Goal: Task Accomplishment & Management: Manage account settings

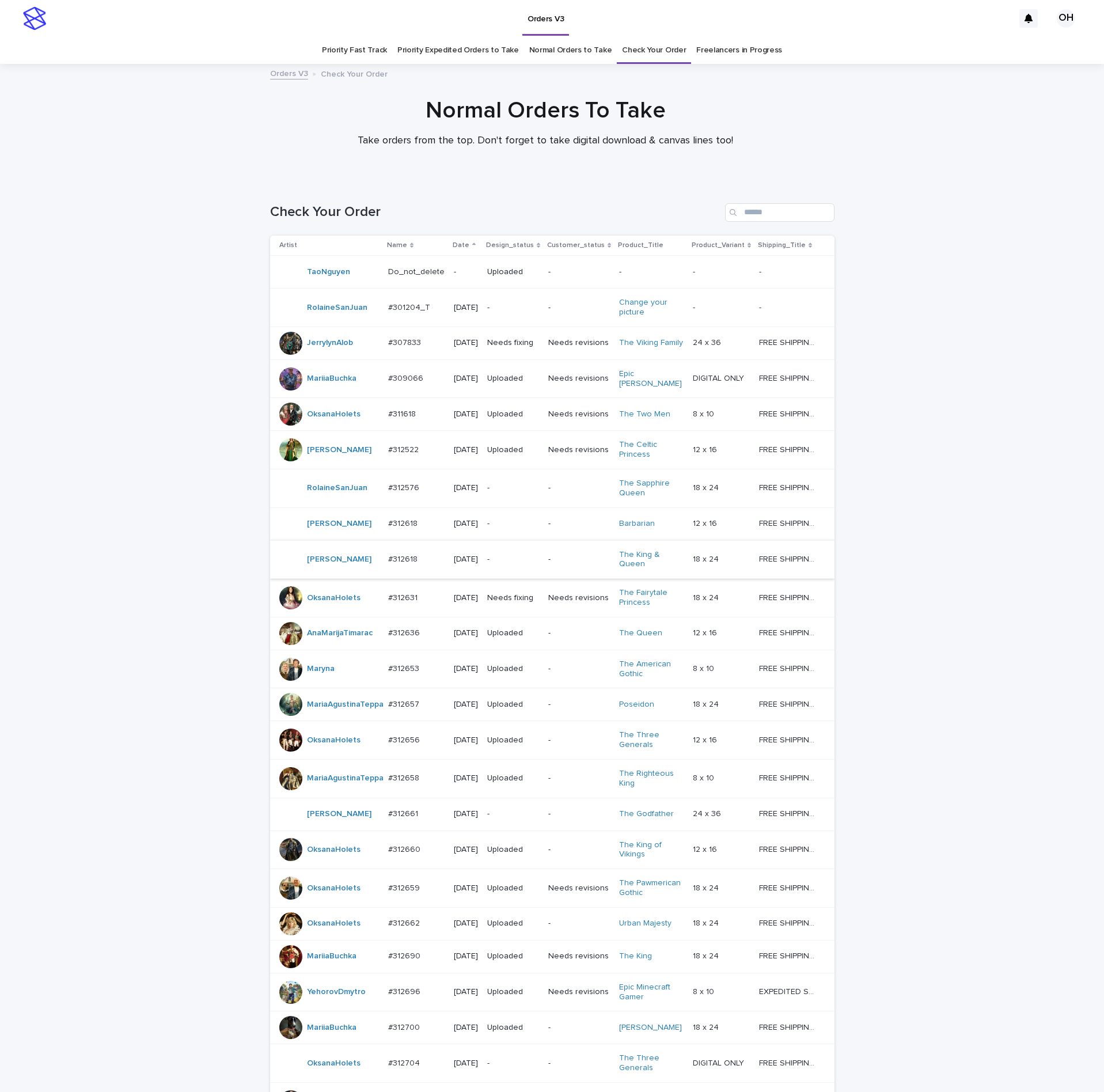
scroll to position [248, 0]
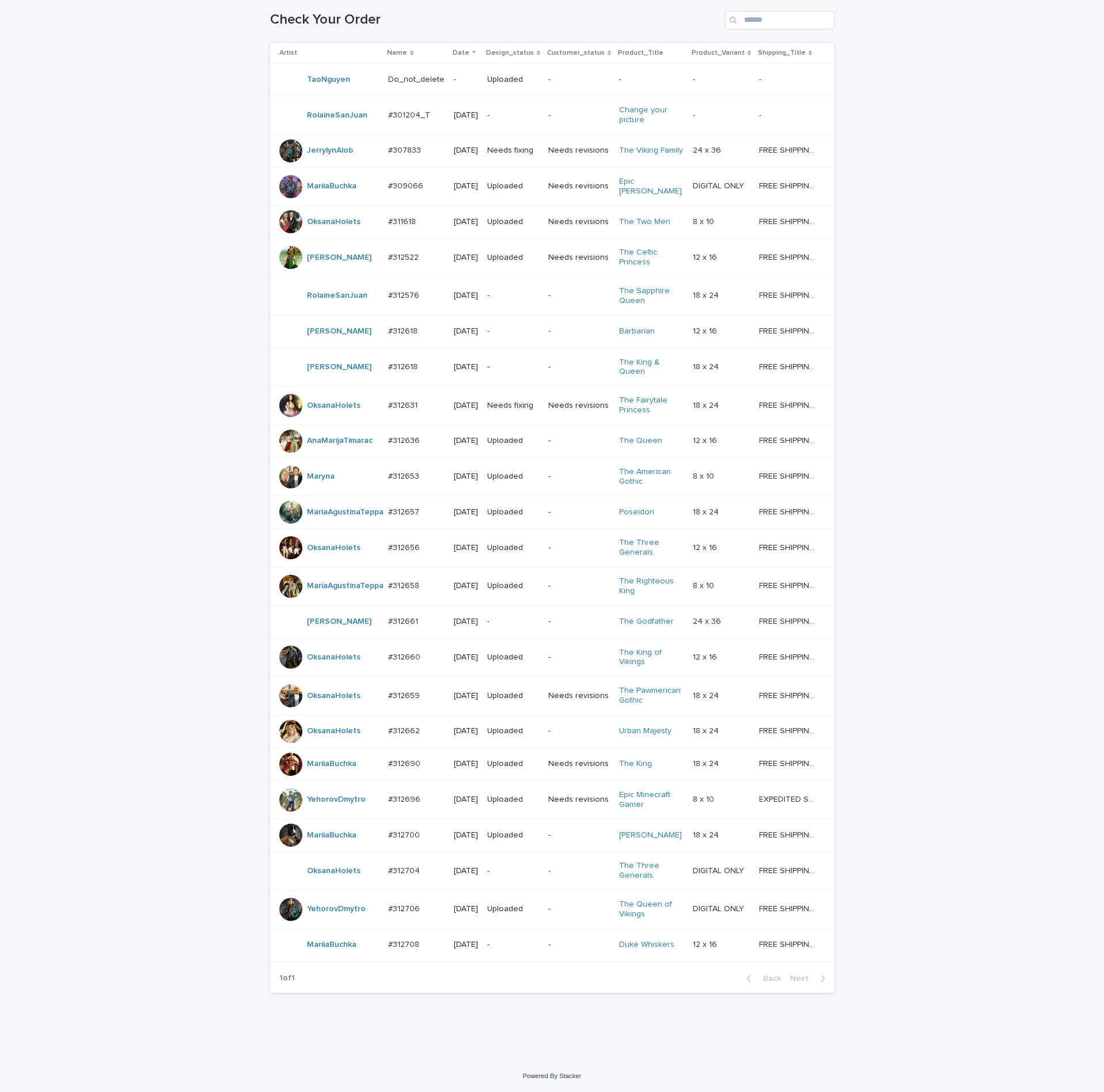
click at [388, 867] on p "#312704" at bounding box center [405, 870] width 34 height 12
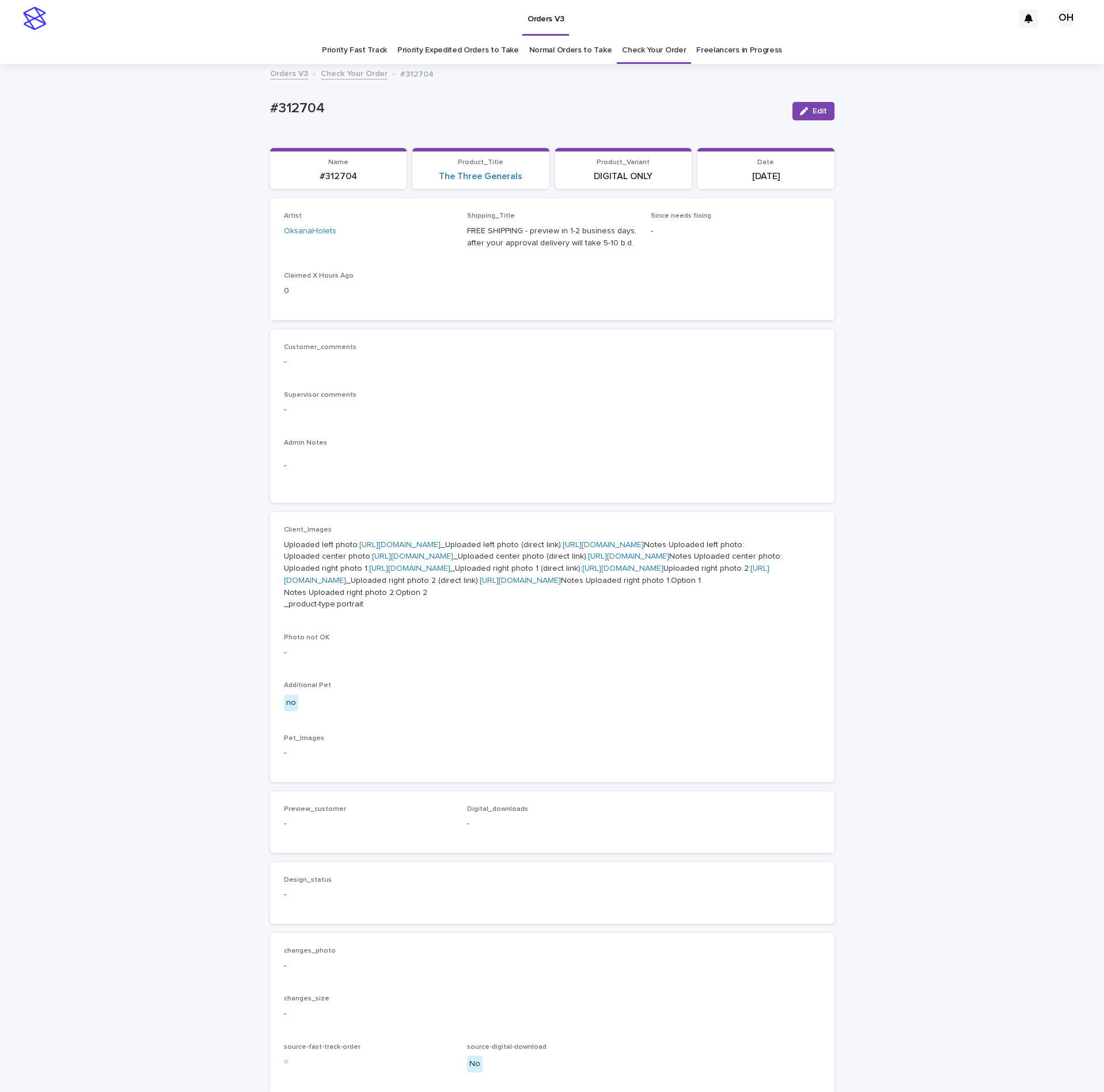
click at [335, 550] on p "Uploaded left photo: [URL][DOMAIN_NAME] _Uploaded left photo (direct link): [UR…" at bounding box center [552, 575] width 537 height 72
click at [360, 549] on link "[URL][DOMAIN_NAME]" at bounding box center [401, 545] width 82 height 8
click at [592, 412] on p "-" at bounding box center [552, 409] width 537 height 12
click at [382, 549] on link "[URL][DOMAIN_NAME]" at bounding box center [401, 545] width 82 height 8
click at [385, 612] on p "Uploaded left photo: [URL][DOMAIN_NAME] _Uploaded left photo (direct link): [UR…" at bounding box center [552, 575] width 537 height 72
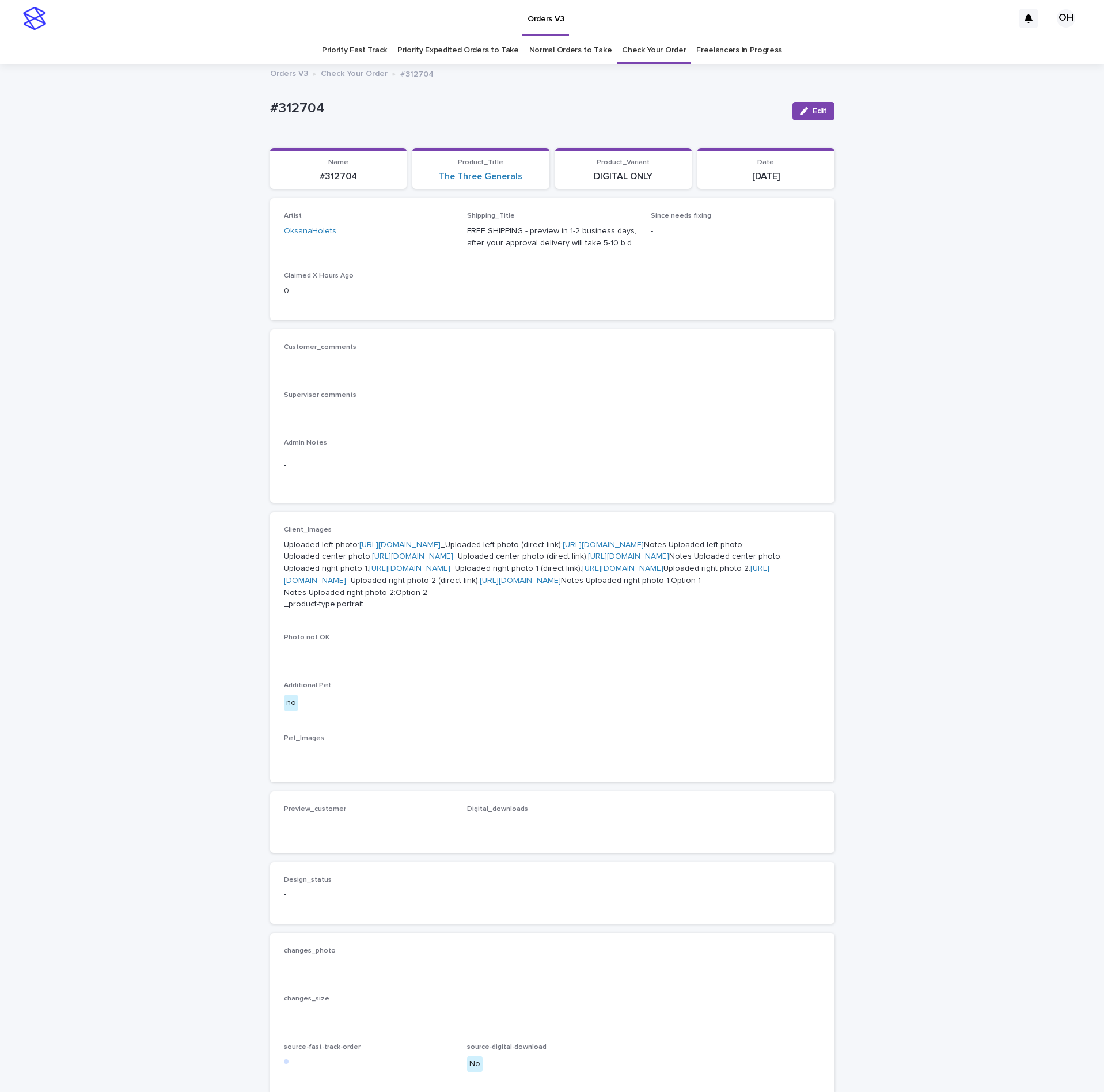
click at [377, 560] on link "[URL][DOMAIN_NAME]" at bounding box center [413, 556] width 82 height 8
click at [398, 573] on link "[URL][DOMAIN_NAME]" at bounding box center [410, 569] width 82 height 8
click at [538, 389] on div "Customer_comments - Supervisor comments - Admin Notes -" at bounding box center [552, 417] width 537 height 146
click at [648, 44] on link "Check Your Order" at bounding box center [653, 50] width 64 height 28
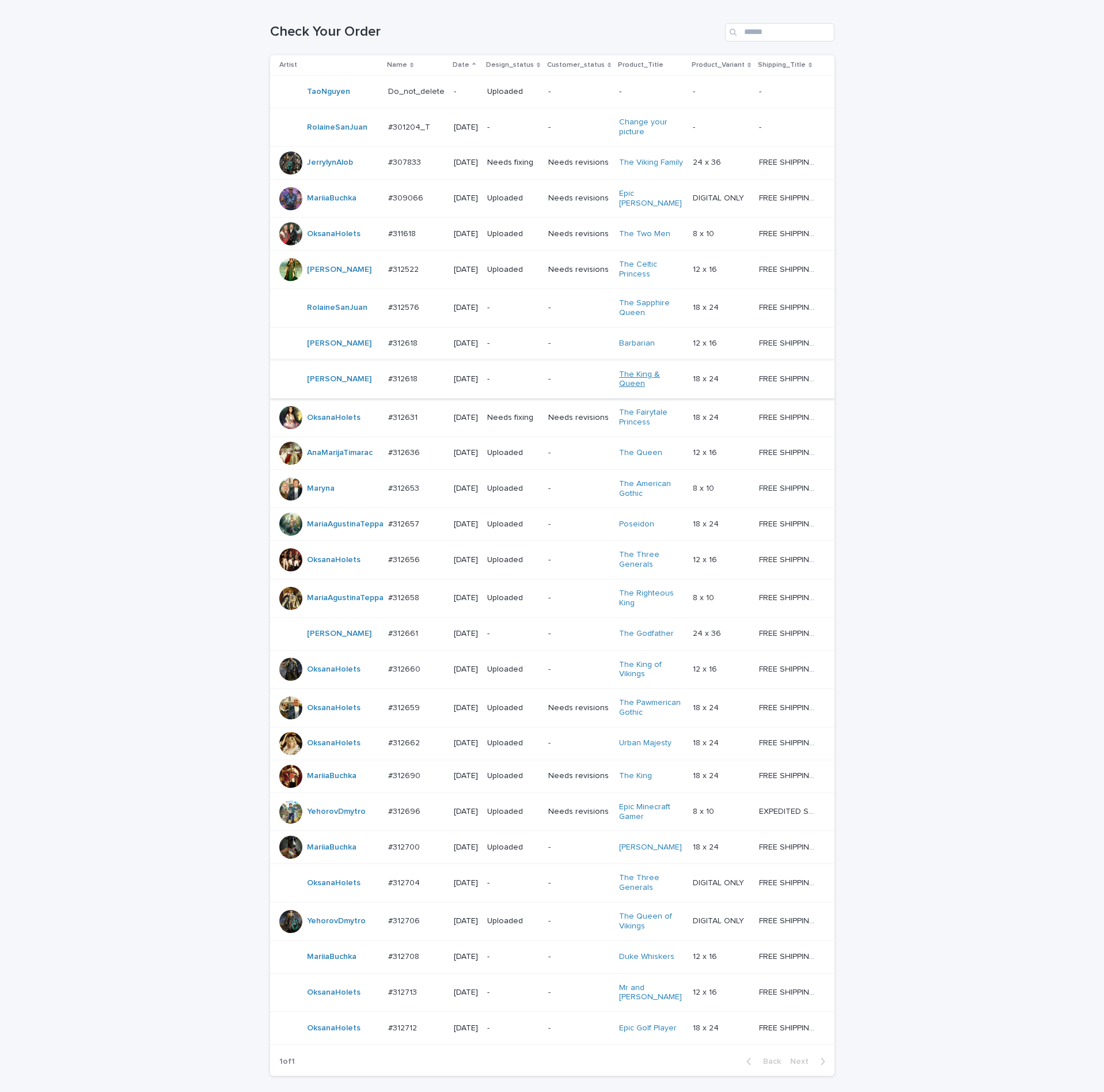
scroll to position [325, 0]
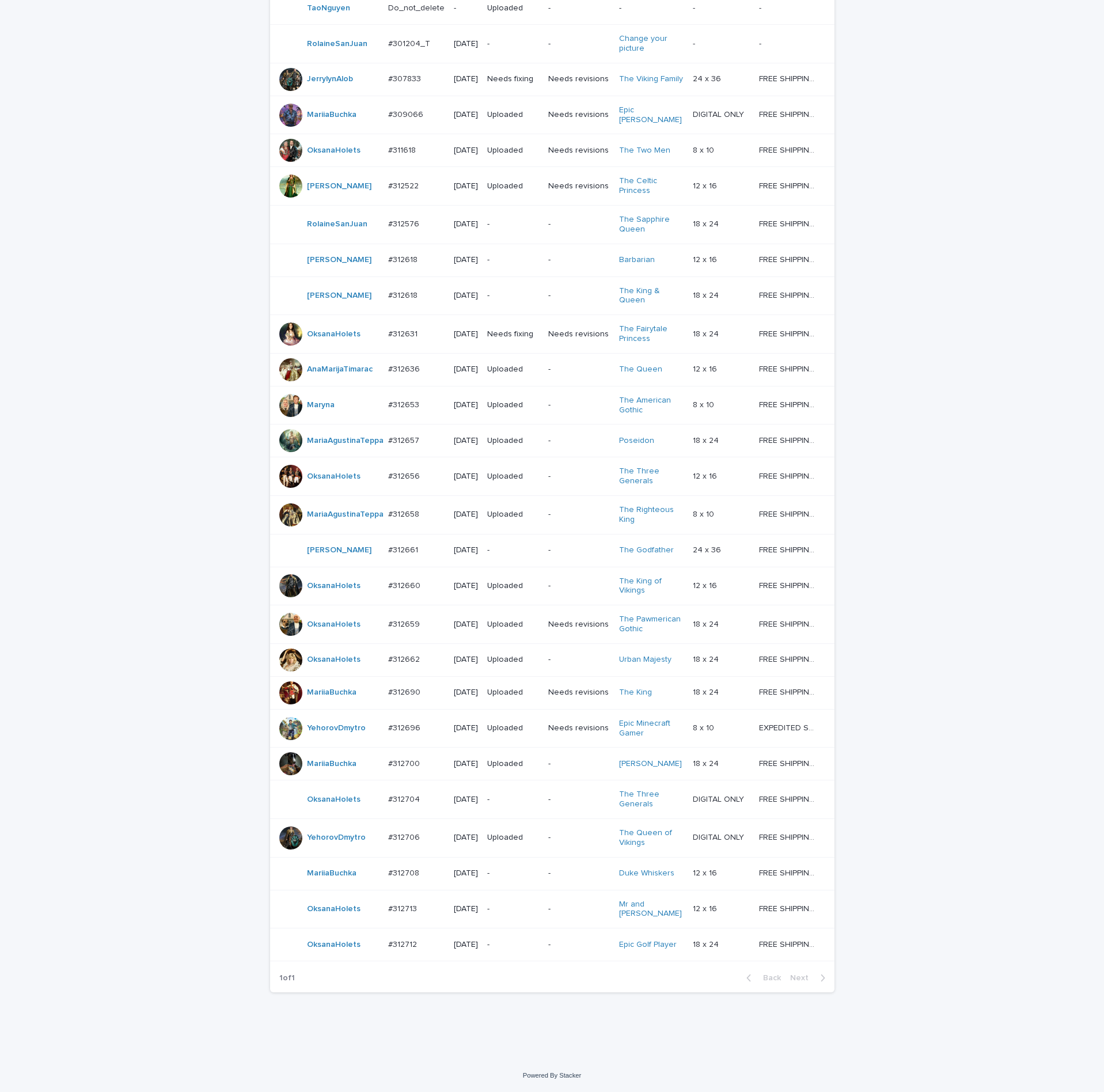
click at [407, 902] on p "#312713" at bounding box center [403, 908] width 31 height 12
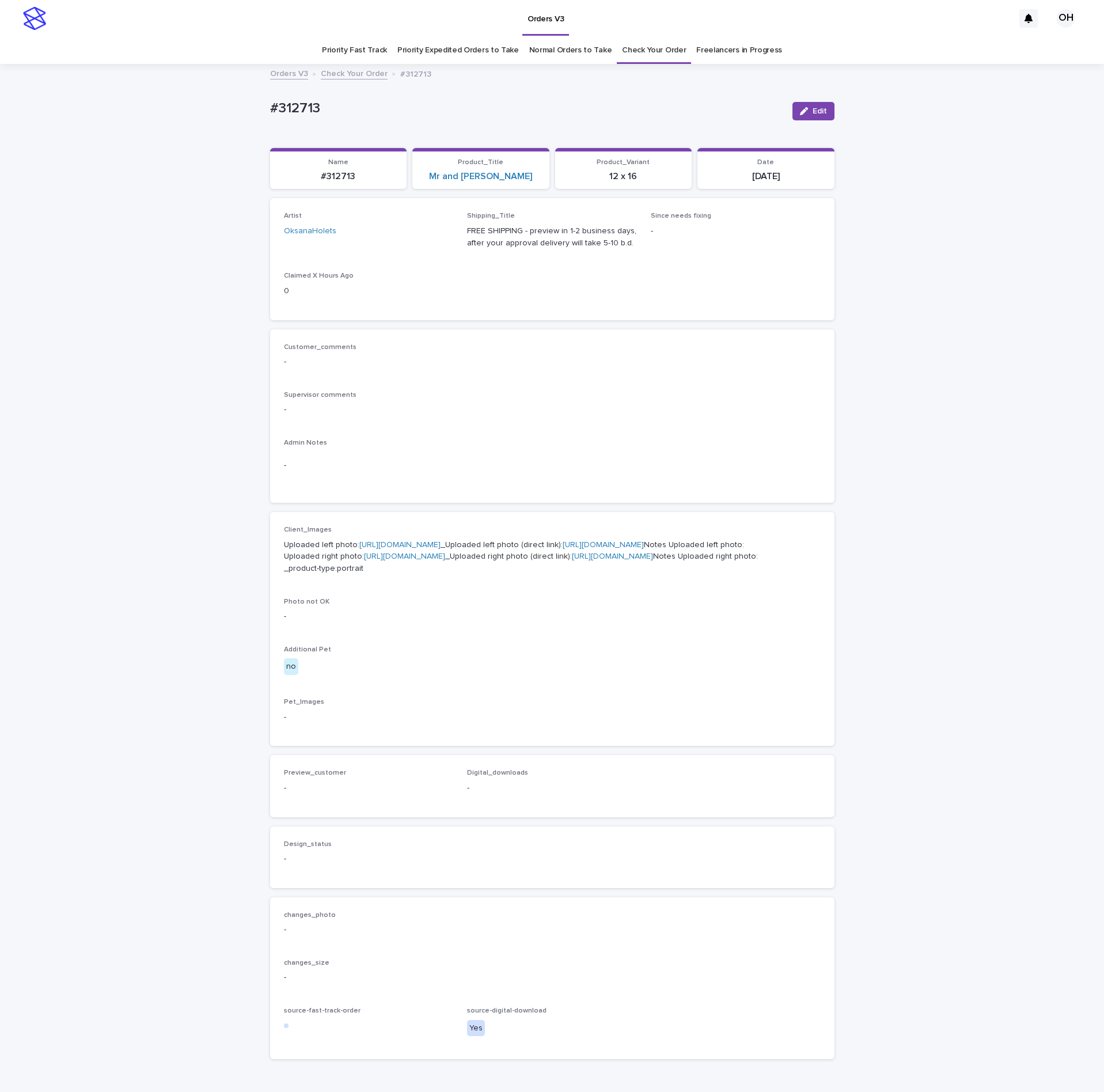
click at [375, 549] on link "[URL][DOMAIN_NAME]" at bounding box center [401, 545] width 82 height 8
click at [364, 560] on link "[URL][DOMAIN_NAME]" at bounding box center [404, 556] width 82 height 8
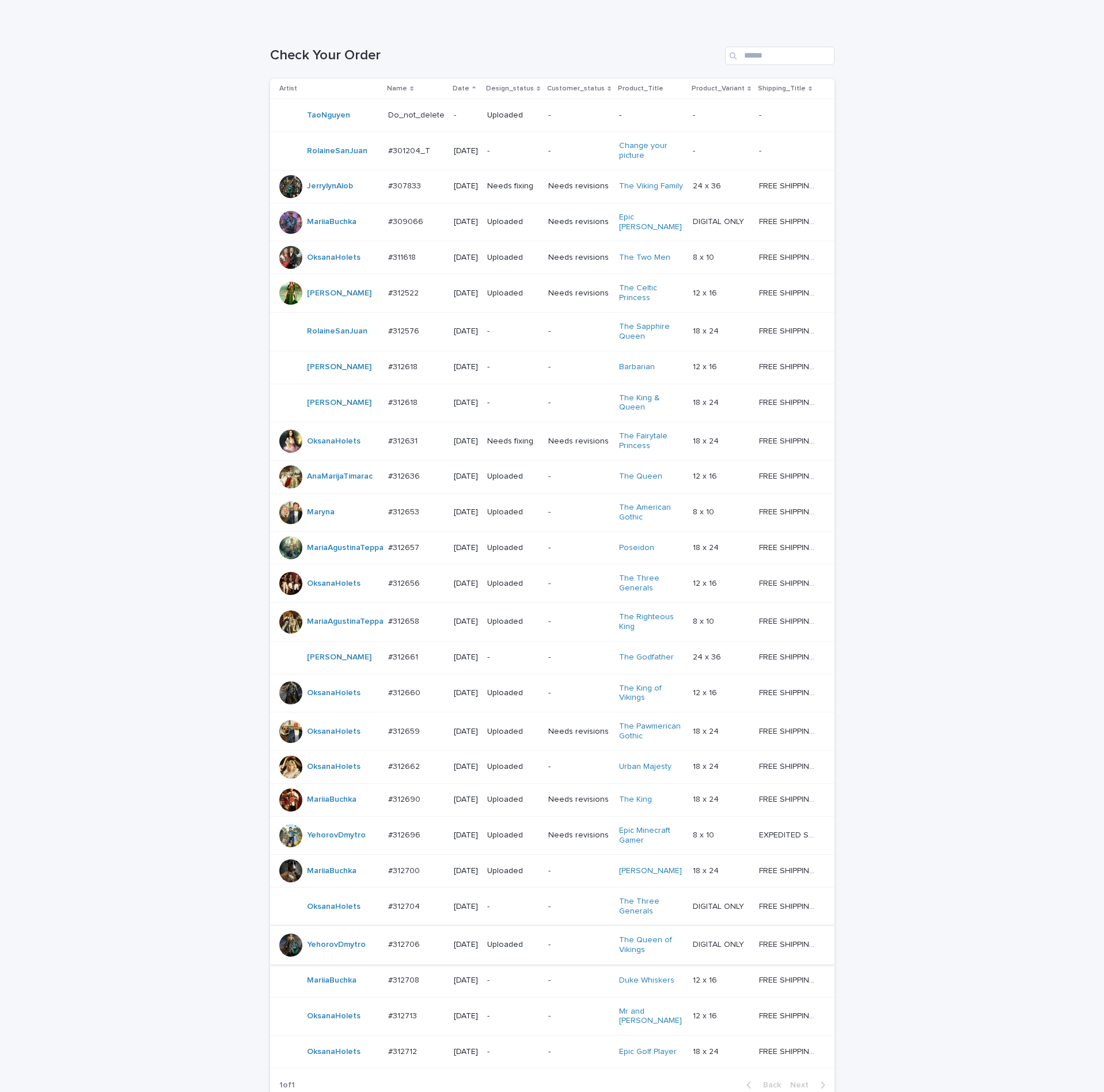
scroll to position [325, 0]
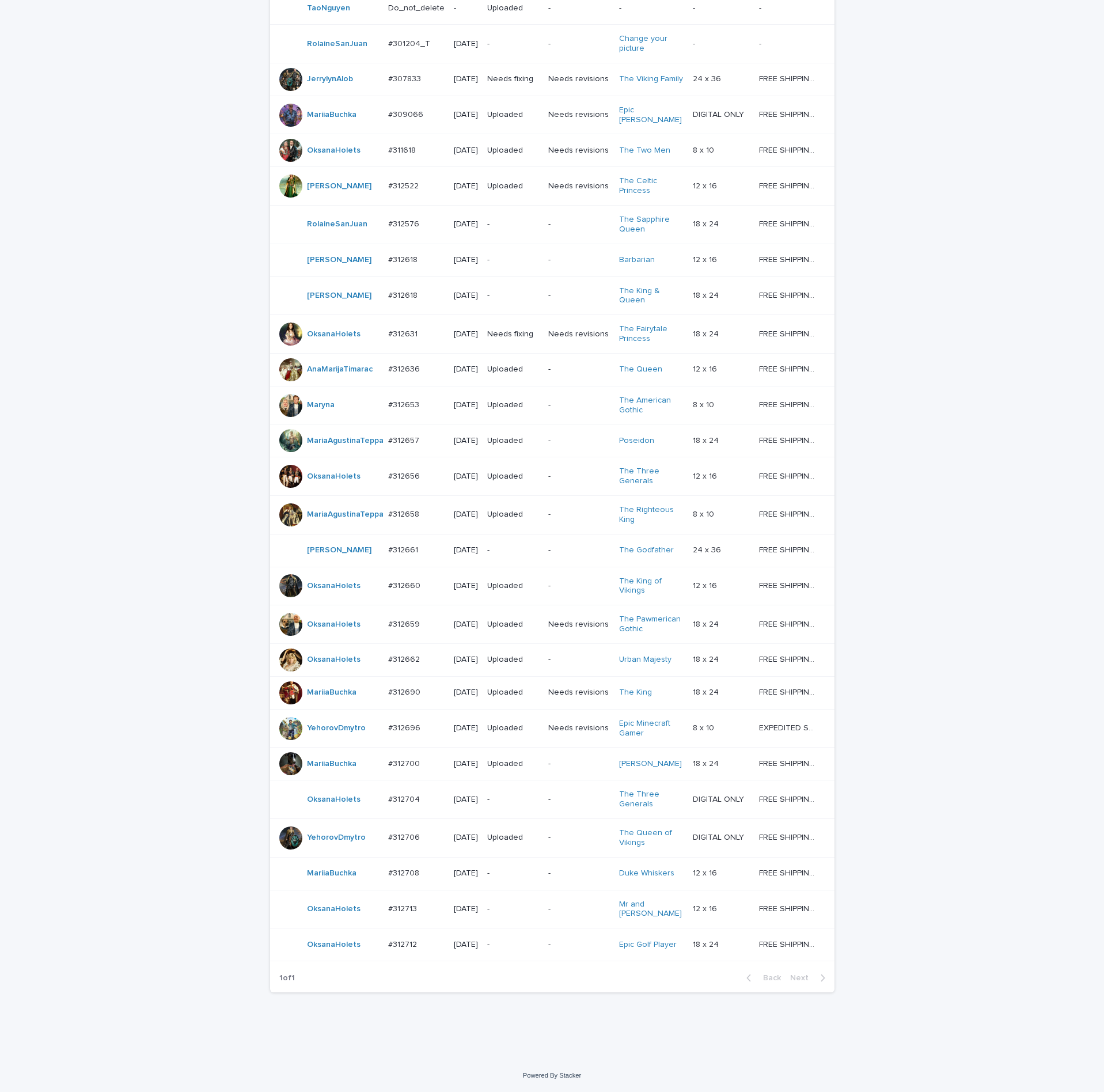
click at [403, 938] on p "#312712" at bounding box center [403, 944] width 31 height 12
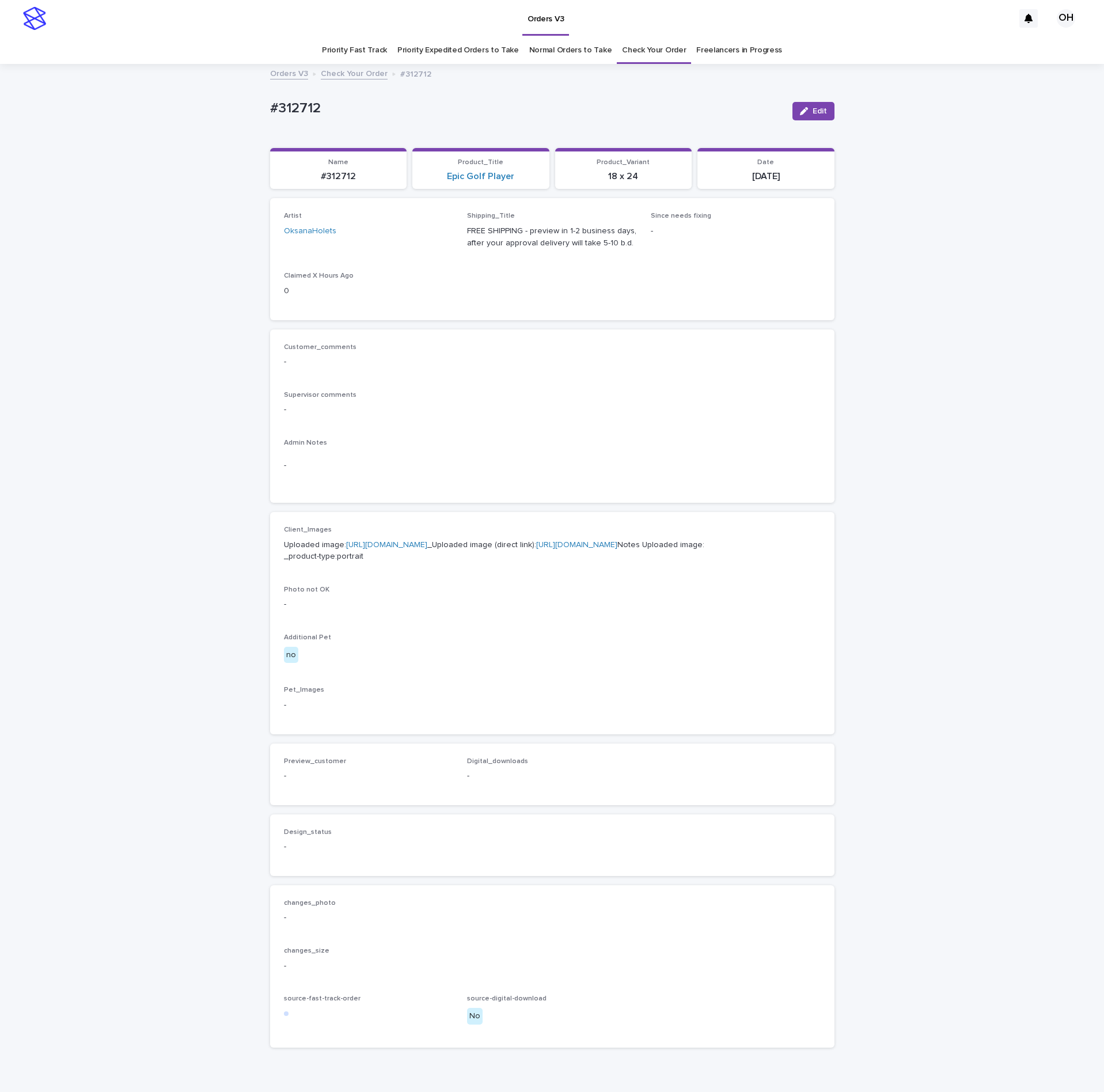
click at [395, 549] on link "[URL][DOMAIN_NAME]" at bounding box center [387, 545] width 82 height 8
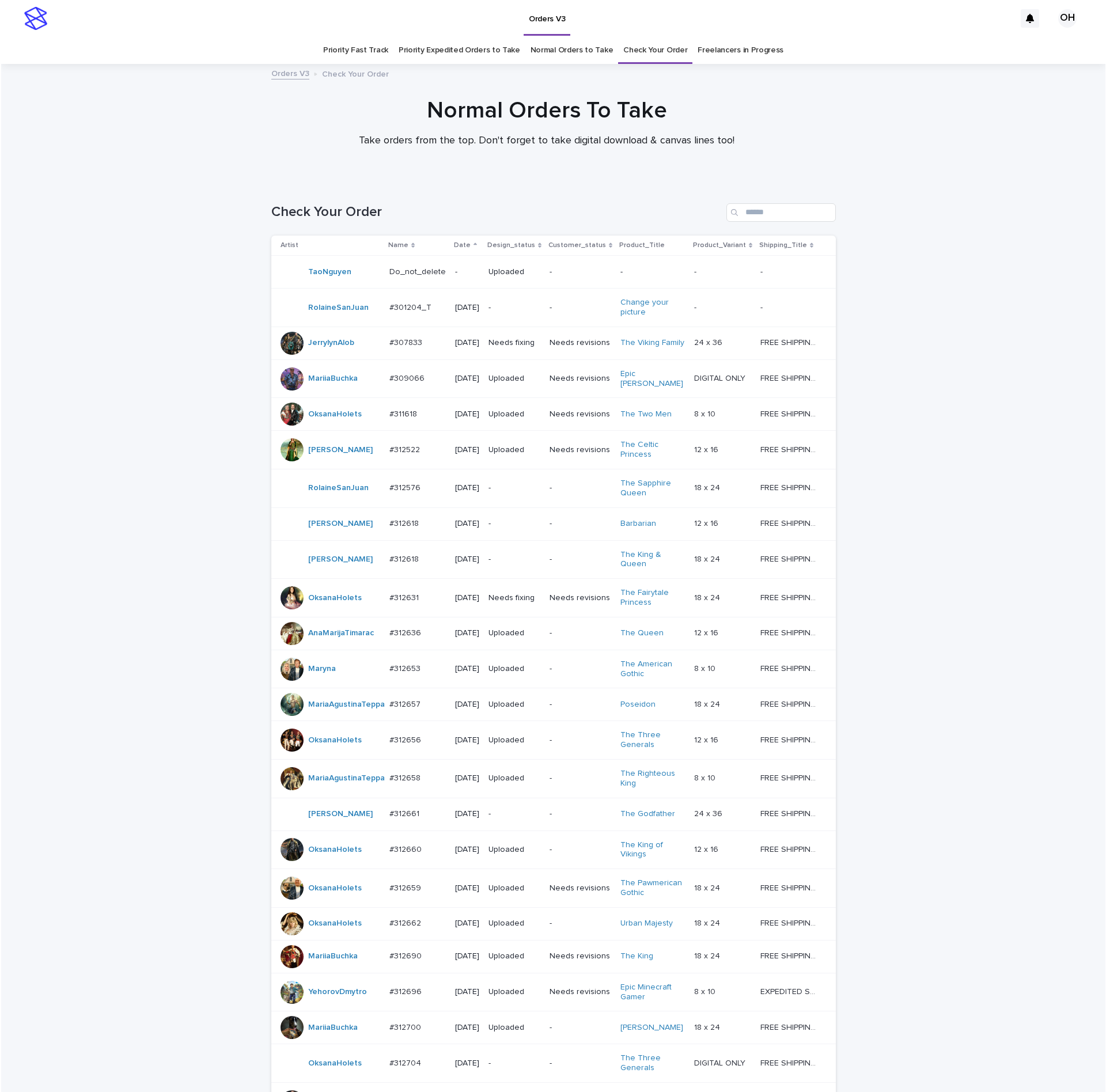
scroll to position [37, 0]
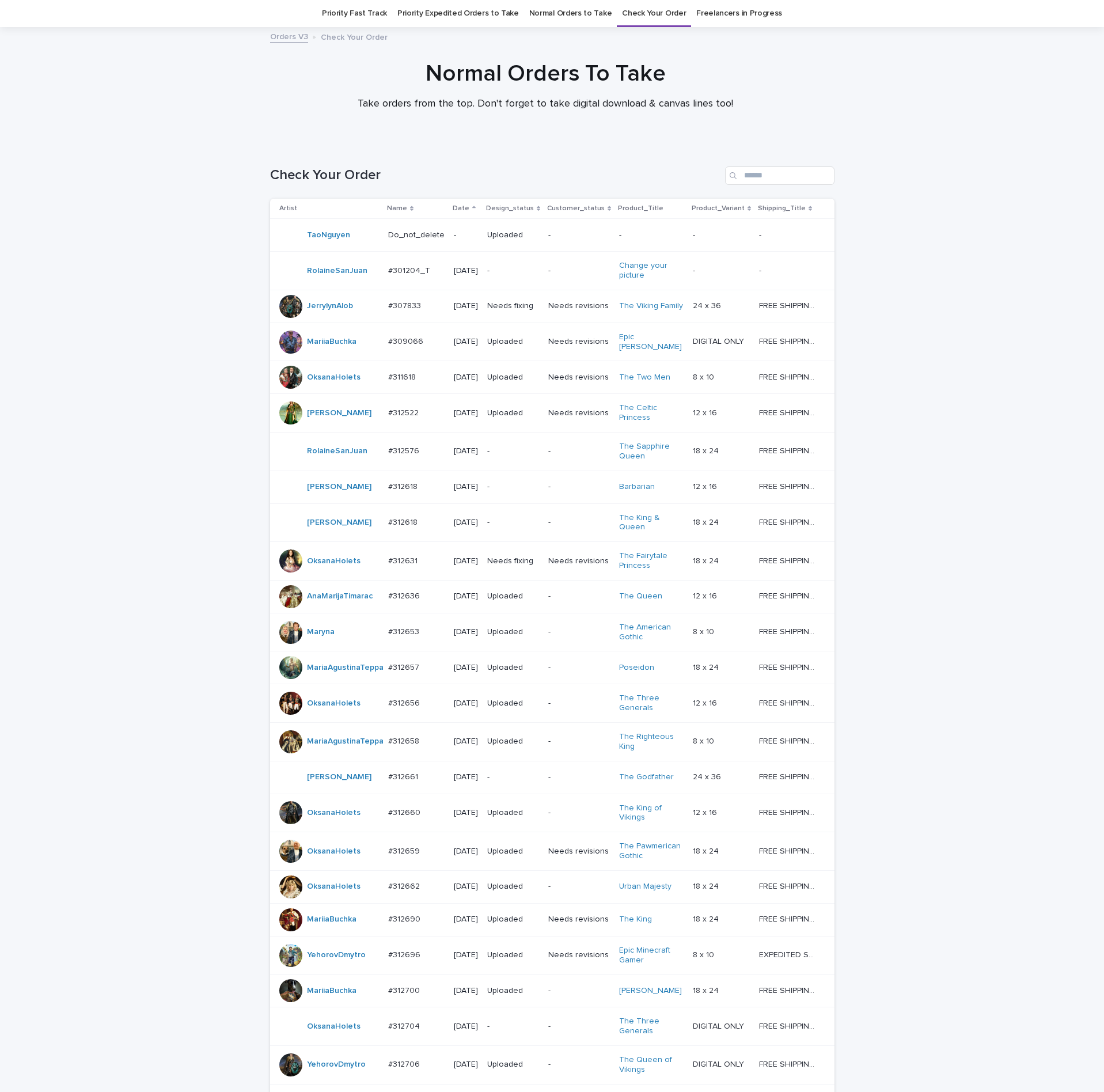
click at [708, 115] on div "Normal Orders To Take Take orders from the top. Don't forget to take digital do…" at bounding box center [545, 90] width 1091 height 61
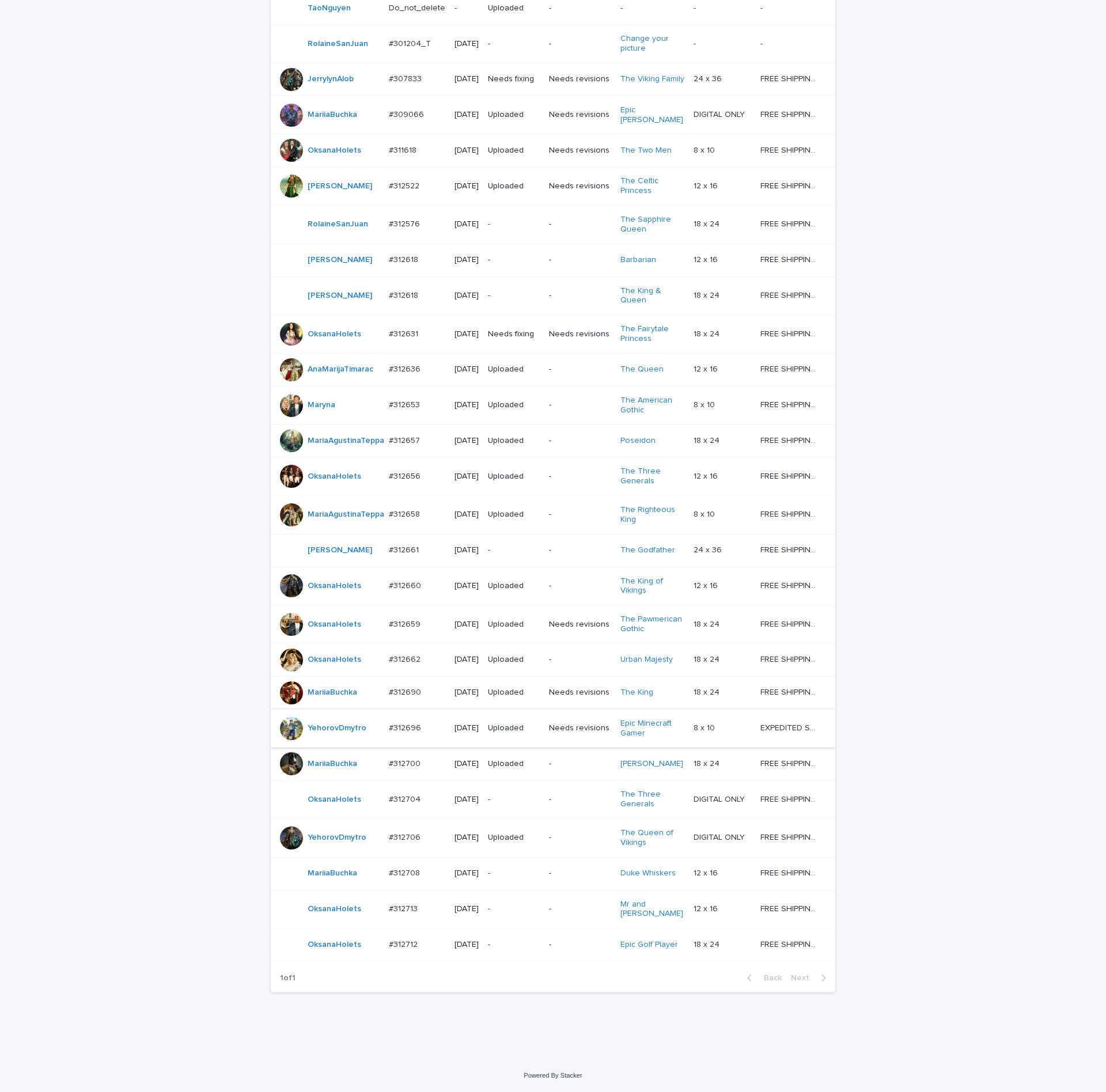
scroll to position [325, 0]
click at [399, 938] on p "#312712" at bounding box center [404, 944] width 31 height 12
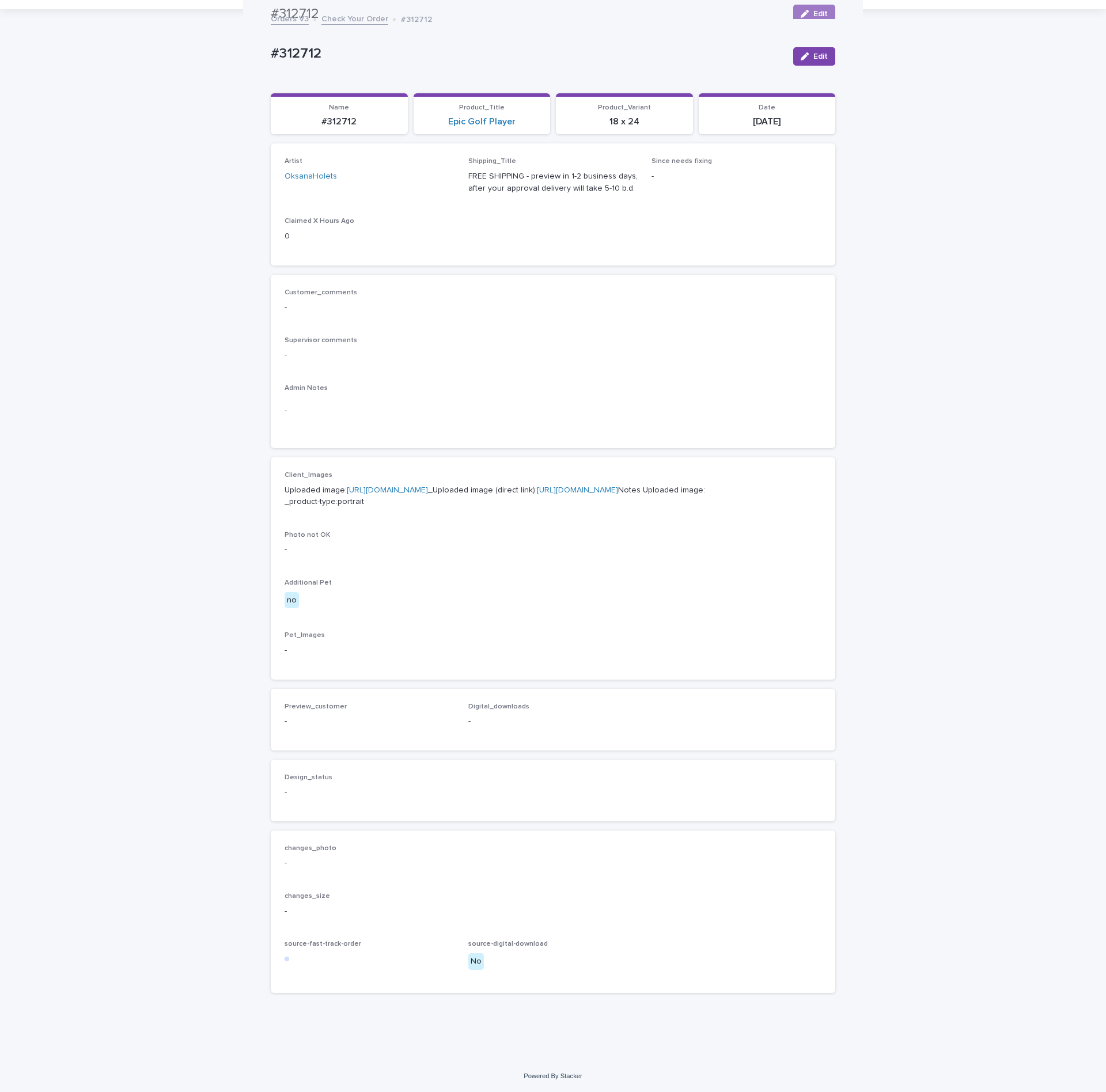
scroll to position [37, 0]
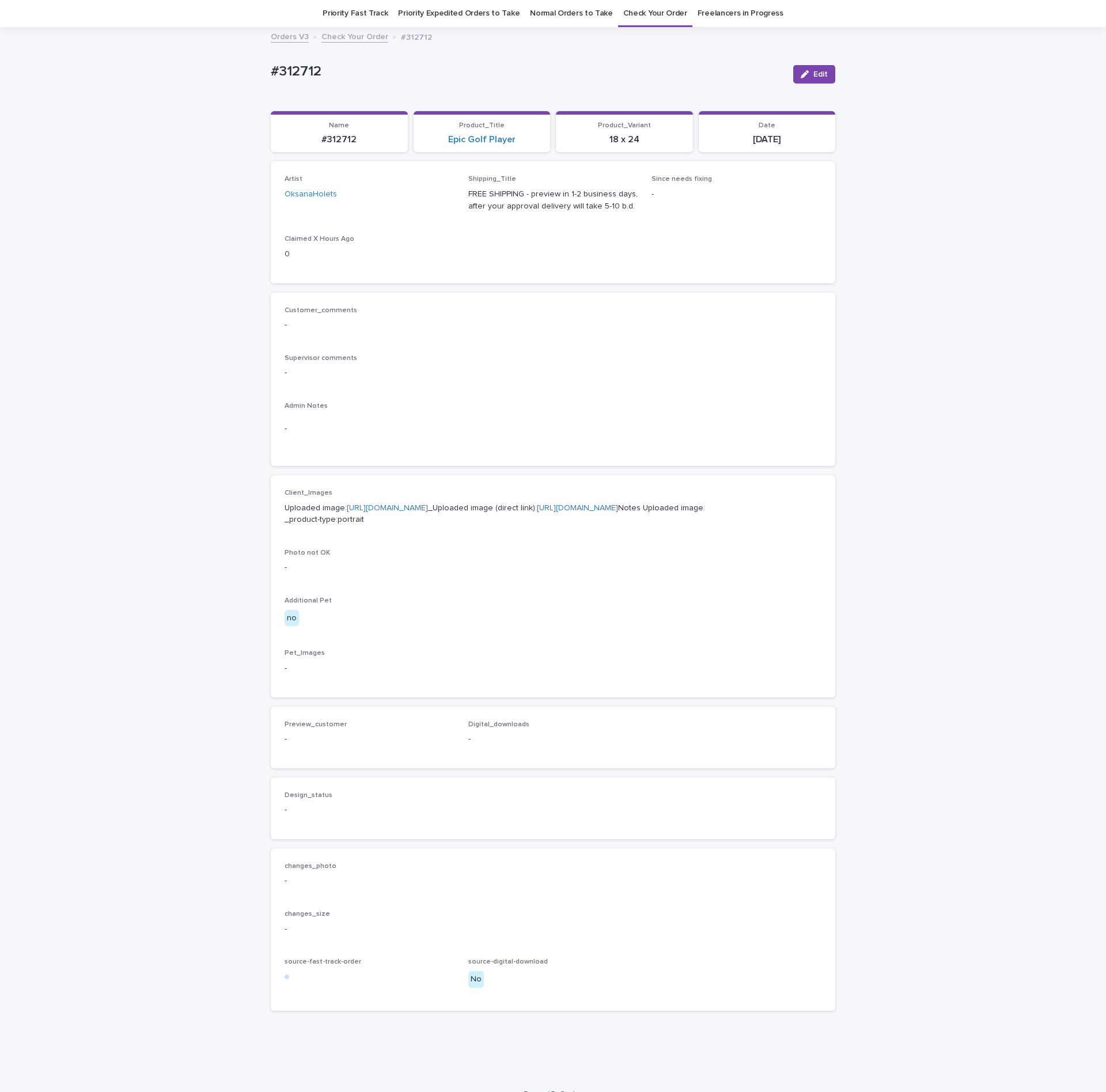
click at [347, 512] on link "[URL][DOMAIN_NAME]" at bounding box center [387, 508] width 82 height 8
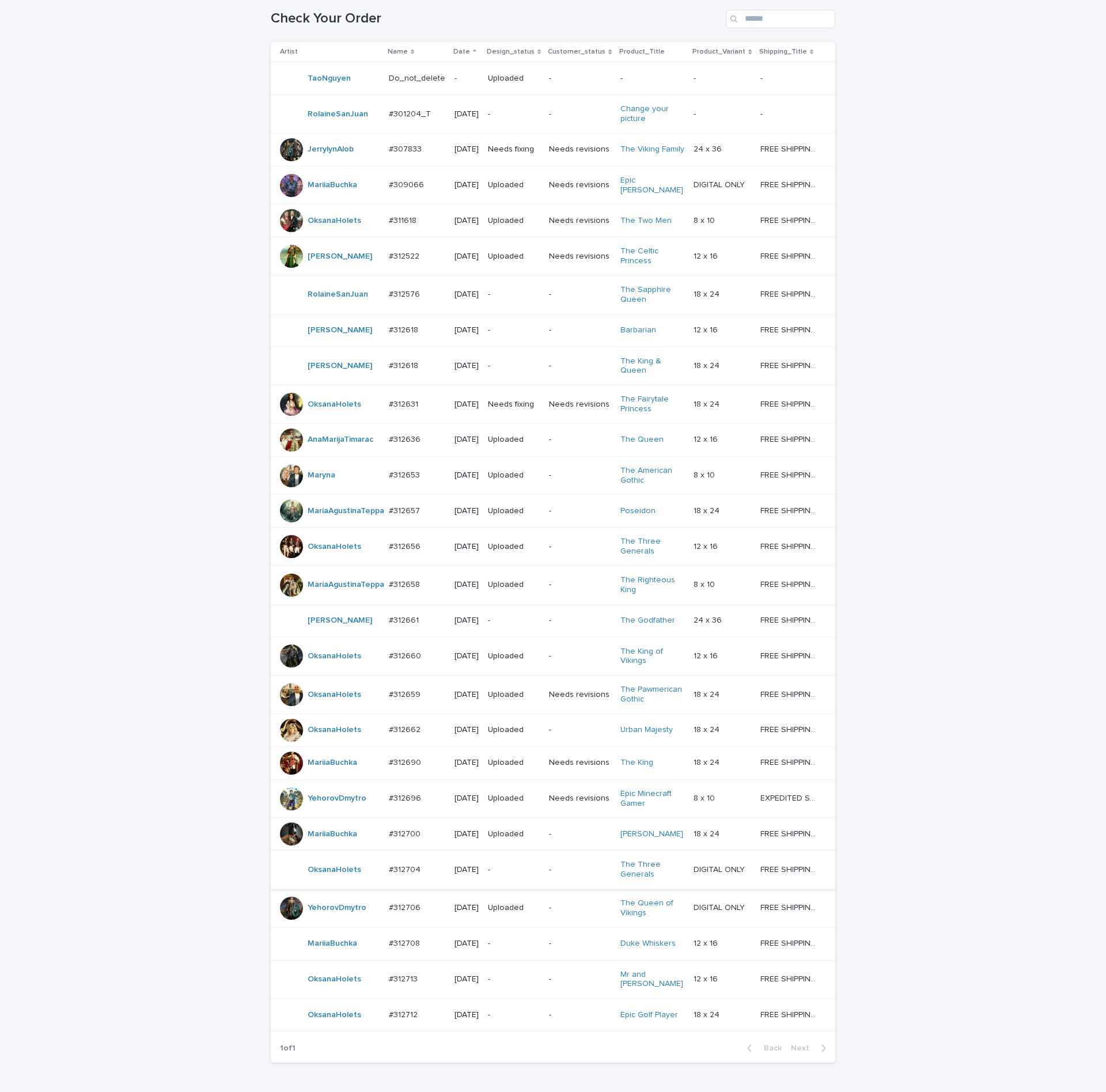
scroll to position [210, 0]
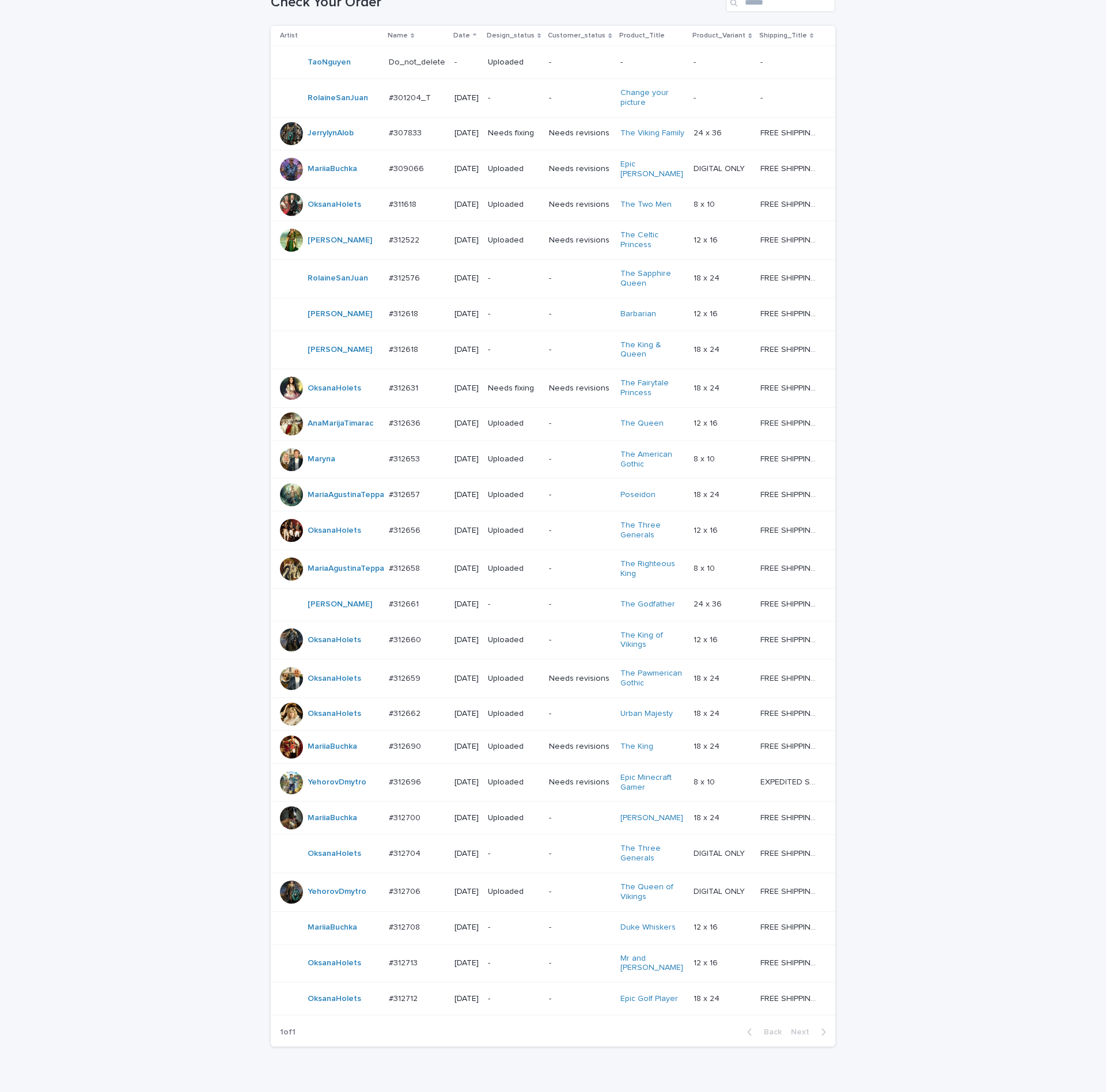
click at [396, 859] on p "#312704" at bounding box center [406, 853] width 34 height 12
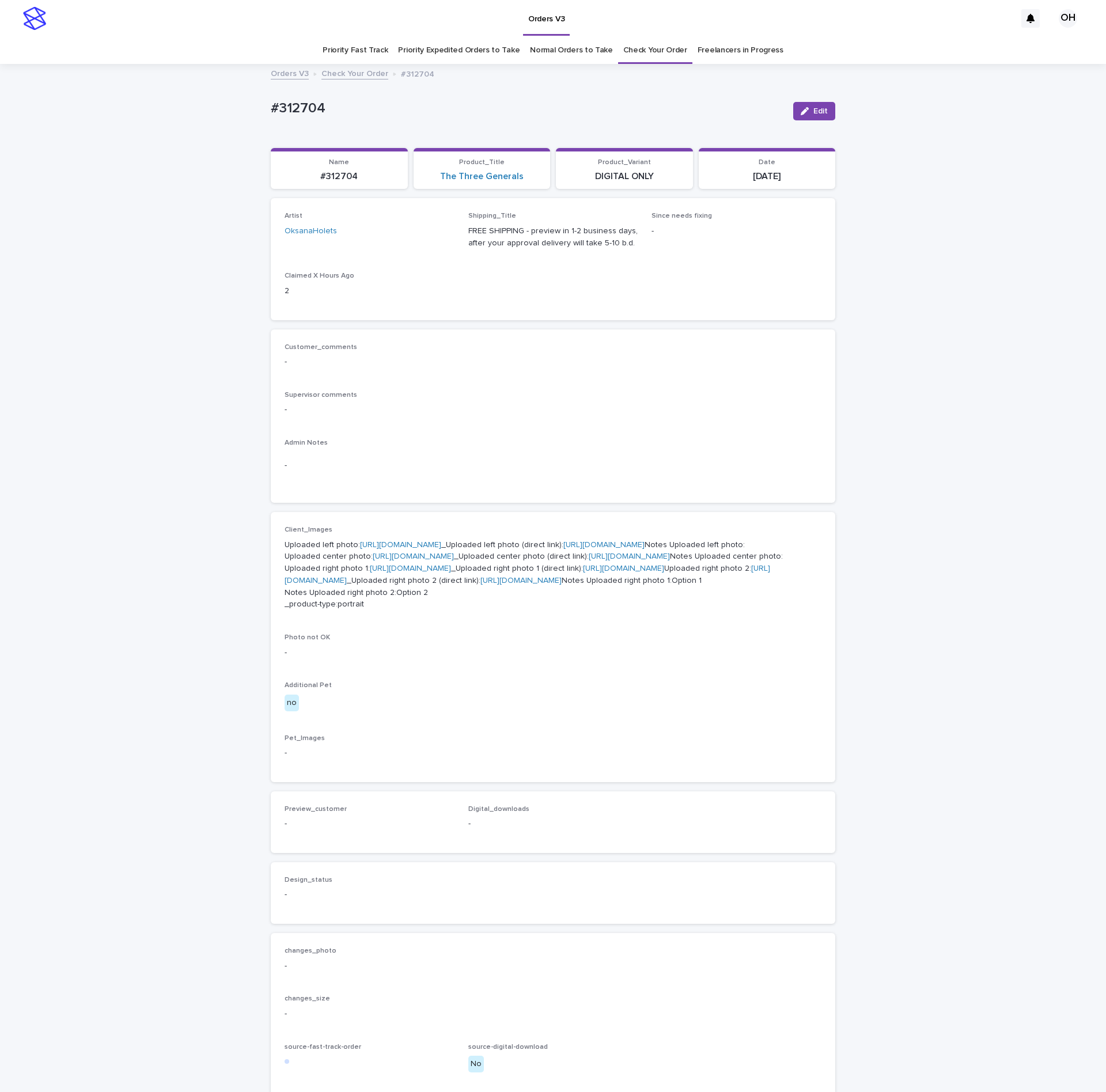
click at [401, 560] on link "[URL][DOMAIN_NAME]" at bounding box center [414, 556] width 82 height 8
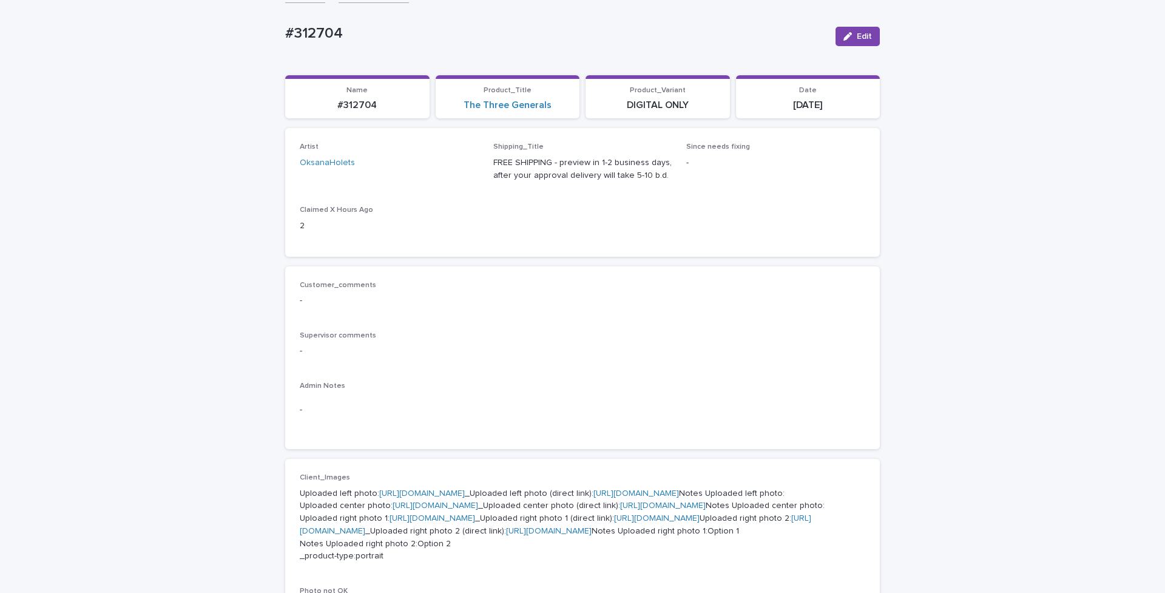
scroll to position [364, 0]
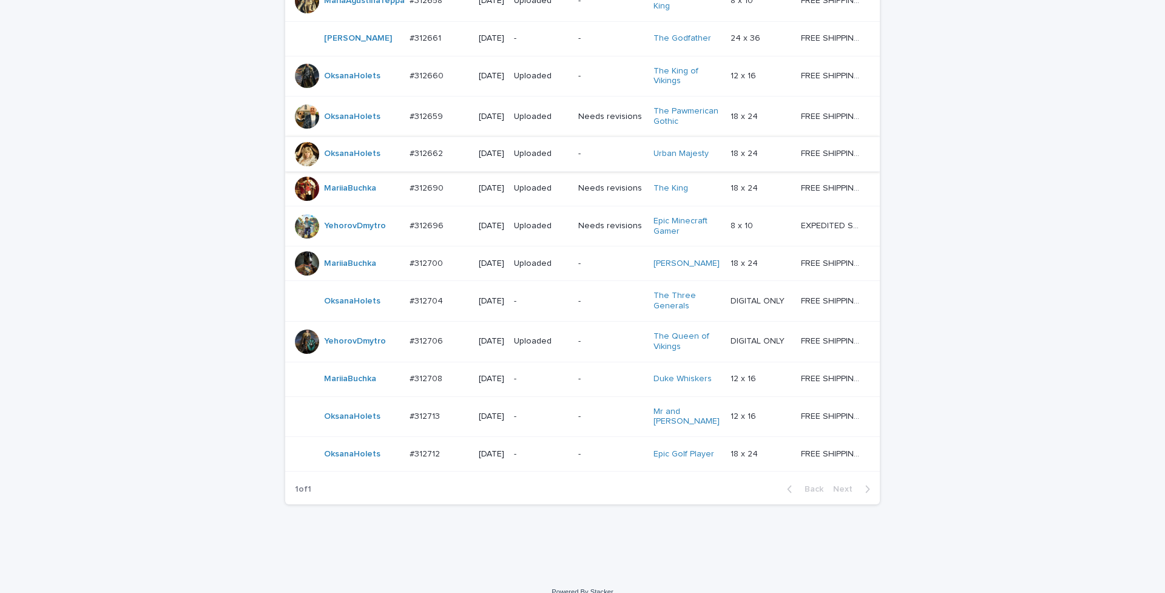
scroll to position [899, 0]
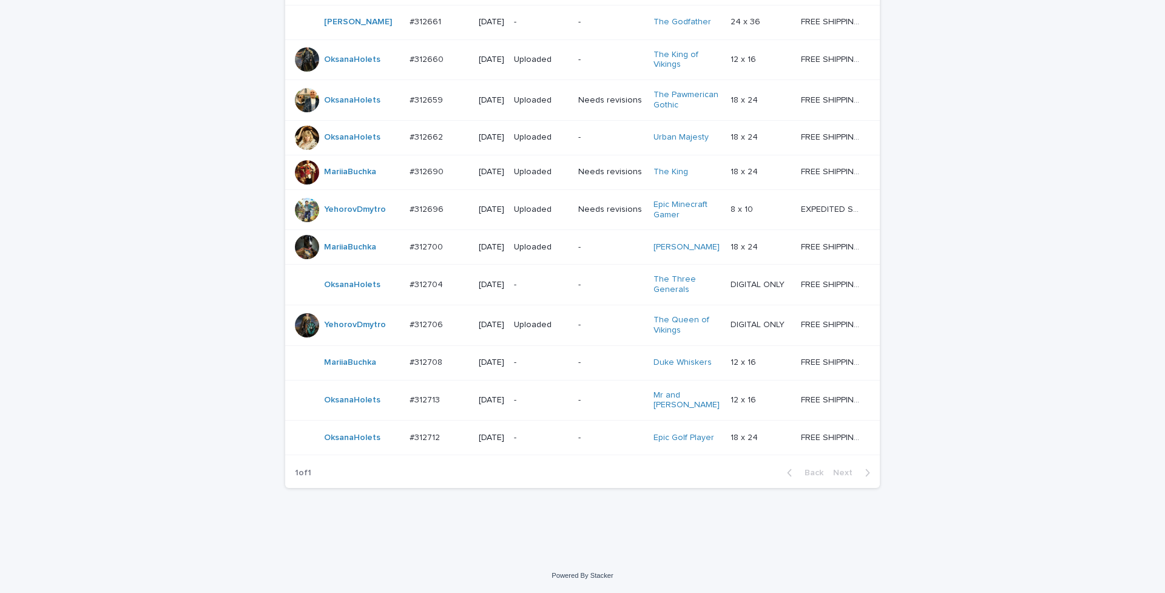
click at [430, 277] on p "#312704" at bounding box center [428, 283] width 36 height 13
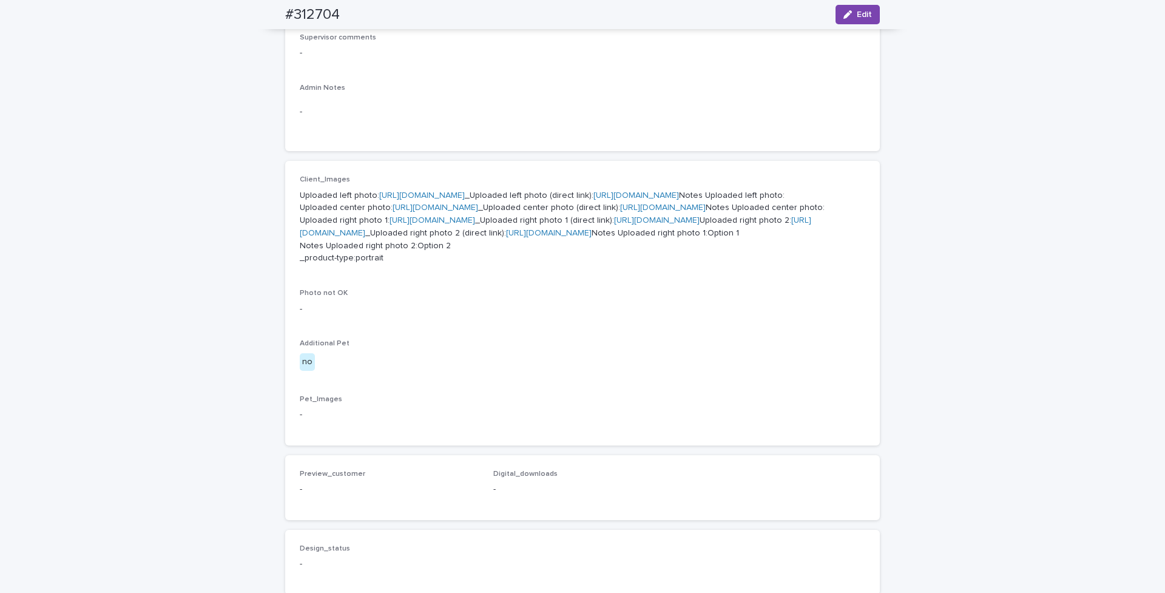
scroll to position [403, 0]
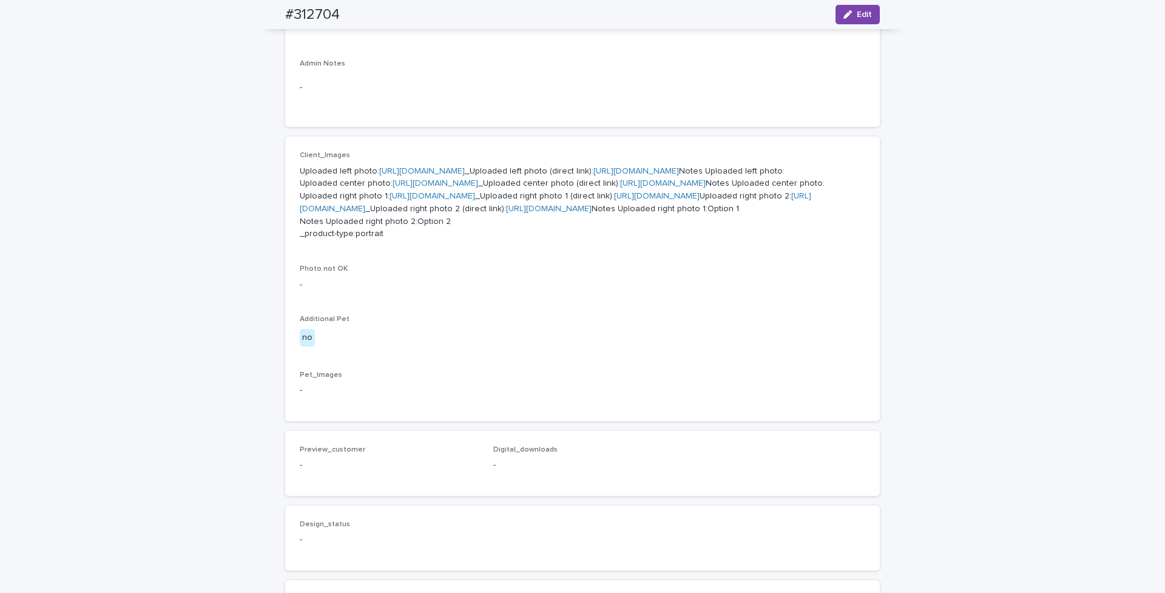
click at [390, 200] on link "[URL][DOMAIN_NAME]" at bounding box center [433, 196] width 86 height 8
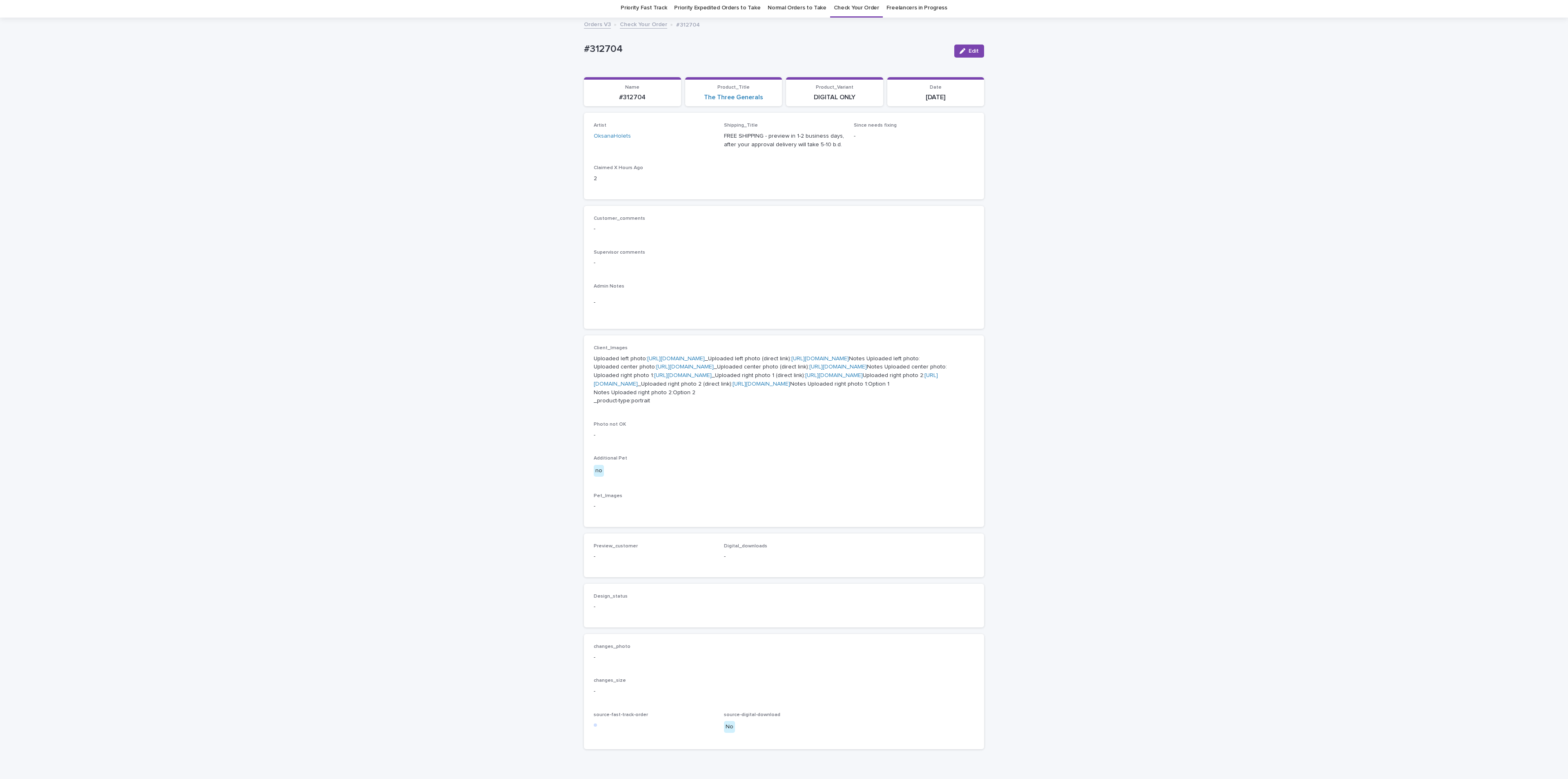
scroll to position [0, 0]
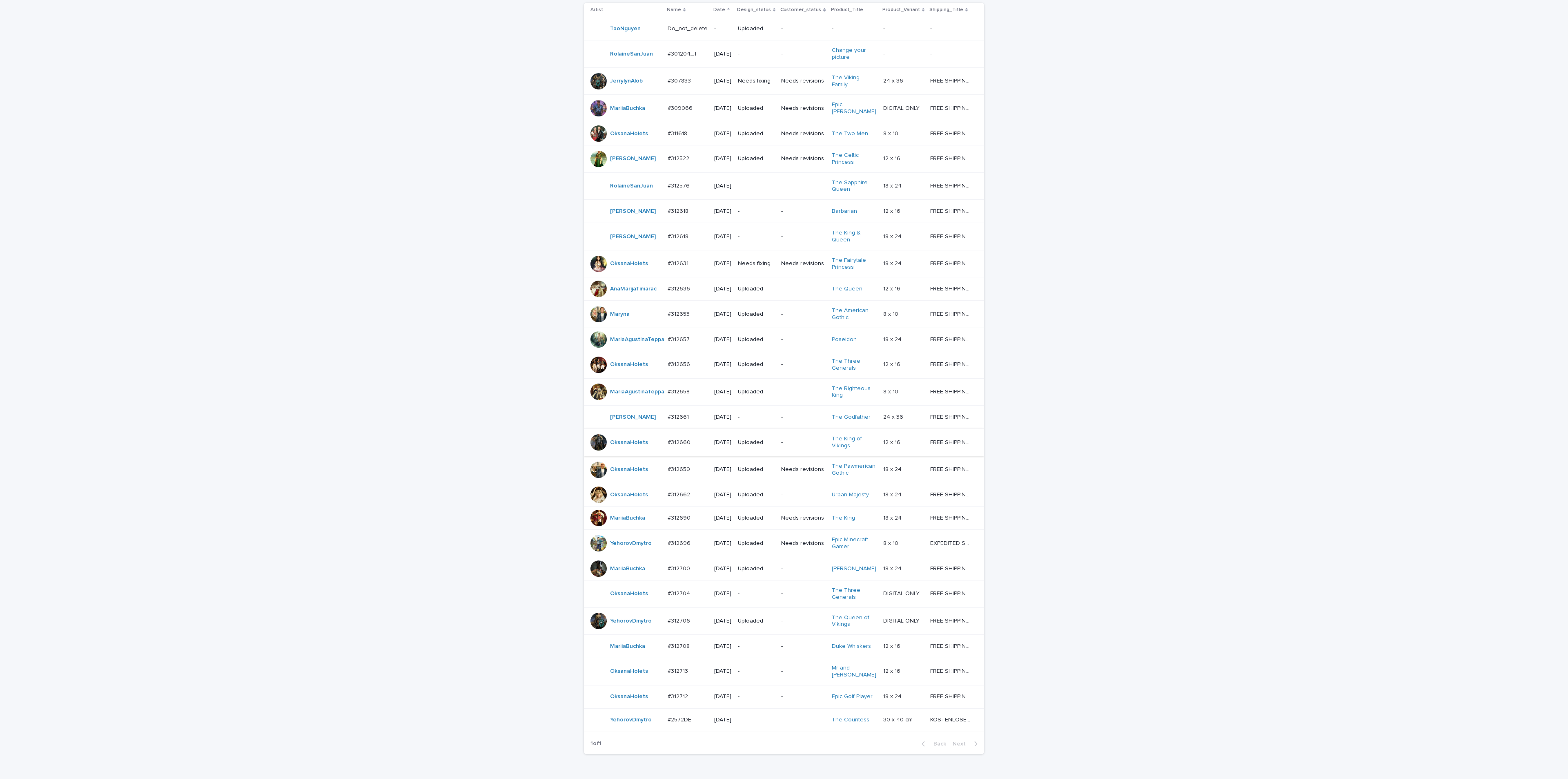
scroll to position [253, 0]
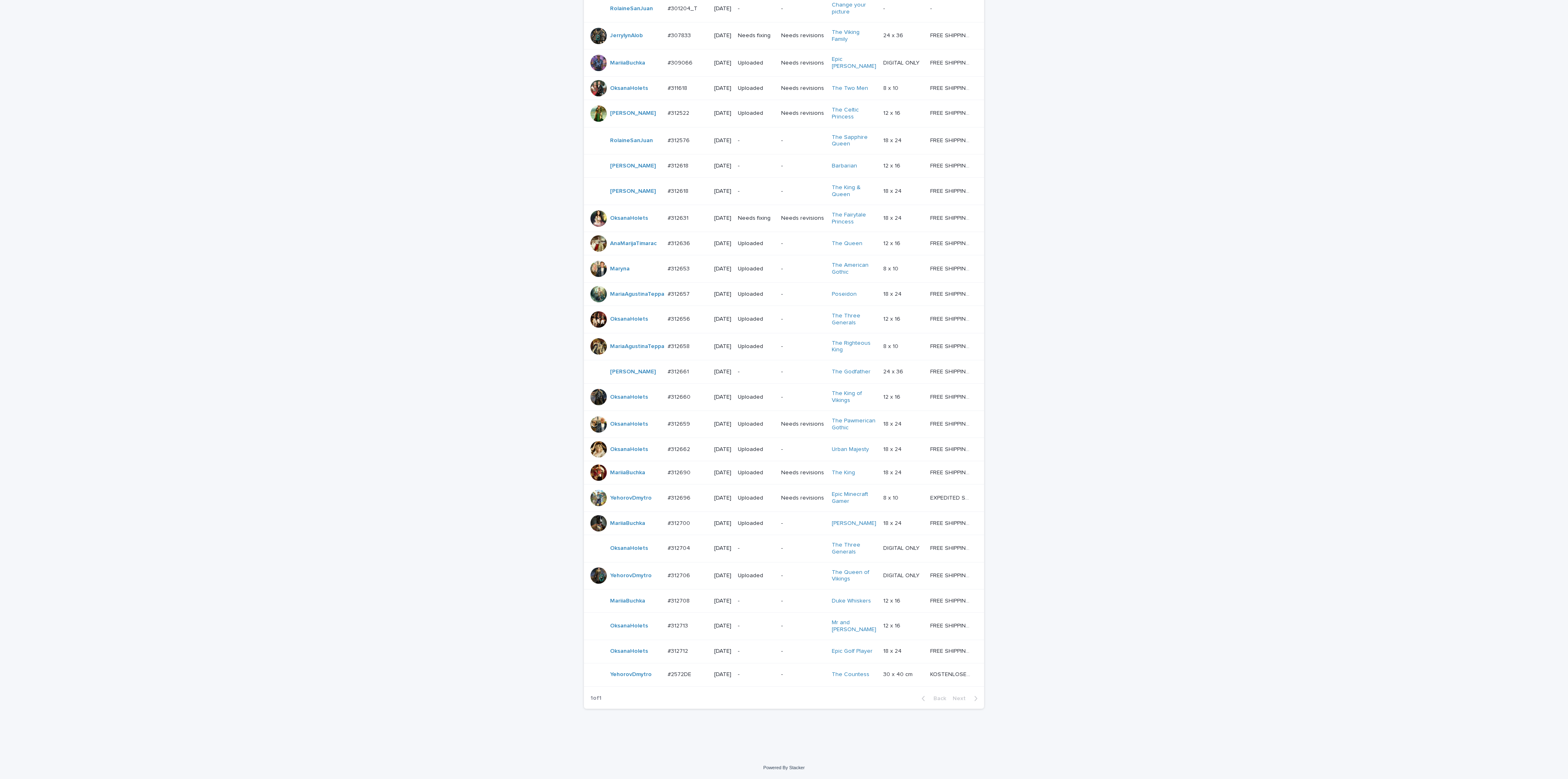
click at [682, 646] on p "#312712" at bounding box center [678, 650] width 22 height 9
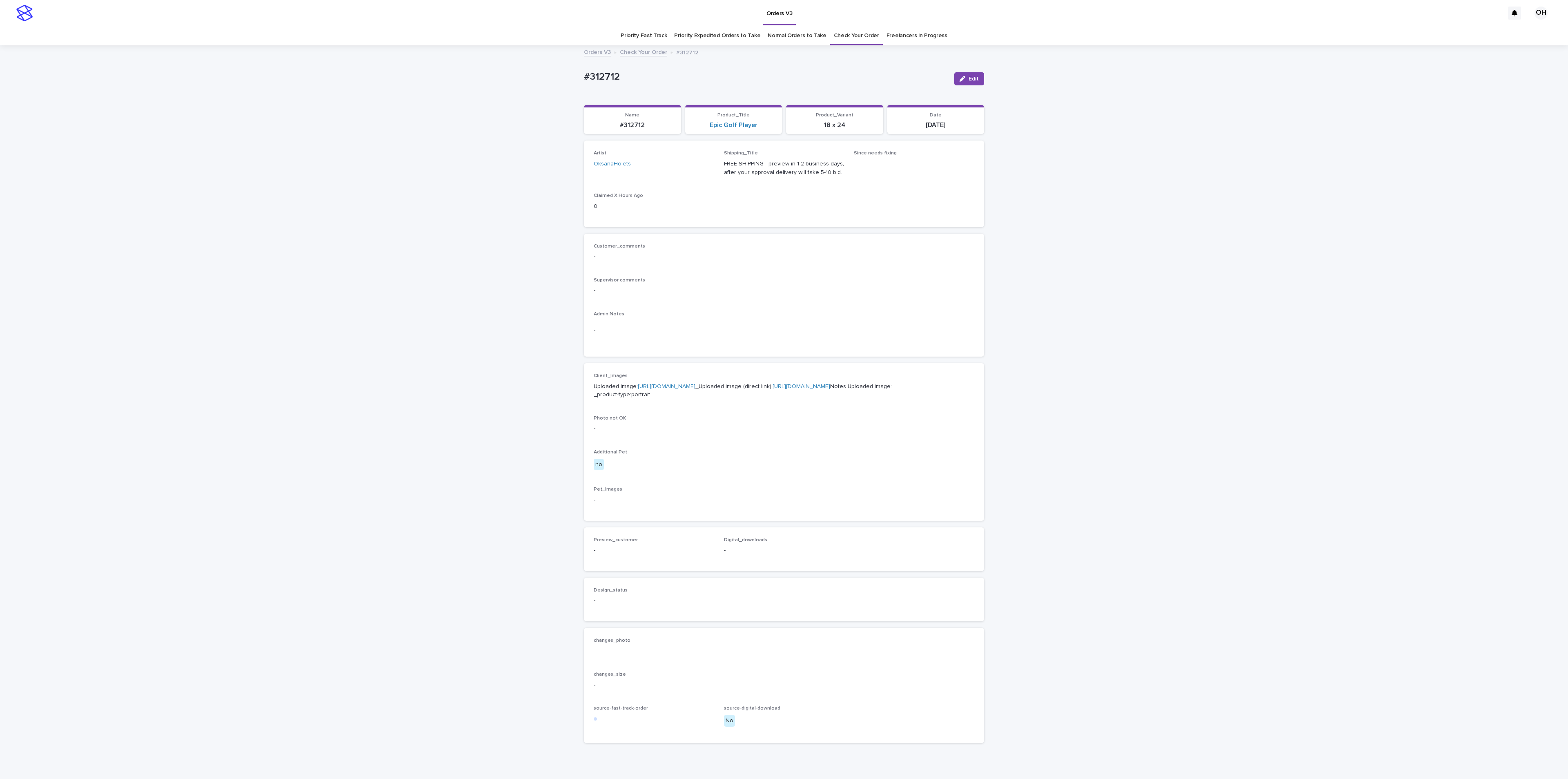
click at [783, 309] on div "Customer_comments - Supervisor comments - Admin Notes -" at bounding box center [784, 296] width 381 height 104
click at [676, 389] on link "[URL][DOMAIN_NAME]" at bounding box center [667, 386] width 58 height 5
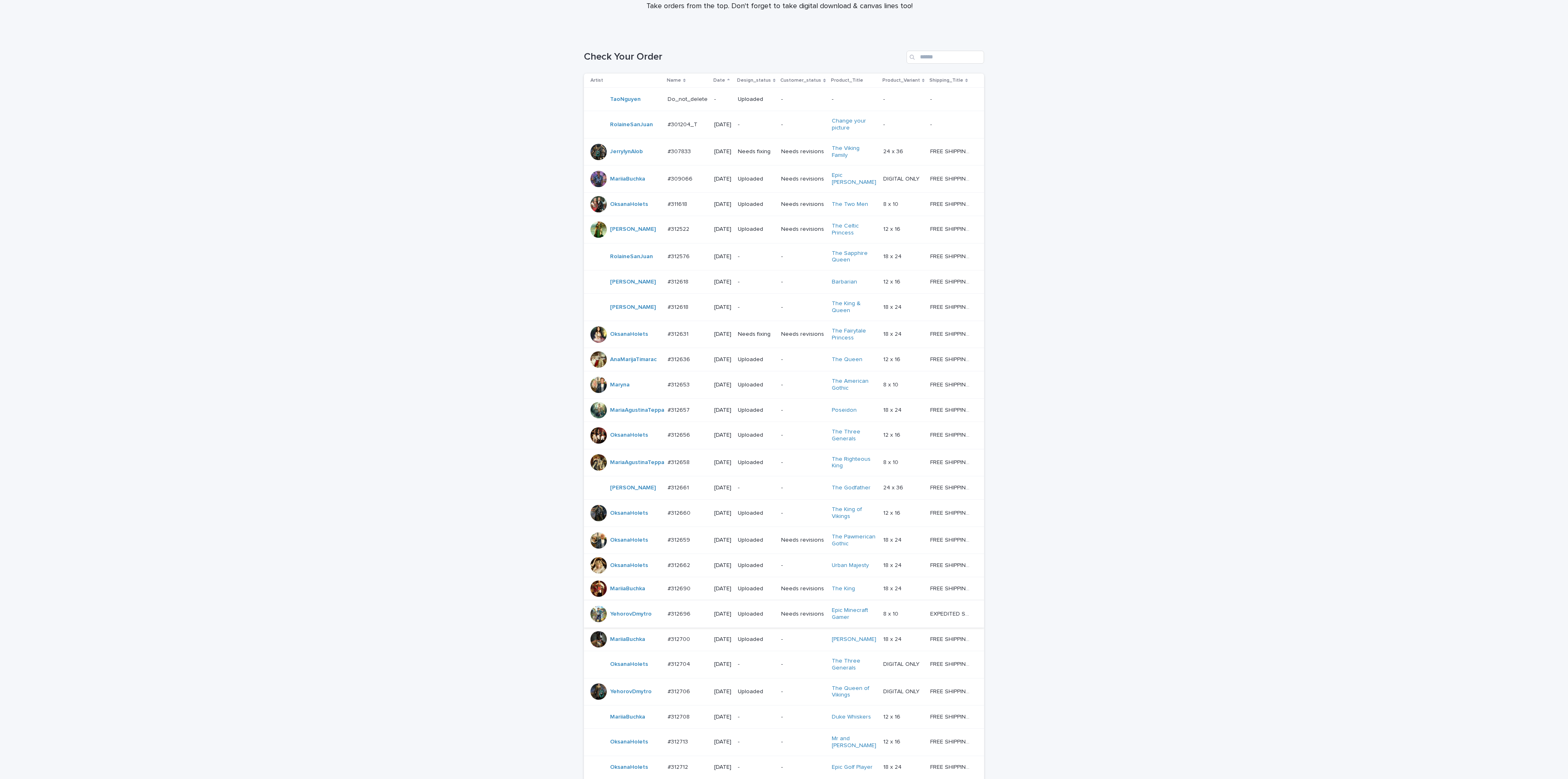
scroll to position [245, 0]
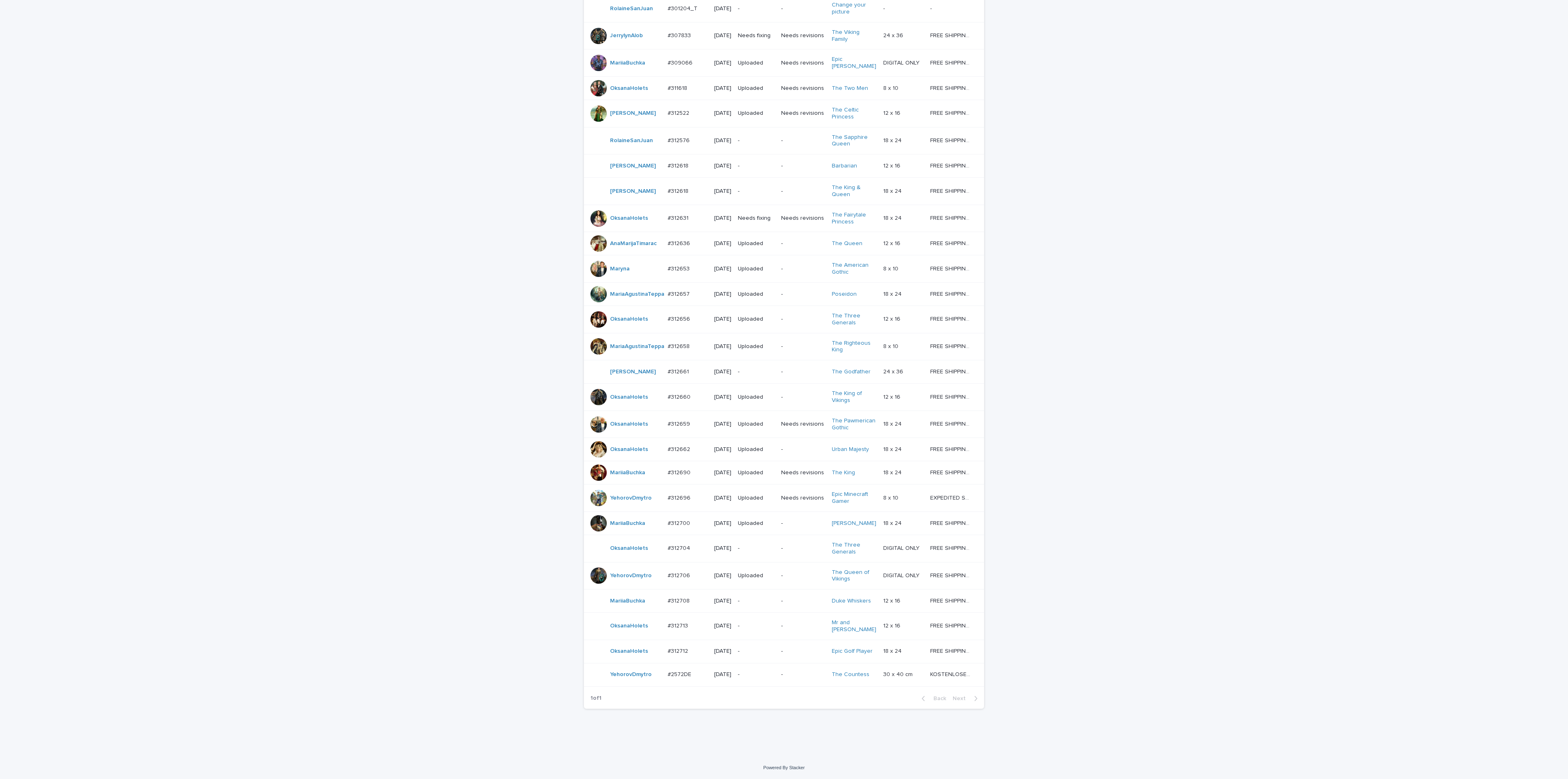
click at [664, 543] on td "#312704 #312704" at bounding box center [687, 548] width 46 height 28
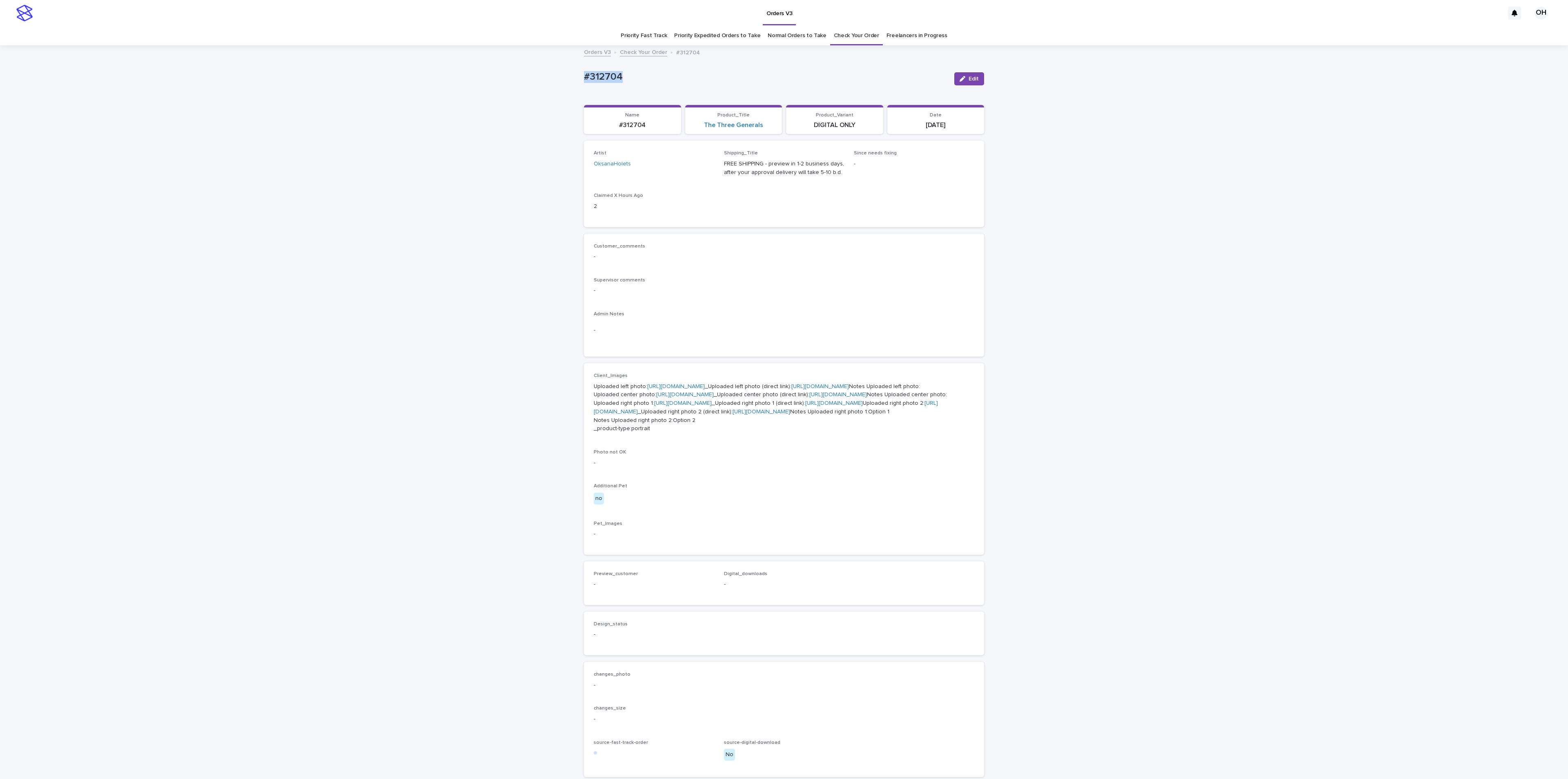
drag, startPoint x: 621, startPoint y: 85, endPoint x: 583, endPoint y: 81, distance: 38.2
click at [580, 83] on div "Loading... Saving… Loading... Saving… #312704 Edit #312704 Edit Sorry, there wa…" at bounding box center [784, 426] width 408 height 758
drag, startPoint x: 592, startPoint y: 76, endPoint x: 598, endPoint y: 77, distance: 6.1
copy p "#312704"
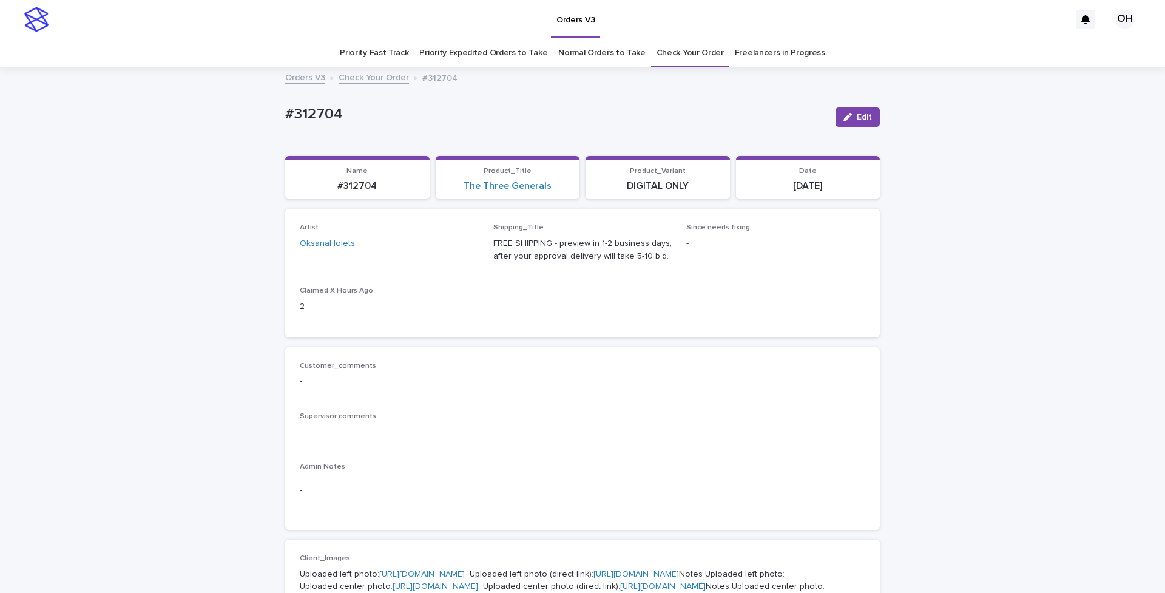
click at [624, 332] on div "Artist OksanaHolets Shipping_Title FREE SHIPPING - preview in 1-2 business days…" at bounding box center [582, 273] width 595 height 128
drag, startPoint x: 644, startPoint y: 309, endPoint x: 651, endPoint y: 299, distance: 12.8
click at [645, 309] on div "Artist OksanaHolets Shipping_Title FREE SHIPPING - preview in 1-2 business days…" at bounding box center [583, 272] width 566 height 99
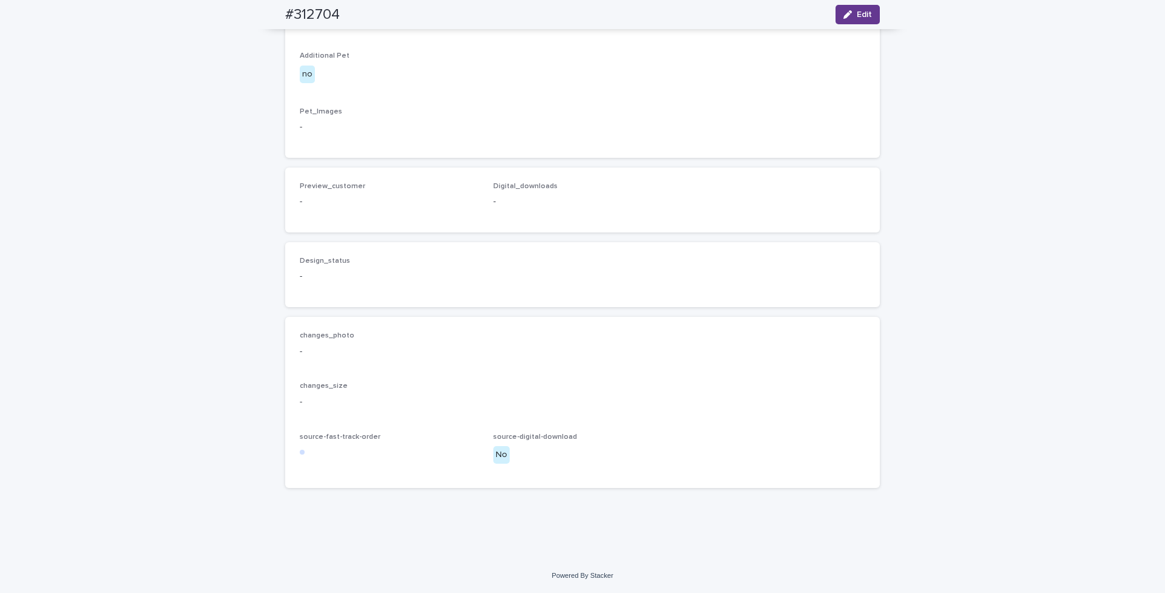
click at [843, 14] on icon "button" at bounding box center [847, 14] width 8 height 8
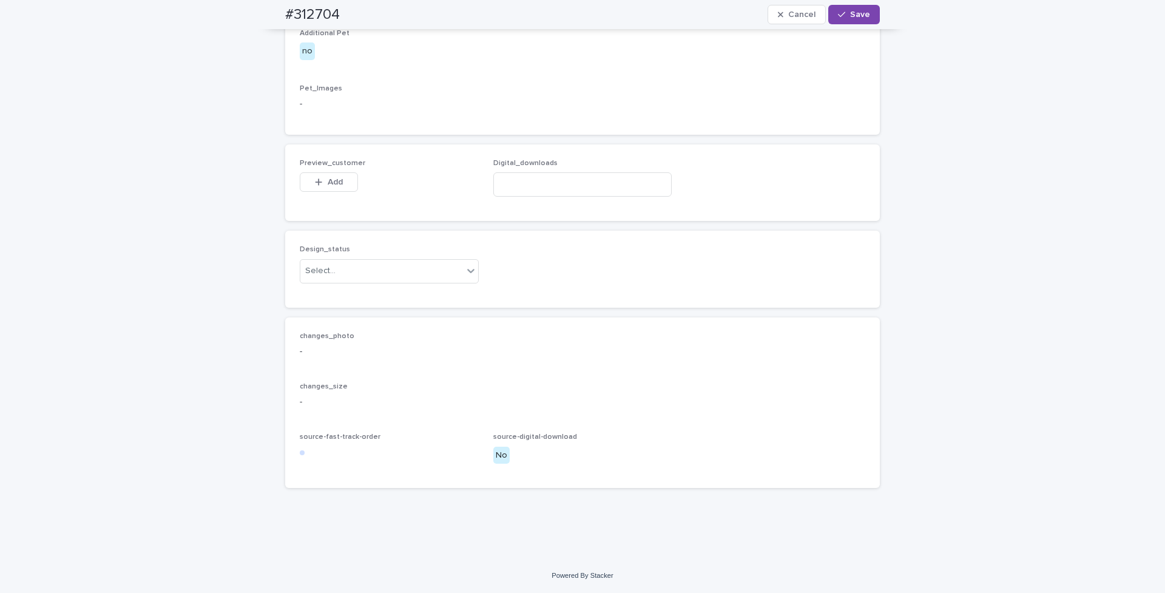
scroll to position [966, 0]
click at [324, 173] on button "Add" at bounding box center [329, 181] width 58 height 19
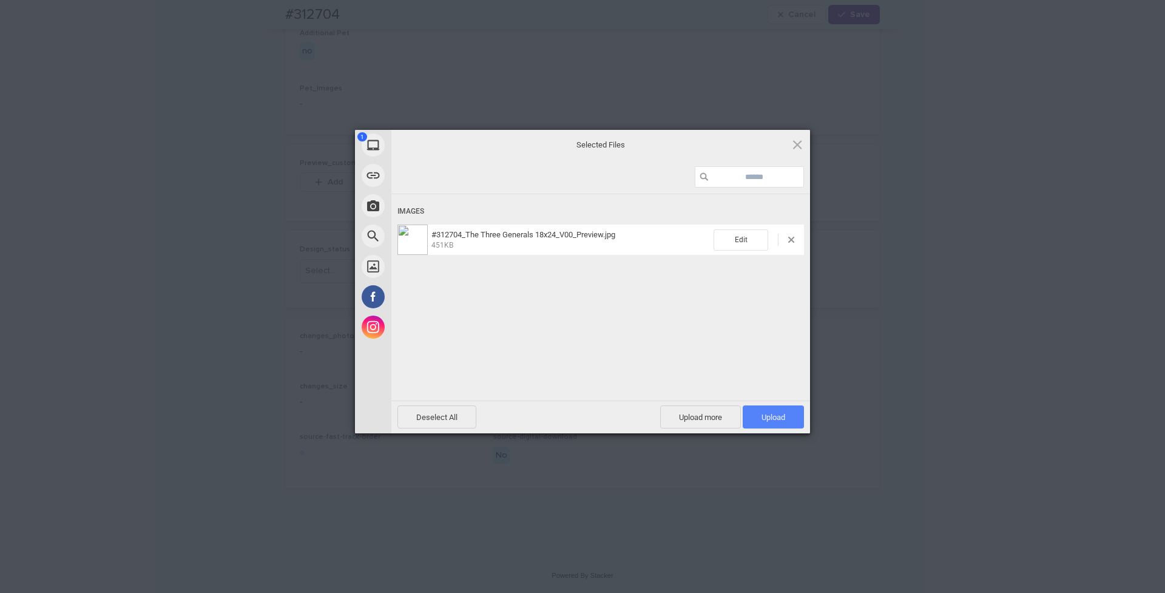
click at [775, 419] on span "Upload 1" at bounding box center [773, 417] width 24 height 9
click at [1008, 324] on div "My Device Link (URL) Take Photo Web Search Unsplash Facebook Instagram Uploaded…" at bounding box center [582, 296] width 1165 height 593
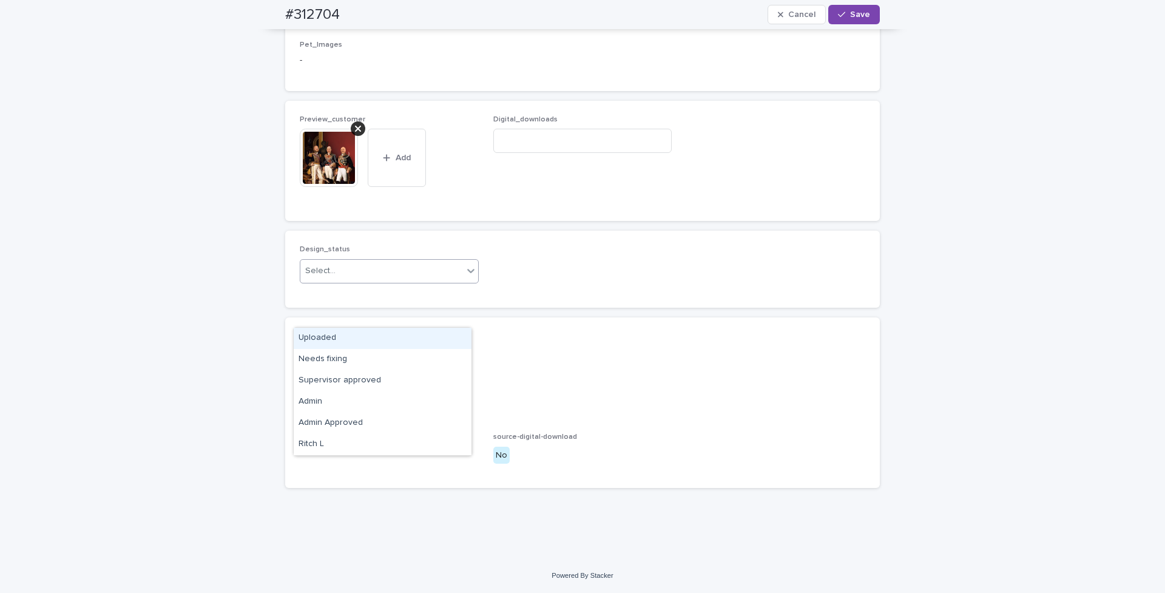
click at [331, 281] on div "Select..." at bounding box center [381, 271] width 163 height 20
click at [327, 338] on div "Uploaded" at bounding box center [383, 338] width 178 height 21
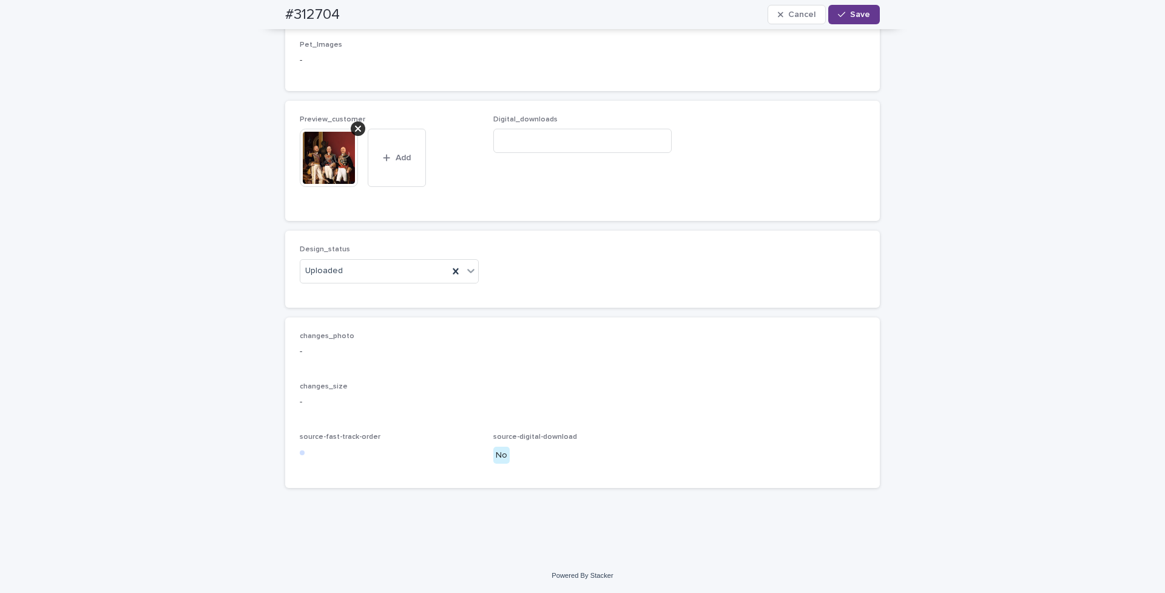
click at [850, 12] on span "Save" at bounding box center [860, 14] width 20 height 8
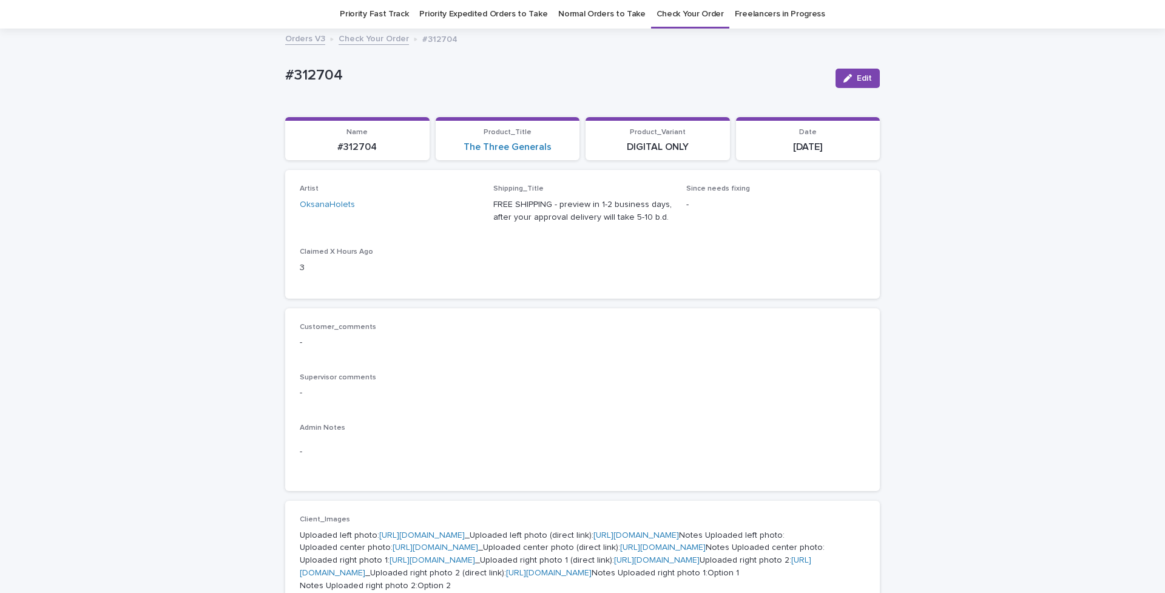
scroll to position [0, 0]
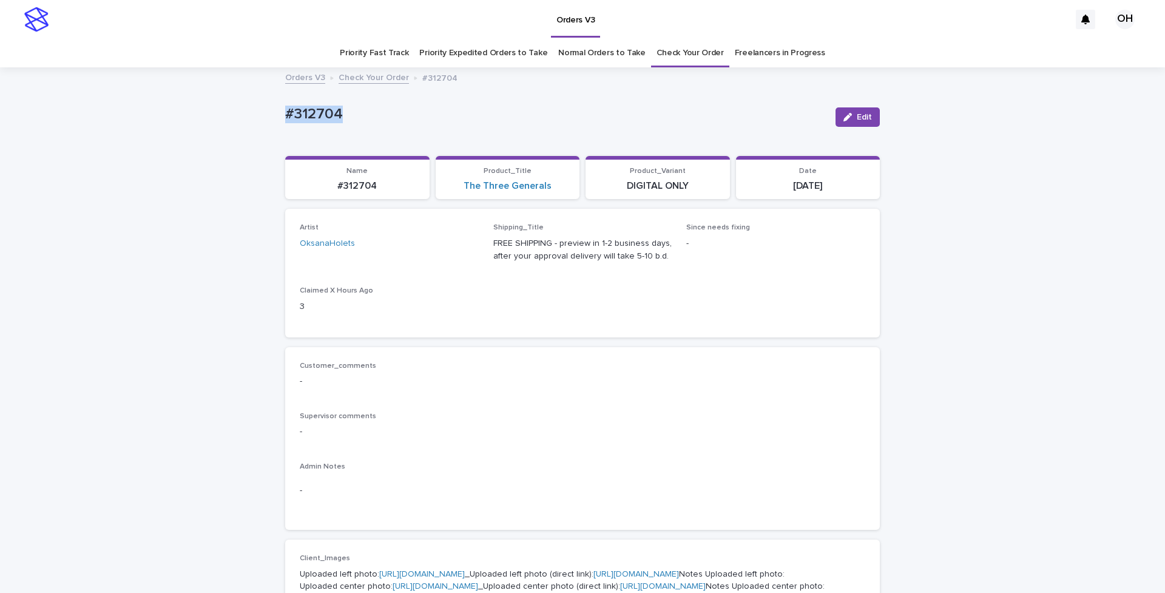
drag, startPoint x: 340, startPoint y: 96, endPoint x: 263, endPoint y: 98, distance: 77.7
copy p "#312704"
click at [857, 121] on span "Edit" at bounding box center [864, 117] width 15 height 8
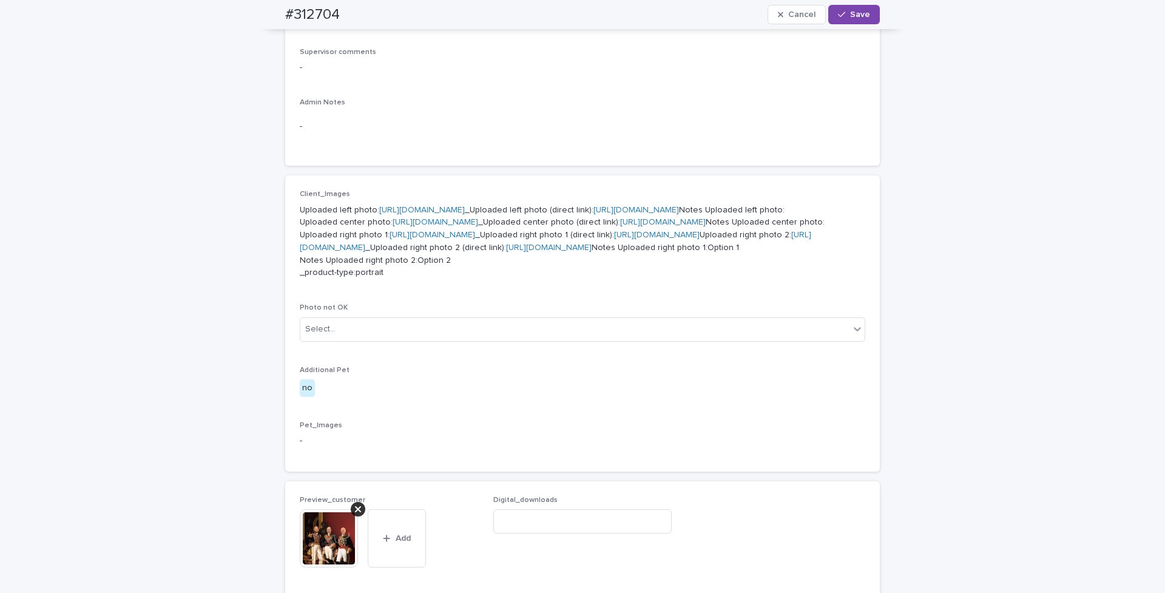
scroll to position [637, 0]
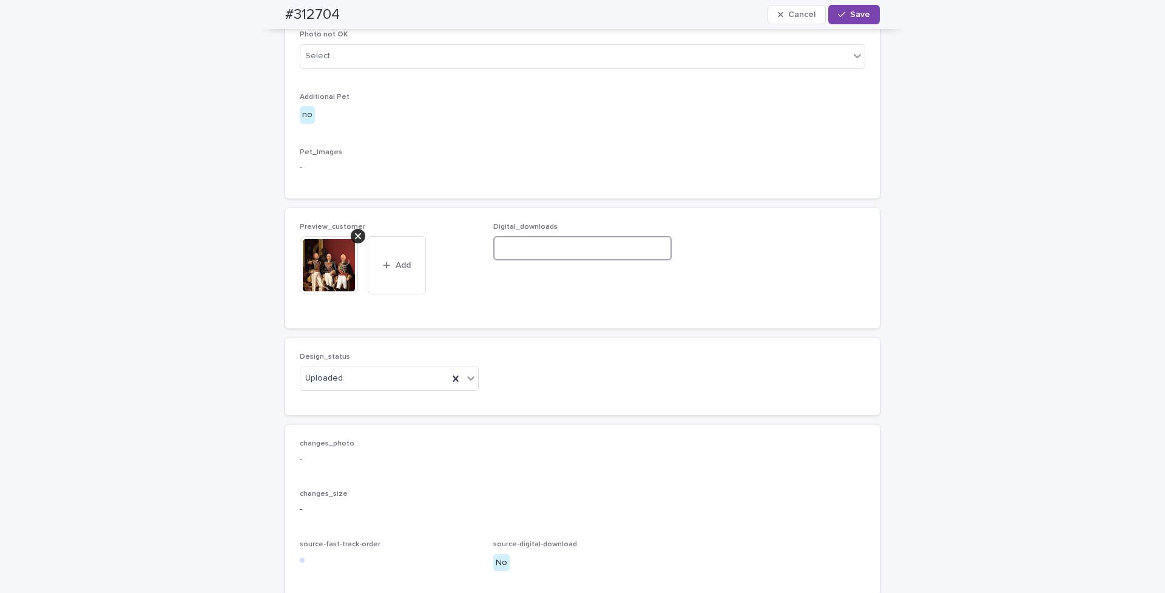
click at [555, 260] on input at bounding box center [582, 248] width 179 height 24
paste input "**********"
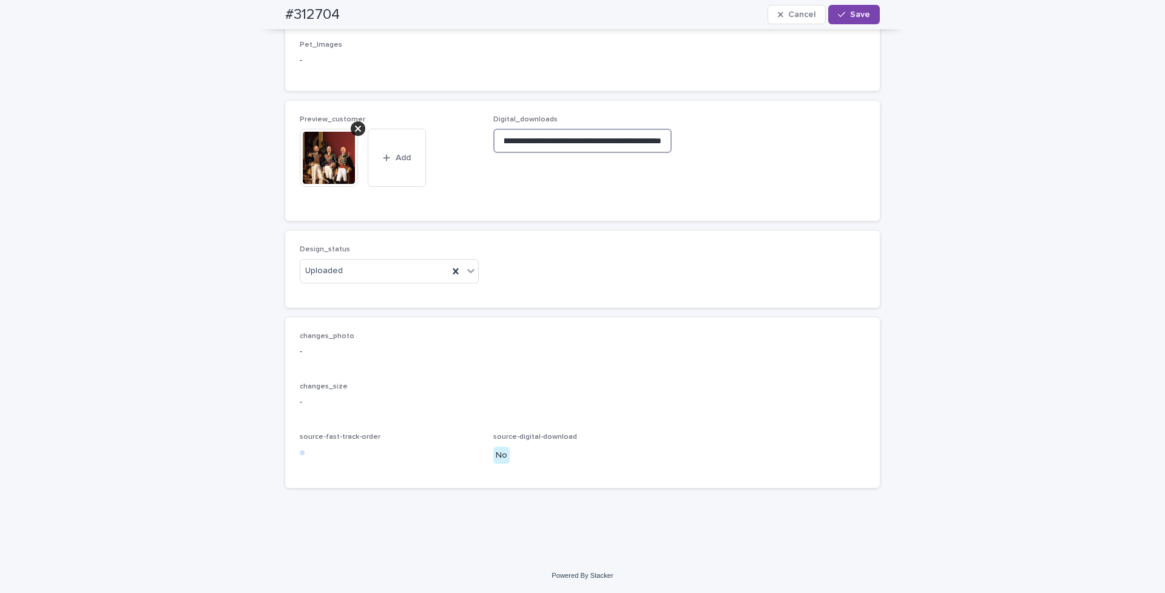
scroll to position [1010, 0]
type input "**********"
click at [854, 12] on span "Save" at bounding box center [860, 14] width 20 height 8
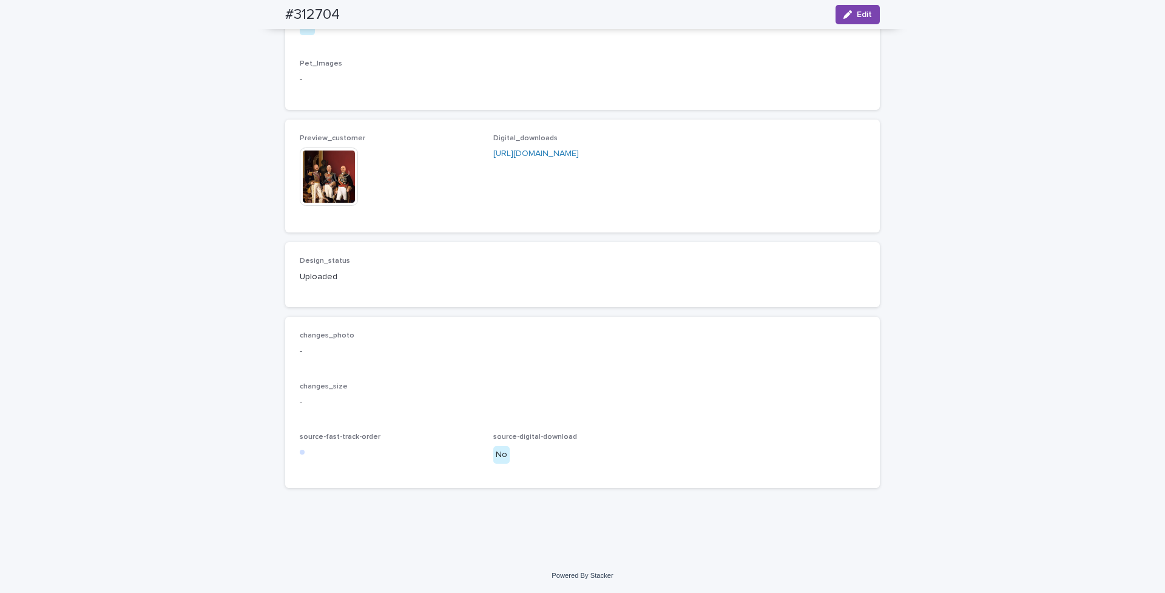
scroll to position [979, 0]
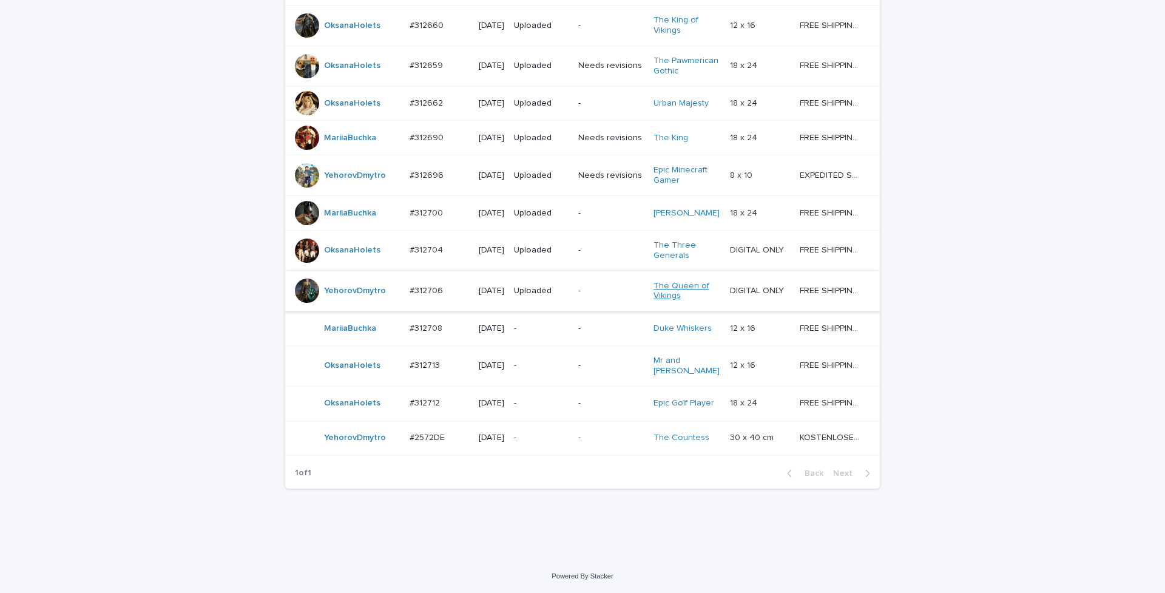
scroll to position [940, 0]
click at [423, 358] on p "#312713" at bounding box center [426, 364] width 33 height 13
click at [423, 421] on td "#2572DE #2572DE" at bounding box center [439, 437] width 69 height 35
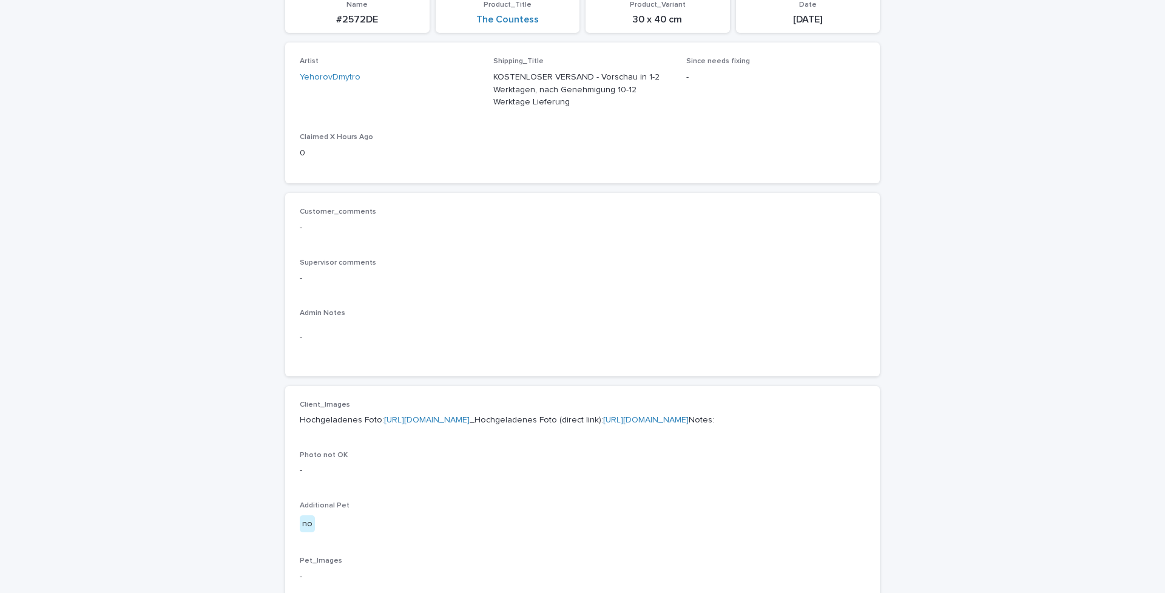
scroll to position [364, 0]
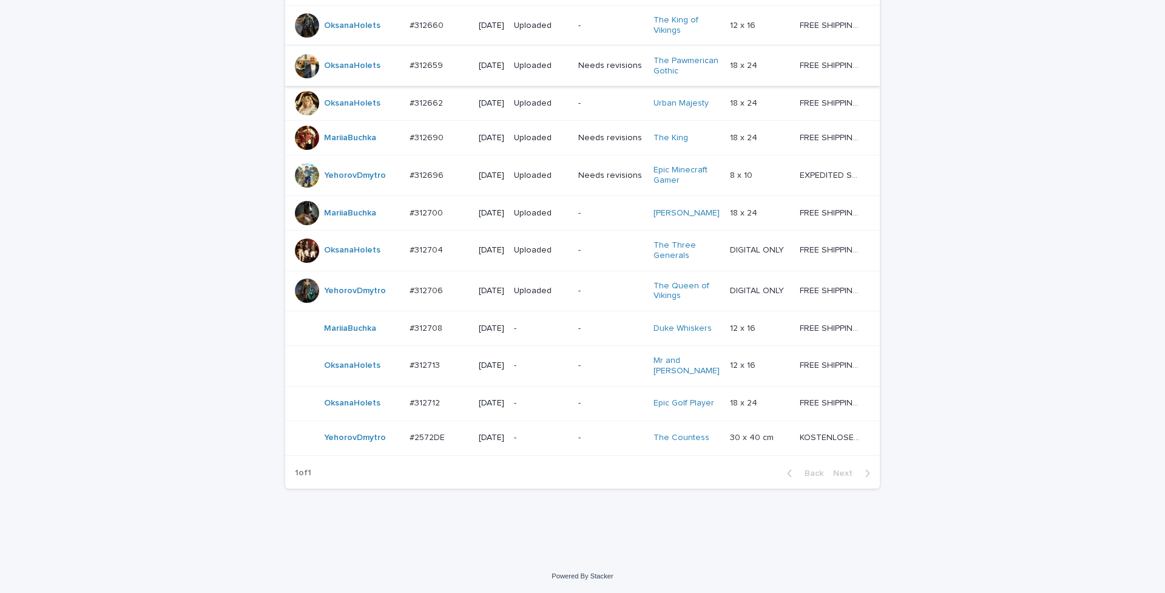
scroll to position [940, 0]
click at [422, 358] on p "#312713" at bounding box center [426, 364] width 33 height 13
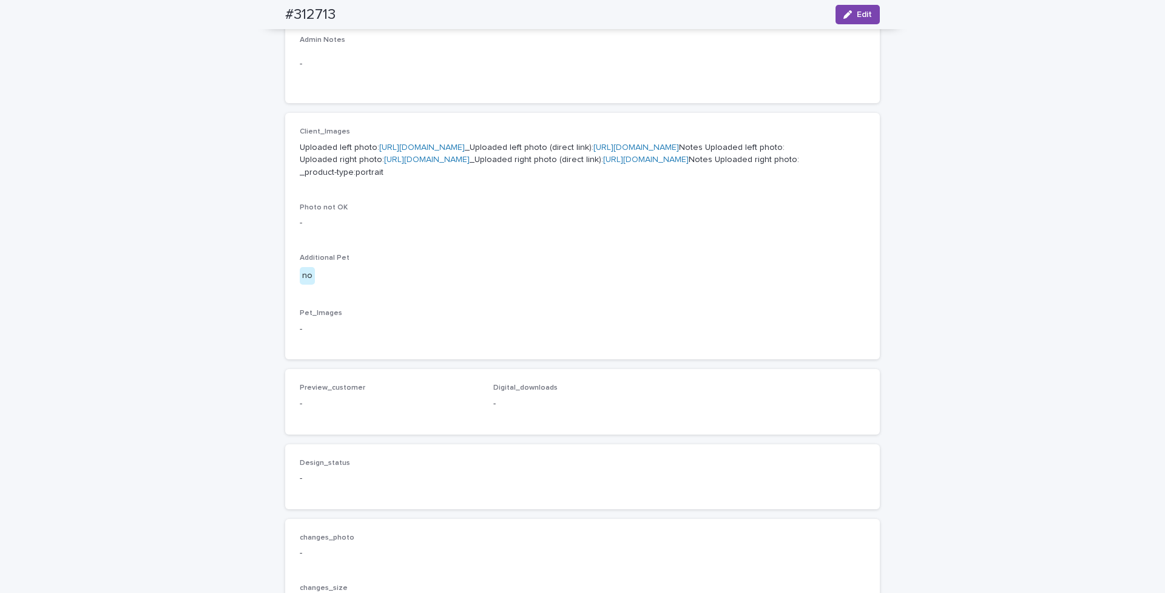
scroll to position [403, 0]
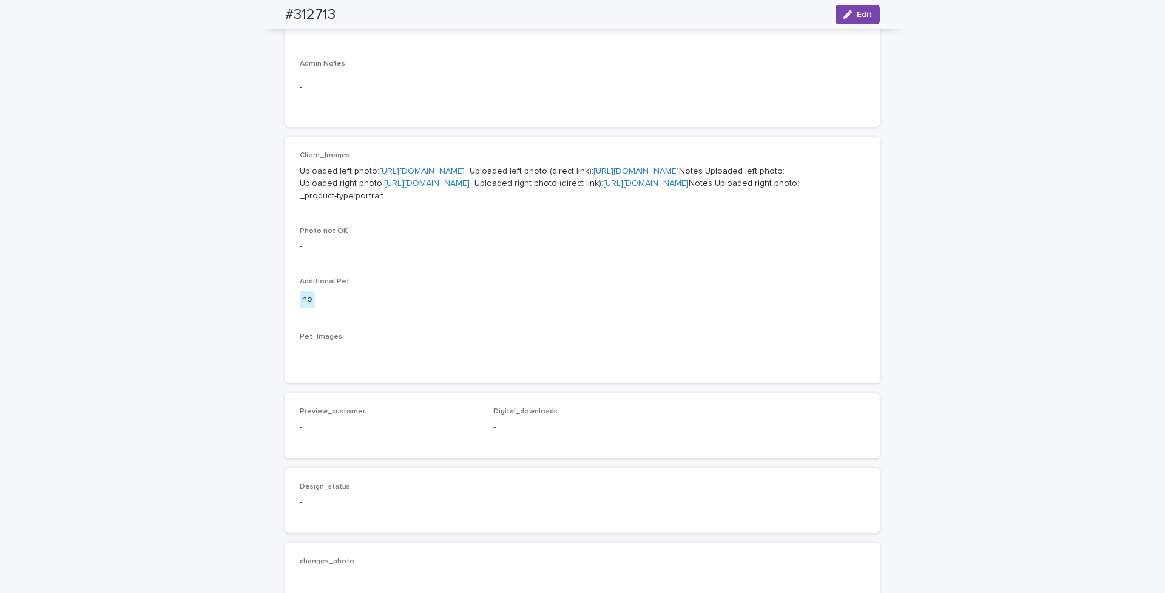
click at [428, 175] on link "[URL][DOMAIN_NAME]" at bounding box center [422, 171] width 86 height 8
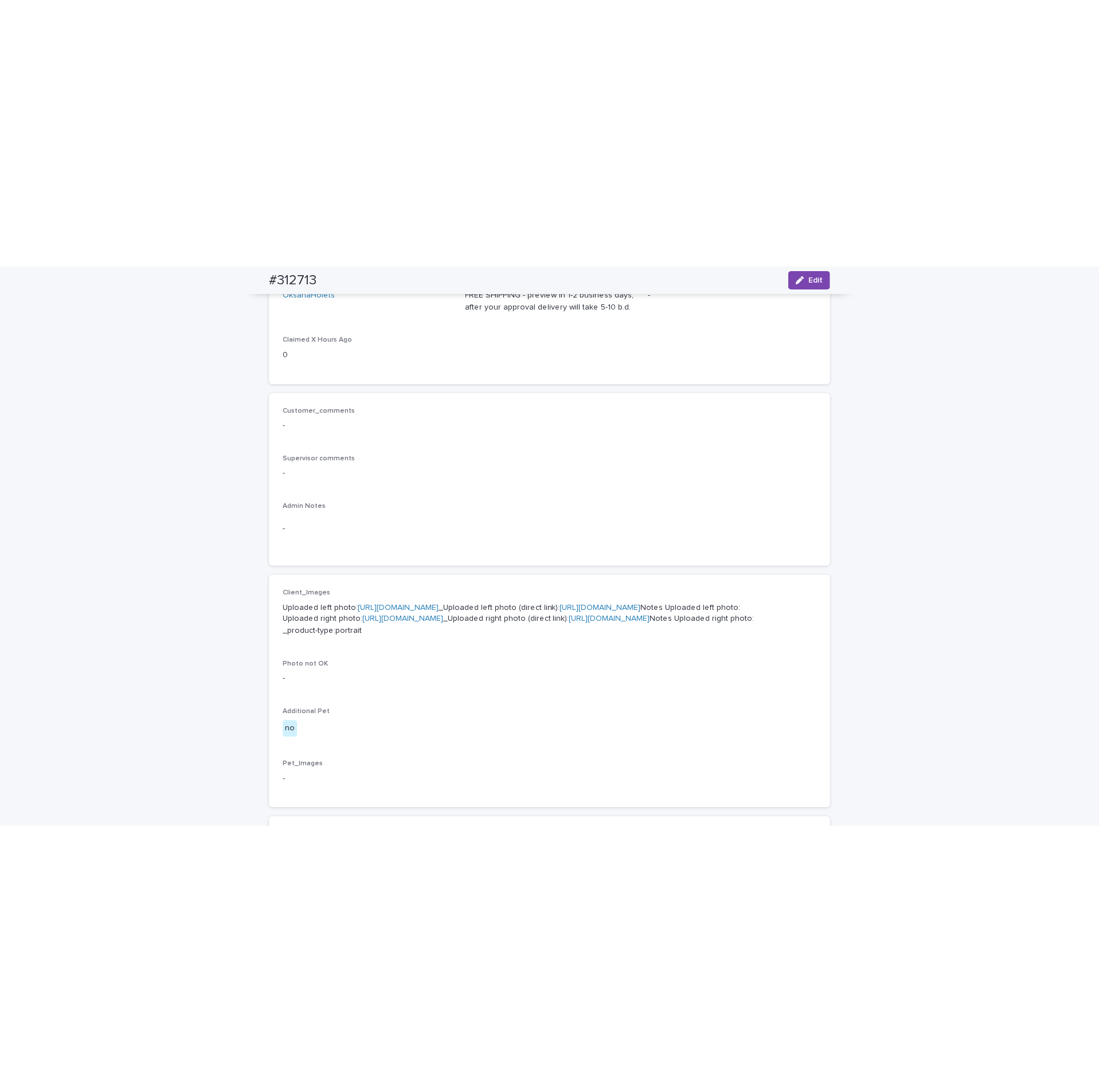
scroll to position [37, 0]
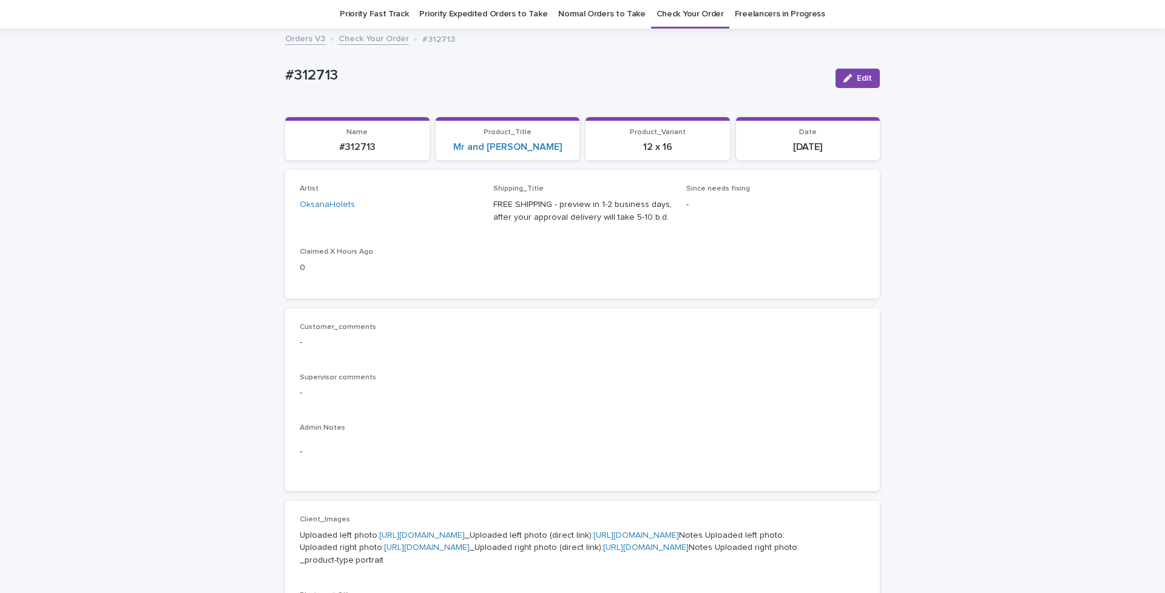
click at [692, 390] on p "-" at bounding box center [583, 393] width 566 height 13
click at [1123, 444] on div "Loading... Saving… Loading... Saving… #312713 Edit #312713 Edit Sorry, there wa…" at bounding box center [582, 589] width 1165 height 1118
click at [1039, 281] on div "Loading... Saving… Loading... Saving… #312713 Edit #312713 Edit Sorry, there wa…" at bounding box center [582, 589] width 1165 height 1118
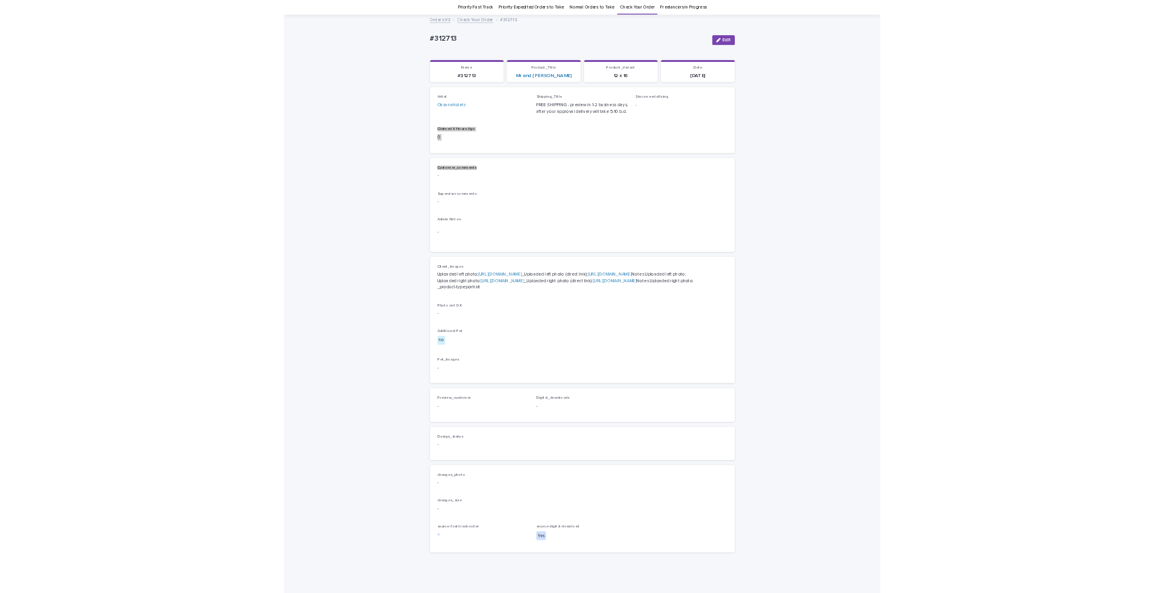
scroll to position [42, 0]
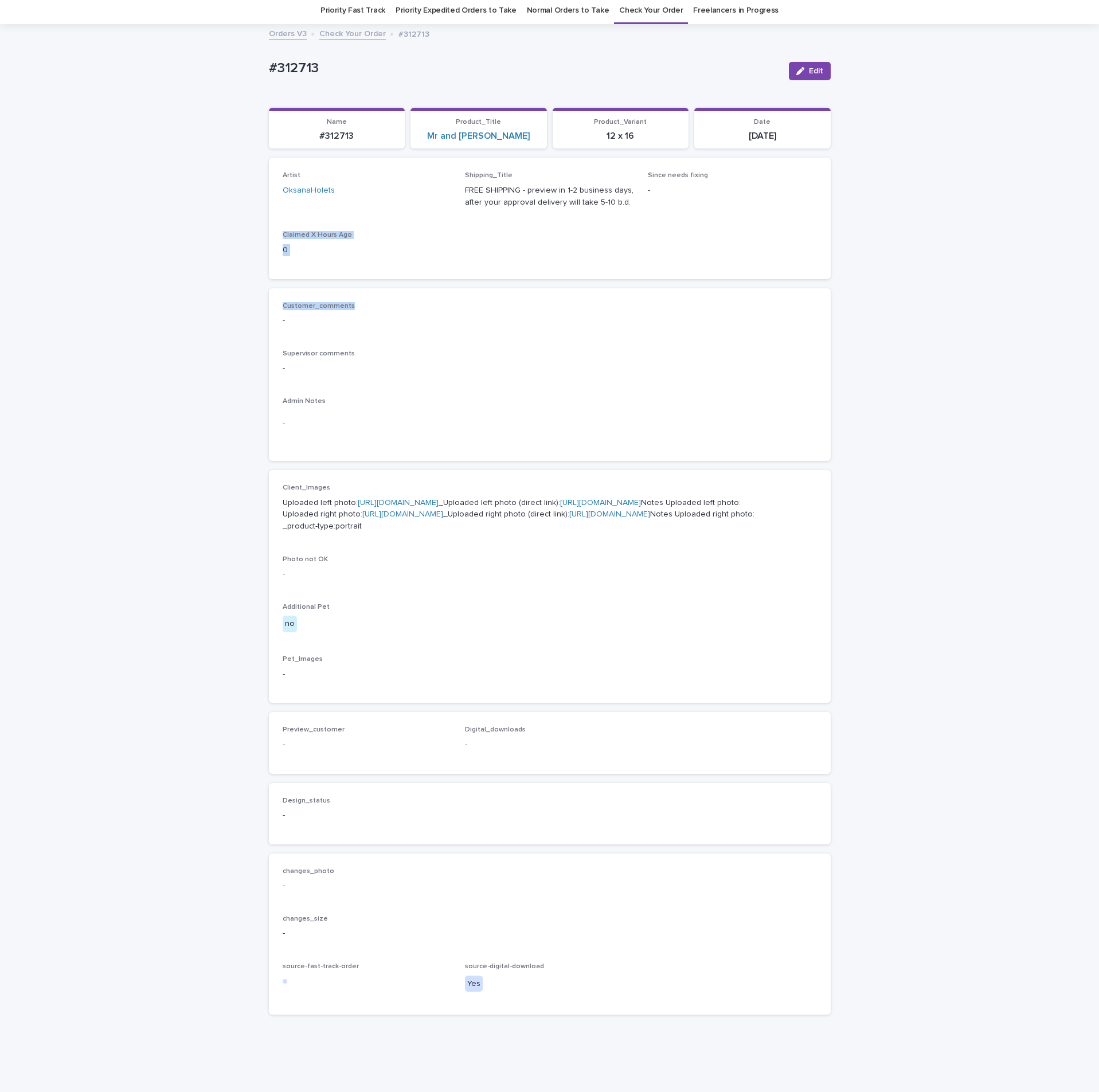
click at [418, 519] on link "[URL][DOMAIN_NAME]" at bounding box center [403, 514] width 81 height 8
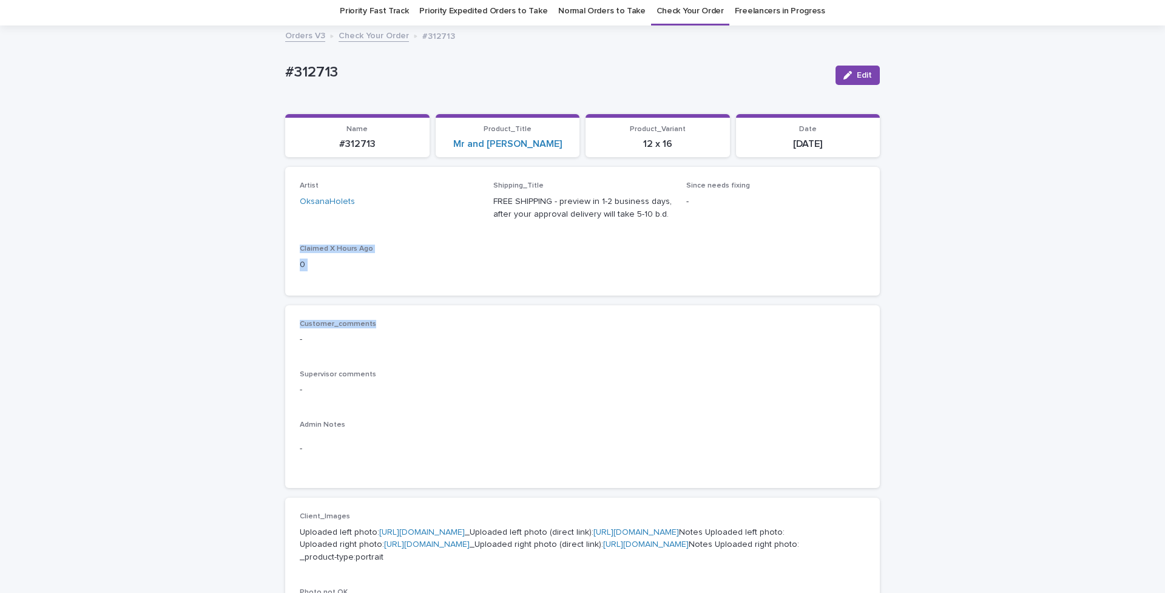
click at [683, 1] on link "Check Your Order" at bounding box center [690, 11] width 67 height 29
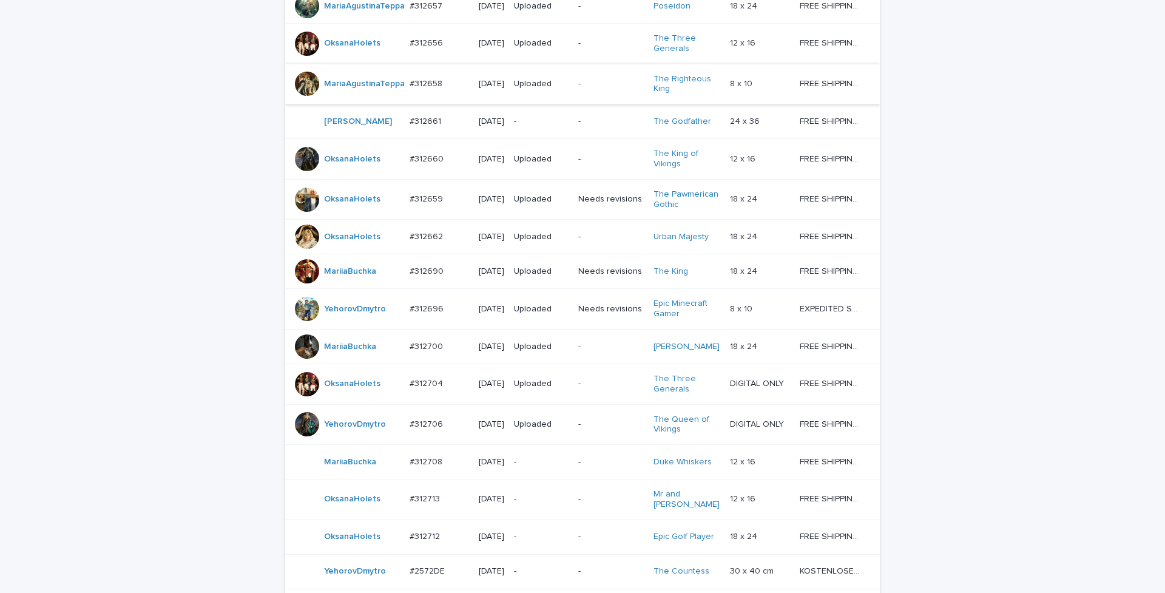
scroll to position [910, 0]
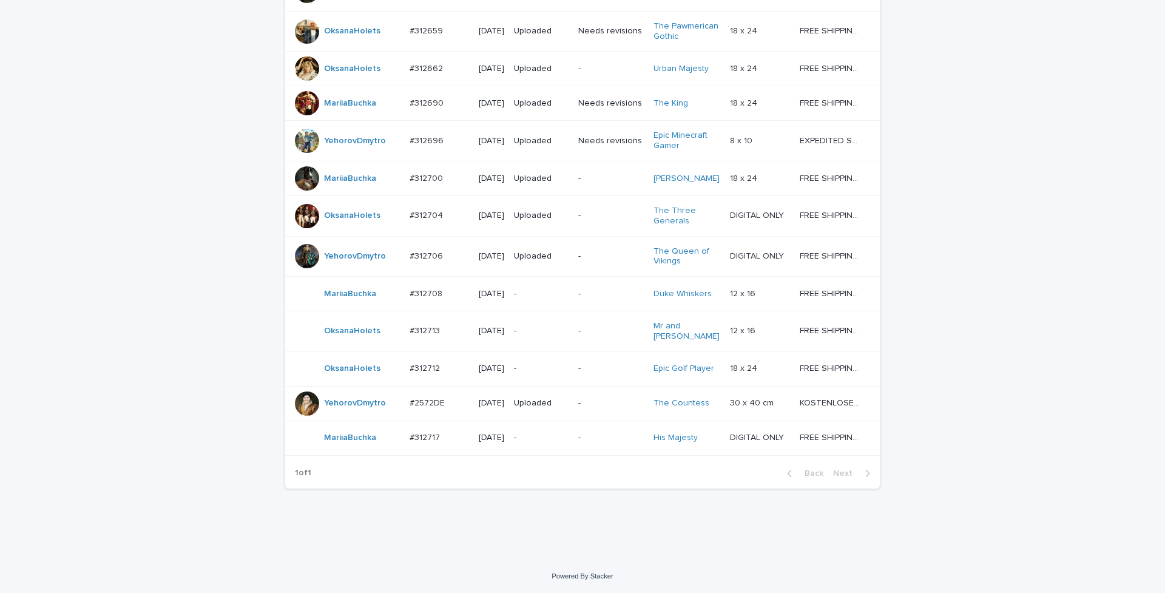
click at [411, 336] on p "#312713" at bounding box center [426, 329] width 33 height 13
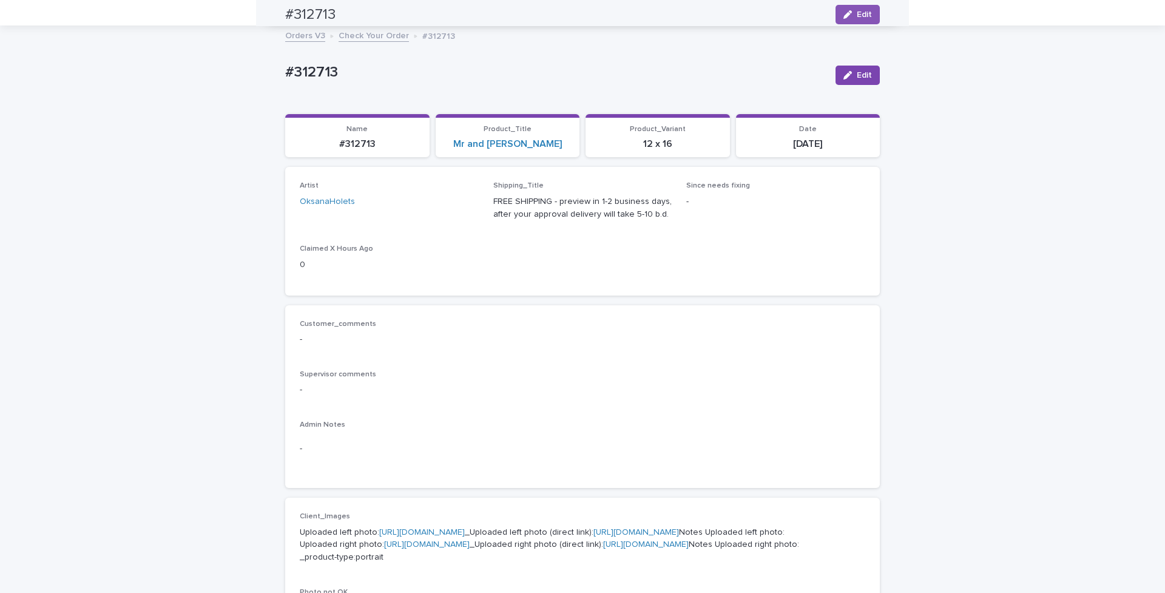
scroll to position [39, 0]
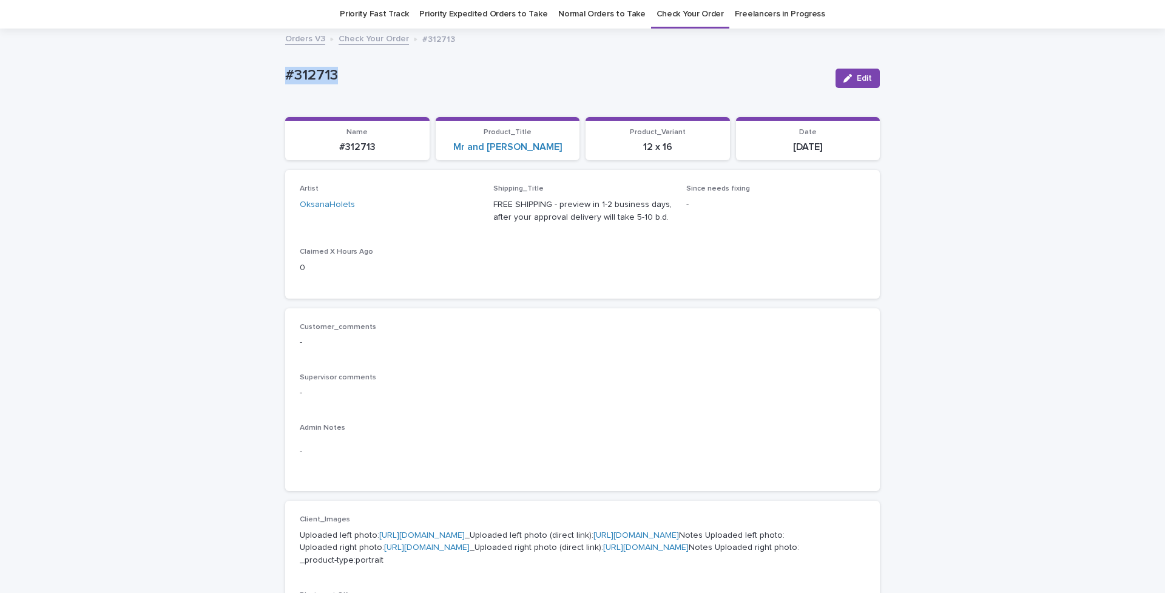
click at [279, 65] on div "Loading... Saving… Loading... Saving… #312713 Edit #312713 Edit Sorry, there wa…" at bounding box center [582, 574] width 607 height 1088
copy p "#312713"
click at [894, 346] on div "Loading... Saving… Loading... Saving… #312713 Edit #312713 Edit Sorry, there wa…" at bounding box center [582, 589] width 1165 height 1118
drag, startPoint x: 1149, startPoint y: 192, endPoint x: 1156, endPoint y: 204, distance: 14.2
click at [1156, 204] on div "Orders V3 OH Priority Fast Track Priority Expedited Orders to Take Normal Order…" at bounding box center [582, 296] width 1165 height 593
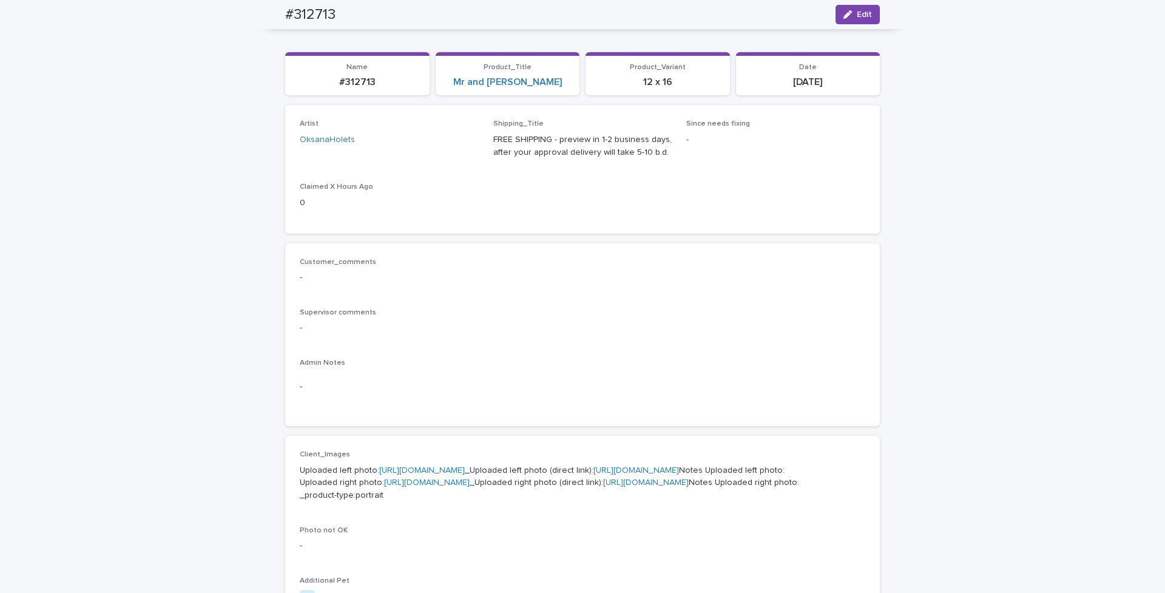
scroll to position [0, 0]
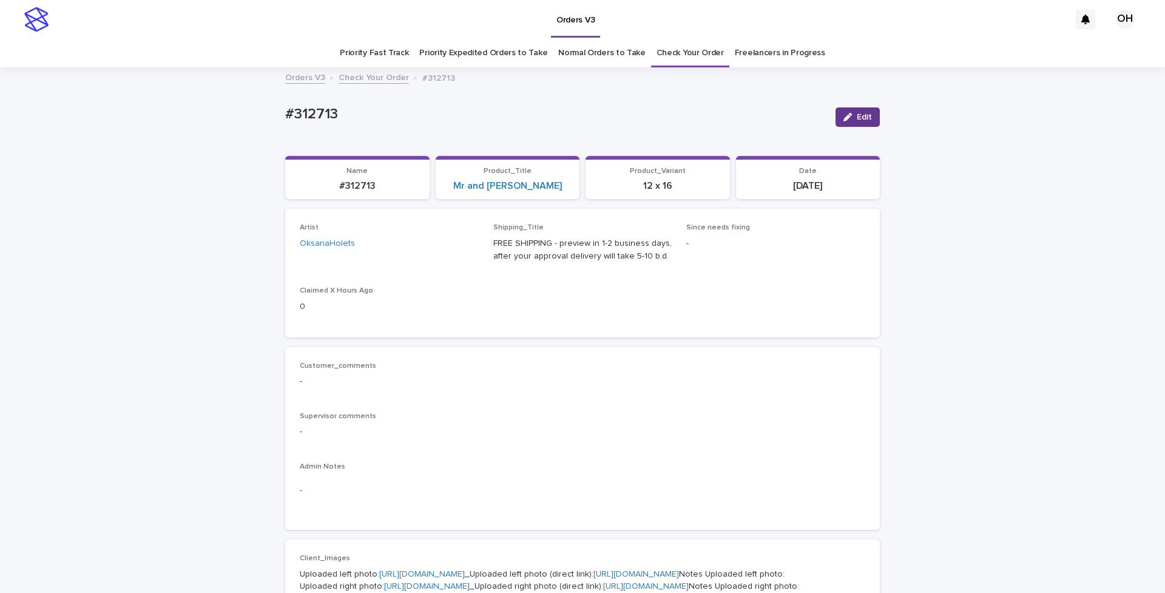
click at [853, 123] on button "Edit" at bounding box center [858, 116] width 44 height 19
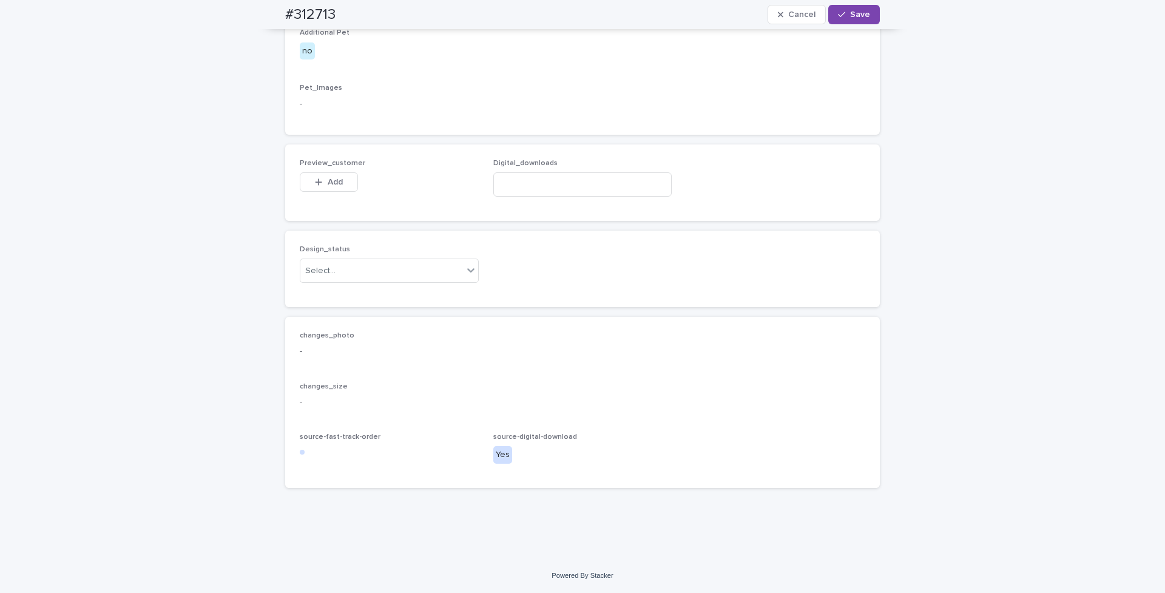
scroll to position [802, 0]
click at [316, 172] on button "Add" at bounding box center [329, 181] width 58 height 19
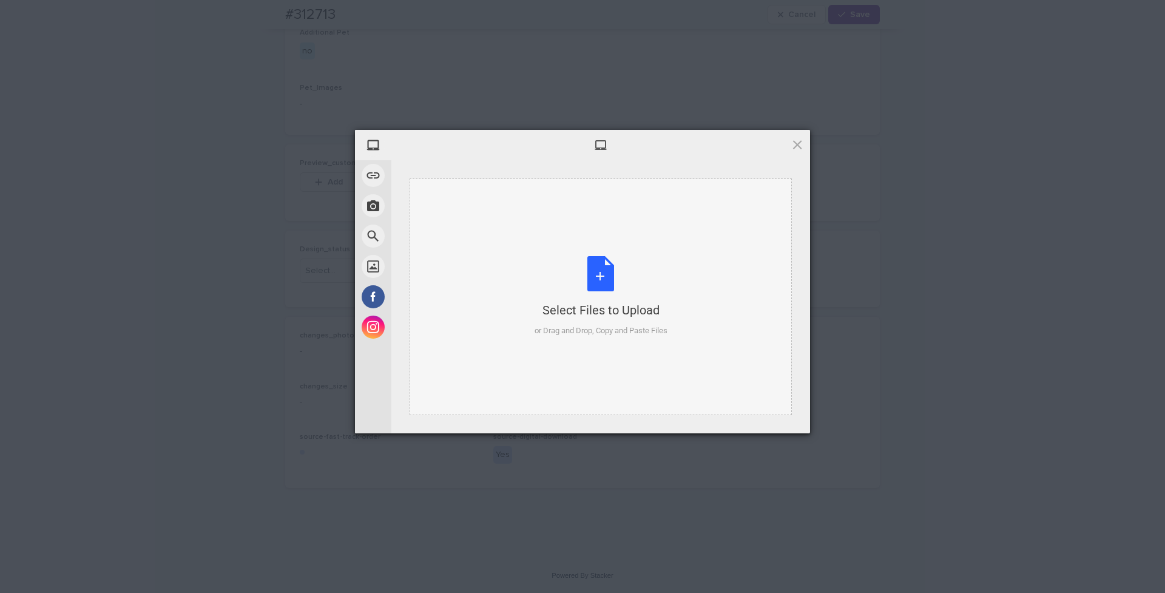
click at [659, 323] on div "Select Files to Upload or Drag and Drop, Copy and Paste Files" at bounding box center [601, 296] width 133 height 81
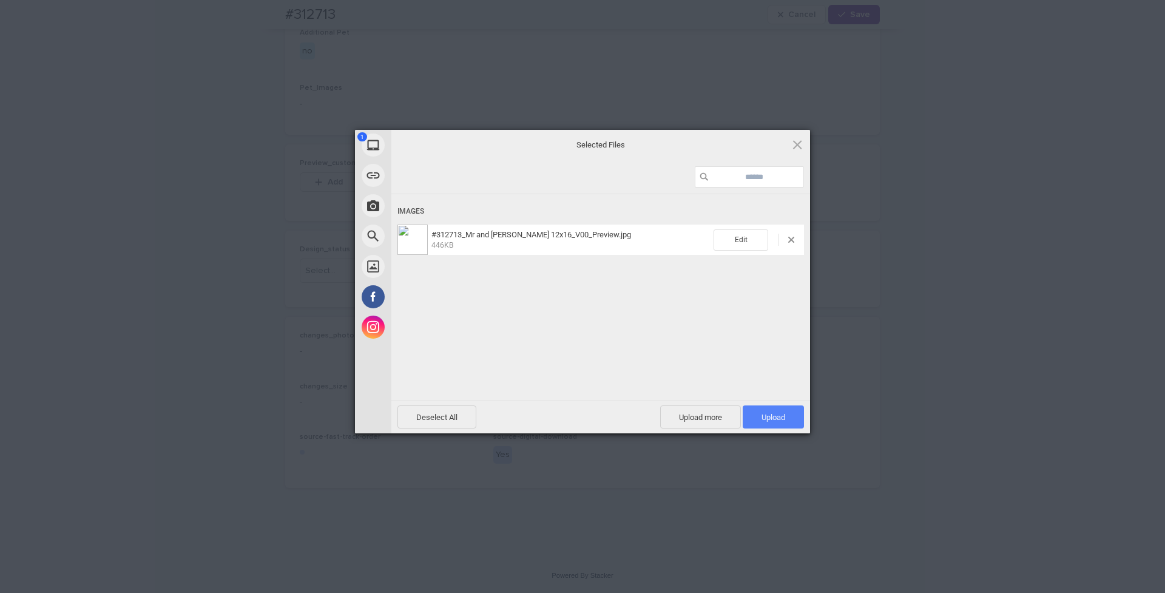
click at [780, 417] on span "Upload 1" at bounding box center [773, 417] width 24 height 9
click at [928, 316] on div "My Device Link (URL) Take Photo Web Search Unsplash Facebook Instagram Uploaded…" at bounding box center [582, 296] width 1165 height 593
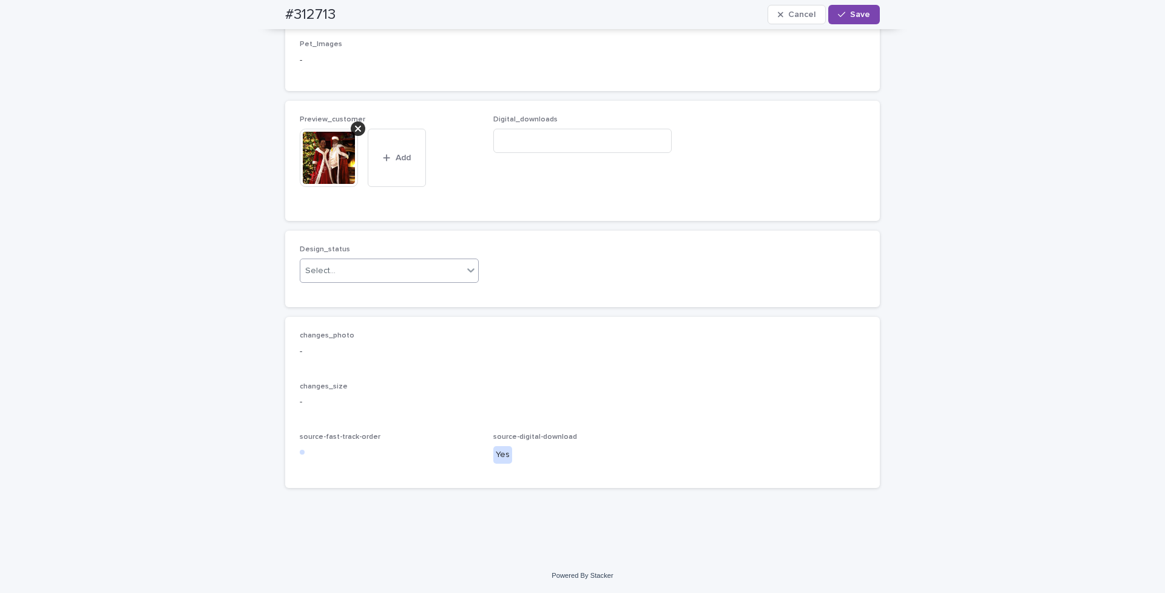
click at [334, 281] on div "Select..." at bounding box center [381, 271] width 163 height 20
click at [320, 339] on div "Uploaded" at bounding box center [383, 337] width 178 height 21
click at [863, 9] on button "Save" at bounding box center [854, 14] width 52 height 19
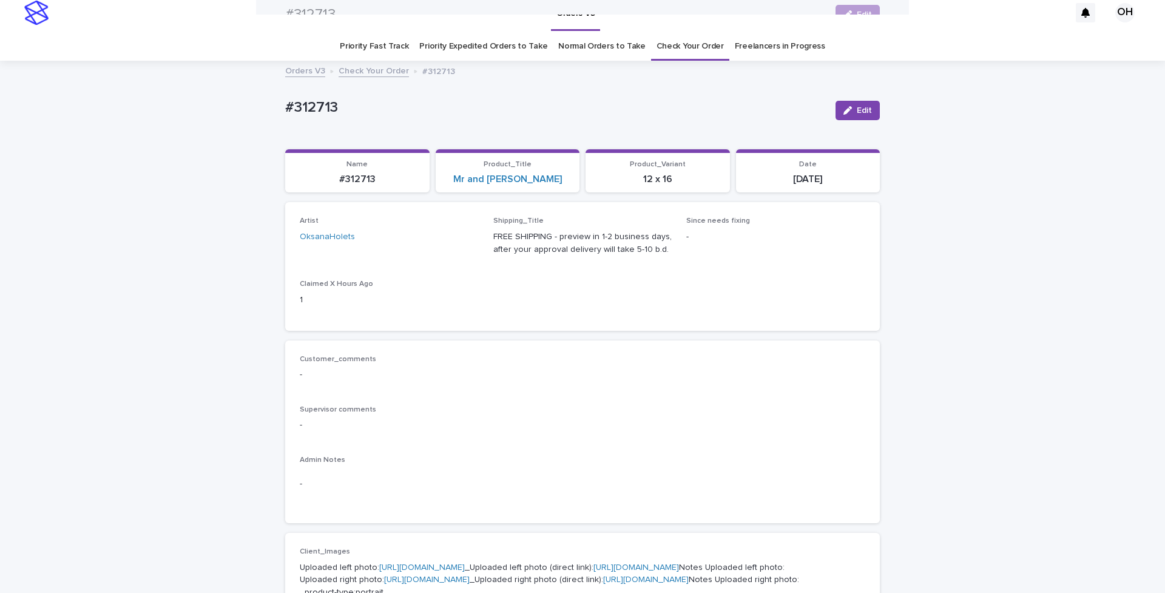
scroll to position [0, 0]
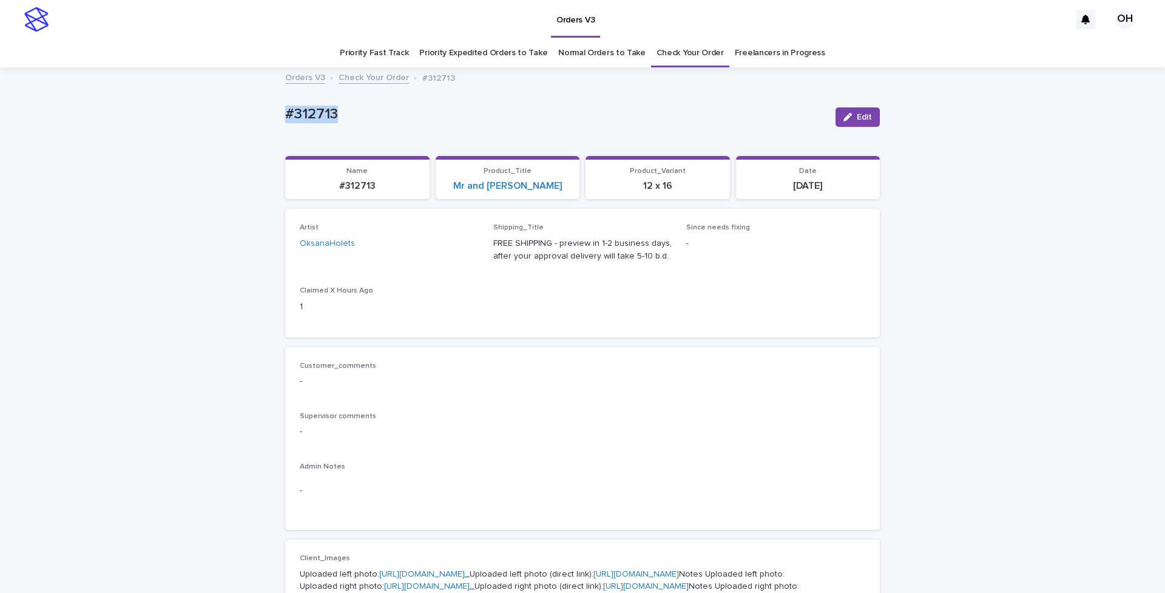
drag, startPoint x: 374, startPoint y: 121, endPoint x: 264, endPoint y: 123, distance: 109.8
copy p "#312713"
click at [845, 112] on button "Edit" at bounding box center [858, 116] width 44 height 19
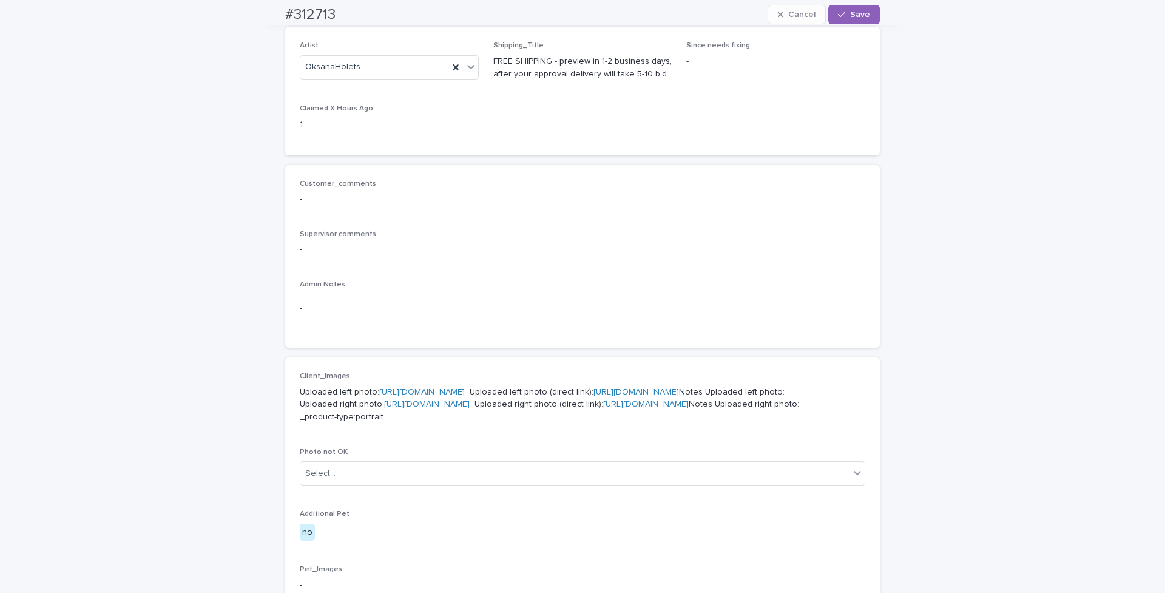
scroll to position [546, 0]
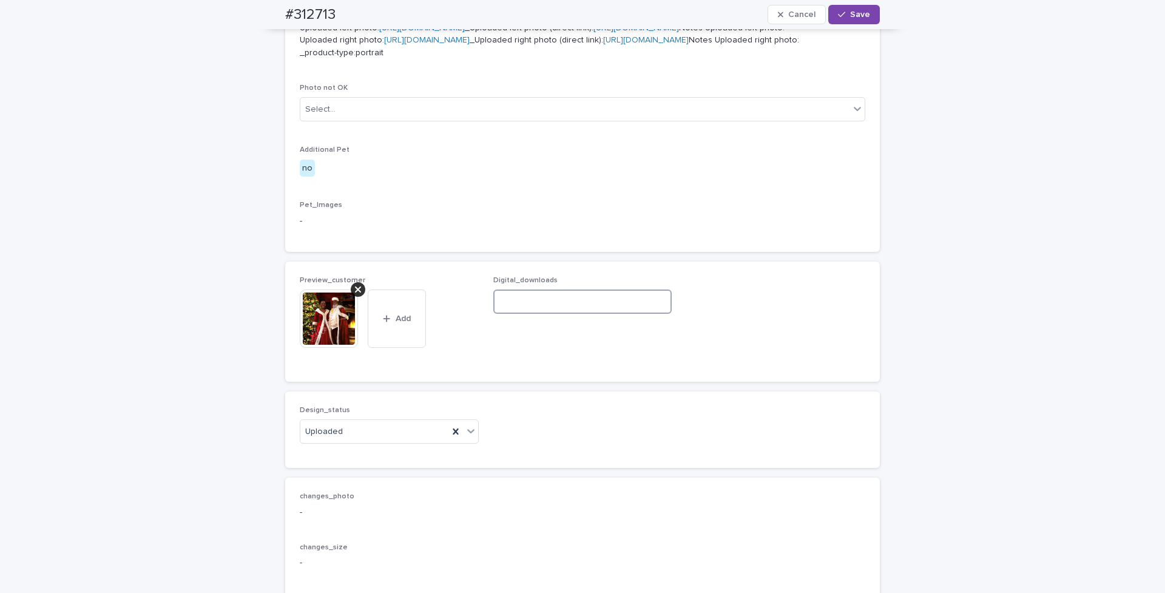
click at [599, 314] on input at bounding box center [582, 301] width 179 height 24
paste input "**********"
type input "**********"
click at [855, 15] on span "Save" at bounding box center [860, 14] width 20 height 8
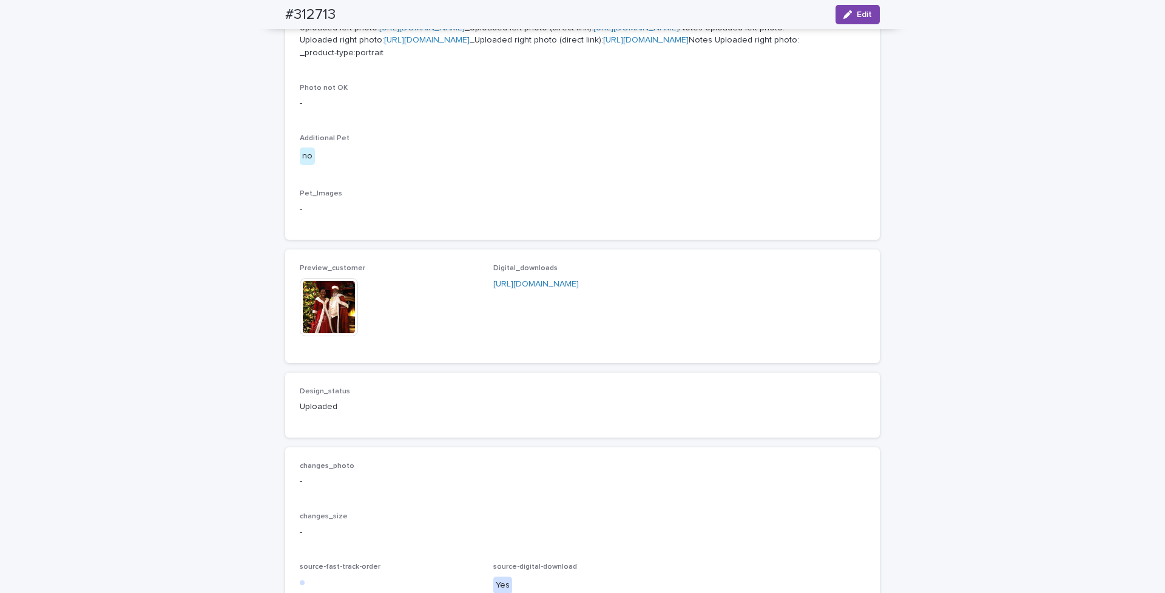
scroll to position [531, 0]
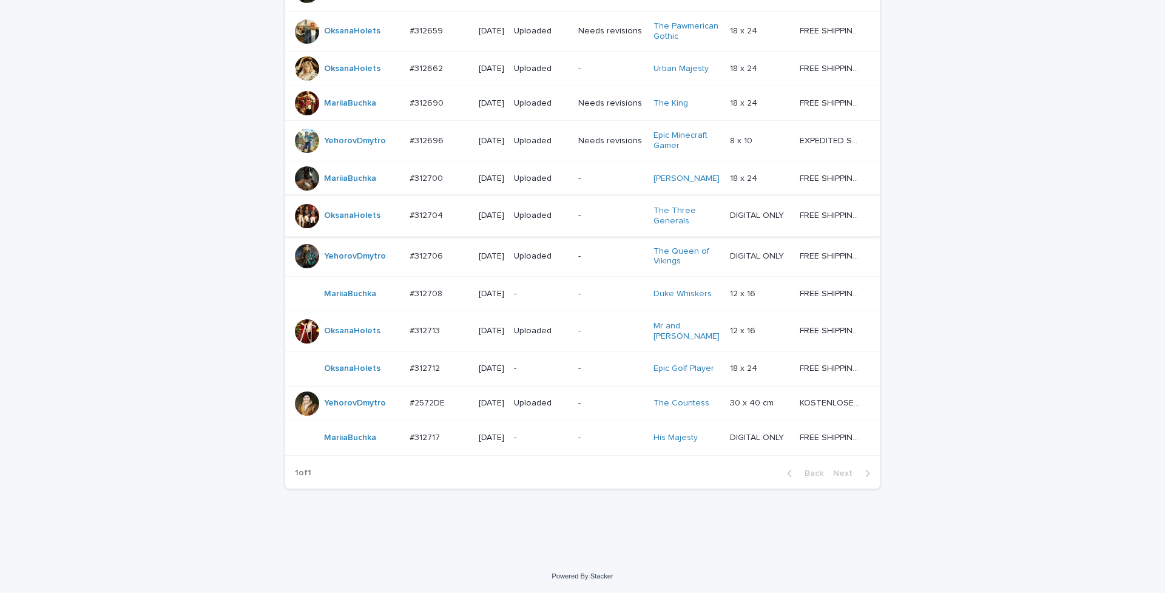
scroll to position [981, 0]
click at [410, 361] on p "#312712" at bounding box center [426, 367] width 33 height 13
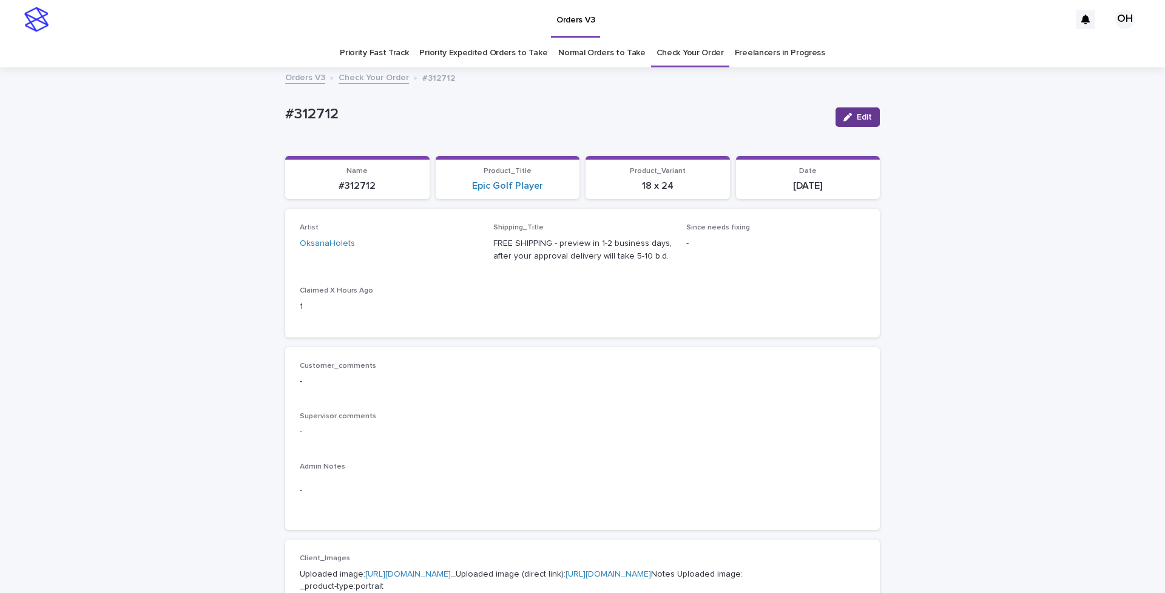
click at [843, 115] on icon "button" at bounding box center [847, 117] width 8 height 8
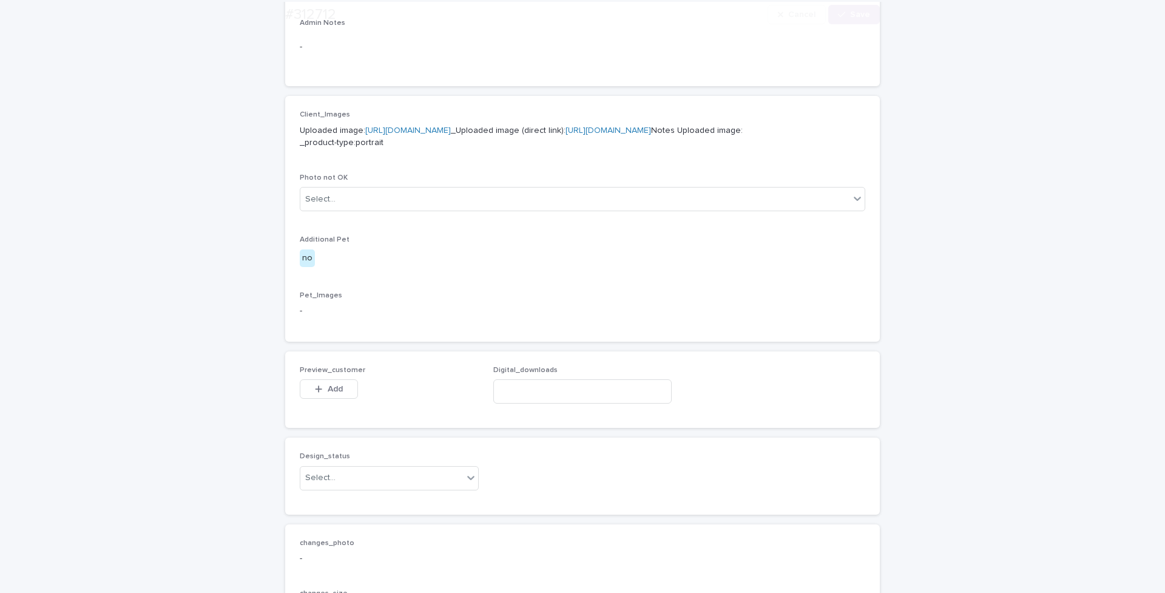
scroll to position [726, 0]
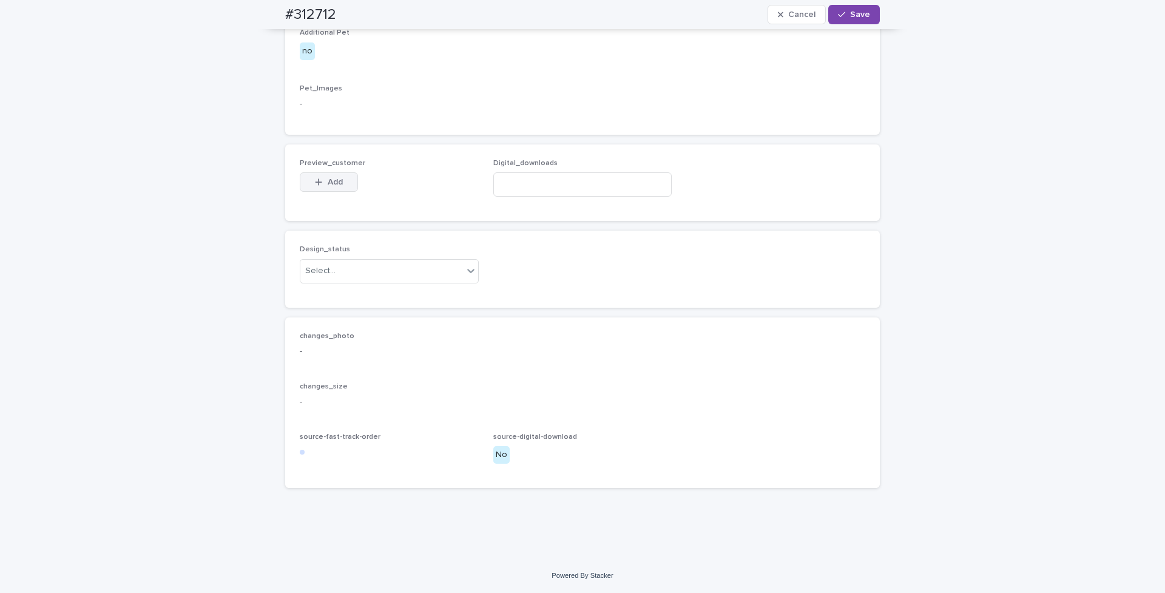
click at [316, 178] on div "button" at bounding box center [321, 182] width 12 height 8
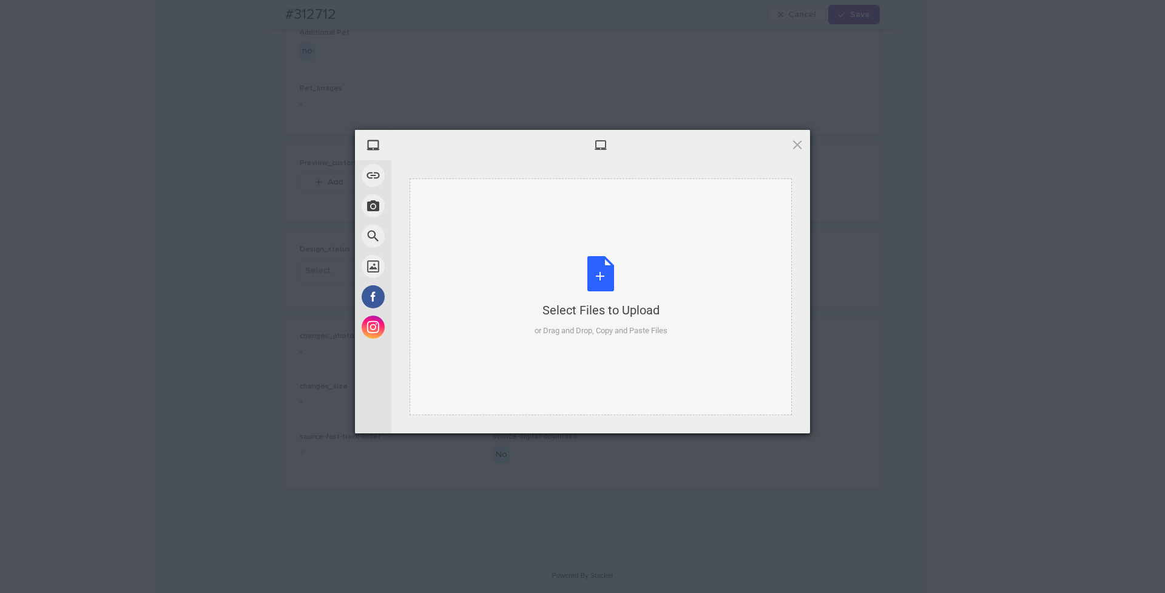
click at [630, 253] on div "Select Files to Upload or Drag and Drop, Copy and Paste Files" at bounding box center [601, 296] width 382 height 237
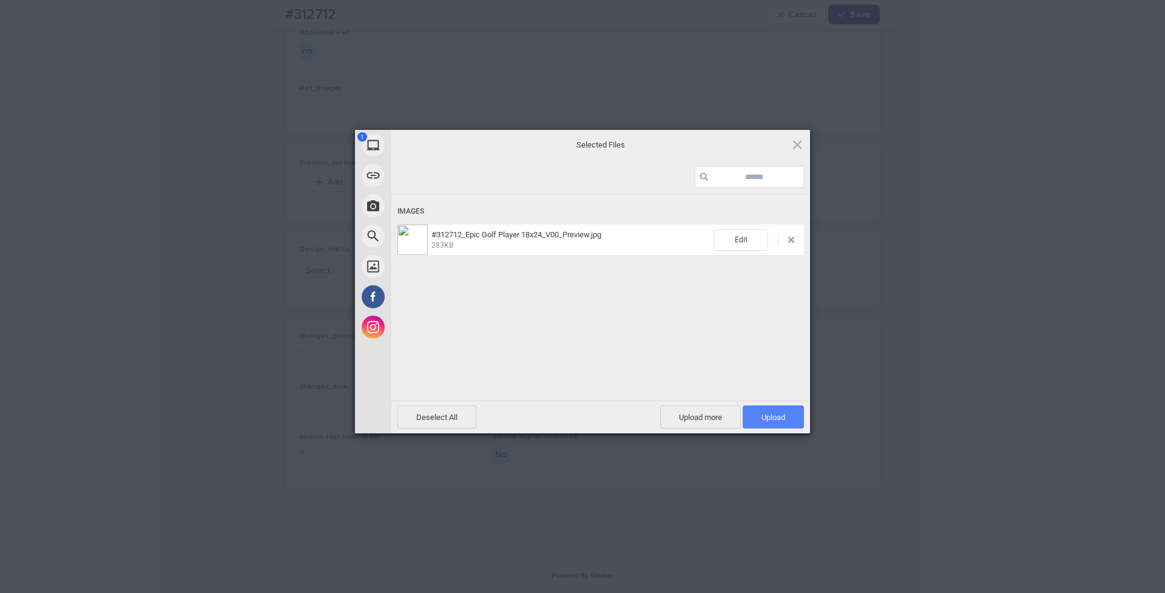
click at [768, 413] on span "Upload 1" at bounding box center [773, 417] width 24 height 9
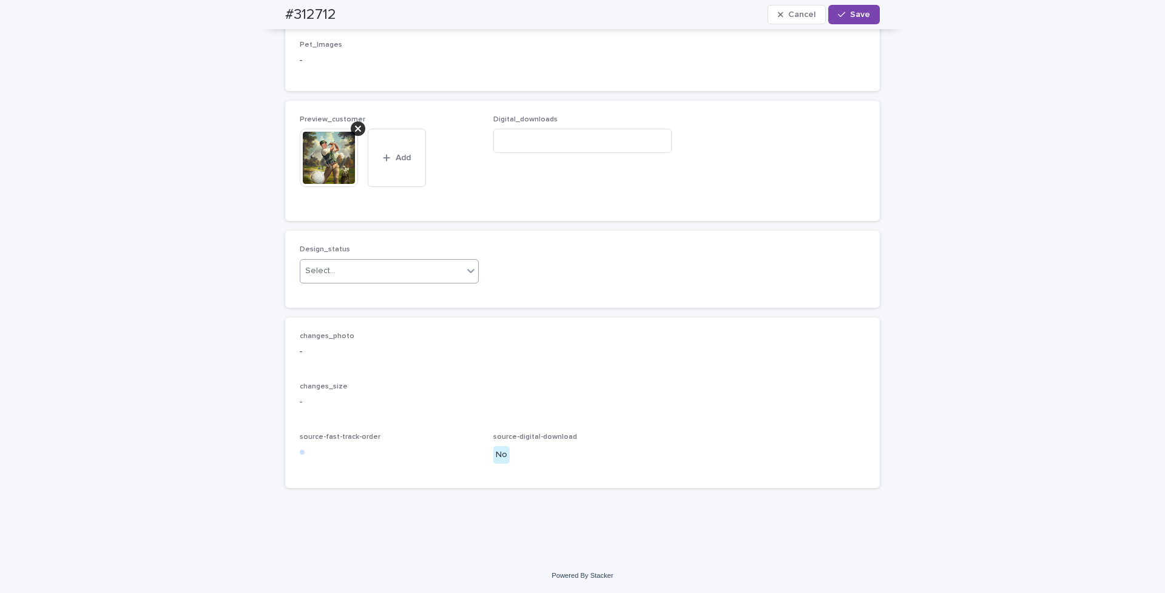
drag, startPoint x: 349, startPoint y: 314, endPoint x: 346, endPoint y: 320, distance: 7.3
click at [349, 281] on div "Select..." at bounding box center [381, 271] width 163 height 20
click at [336, 339] on div "Uploaded" at bounding box center [383, 337] width 178 height 21
click at [850, 12] on span "Save" at bounding box center [860, 14] width 20 height 8
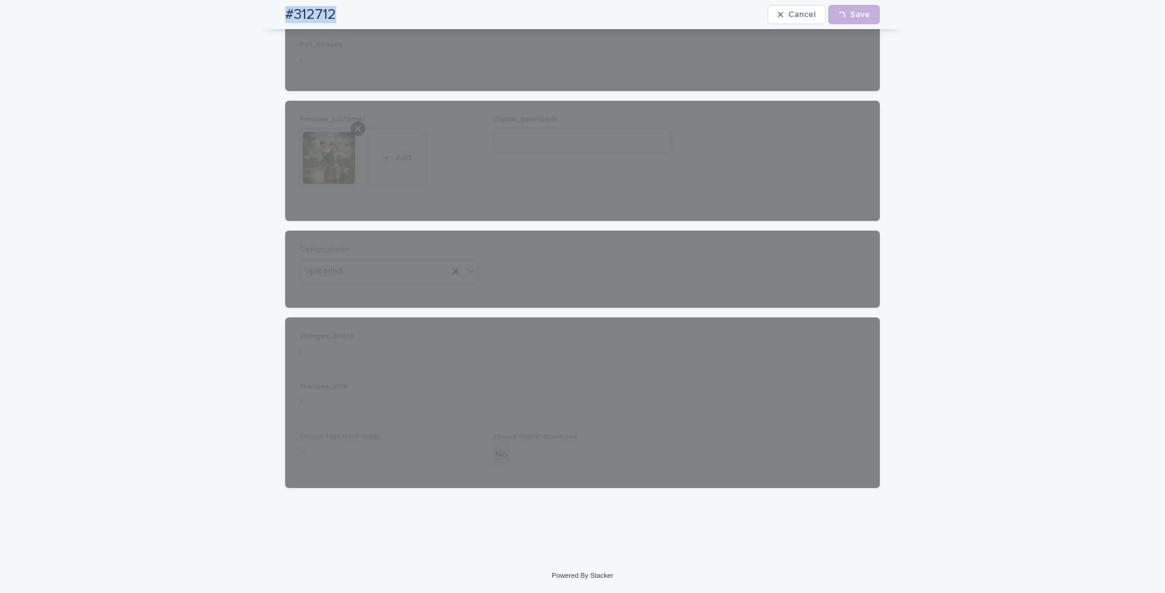
drag, startPoint x: 345, startPoint y: 15, endPoint x: 265, endPoint y: 9, distance: 80.3
click at [265, 9] on div "#312712 Cancel Loading... Save" at bounding box center [582, 14] width 653 height 29
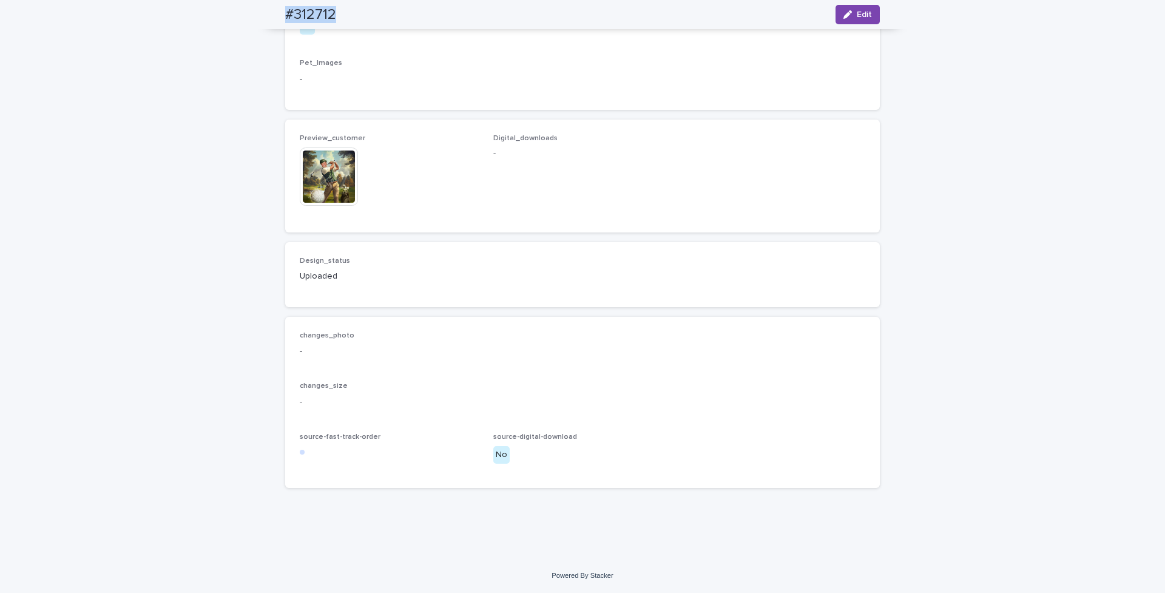
copy h2 "#312712"
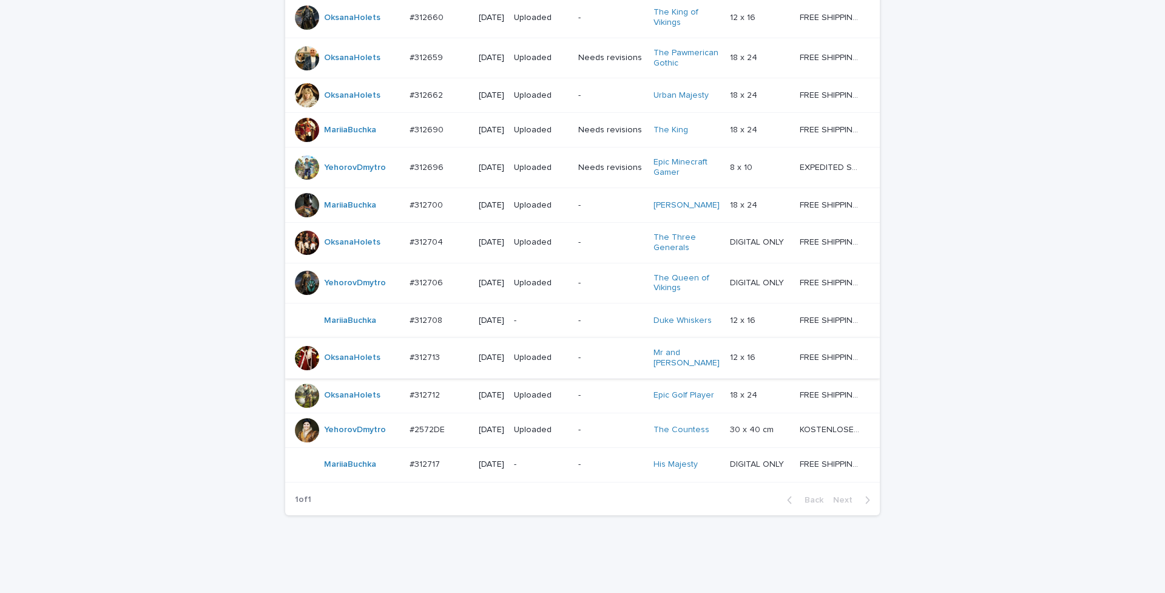
scroll to position [981, 0]
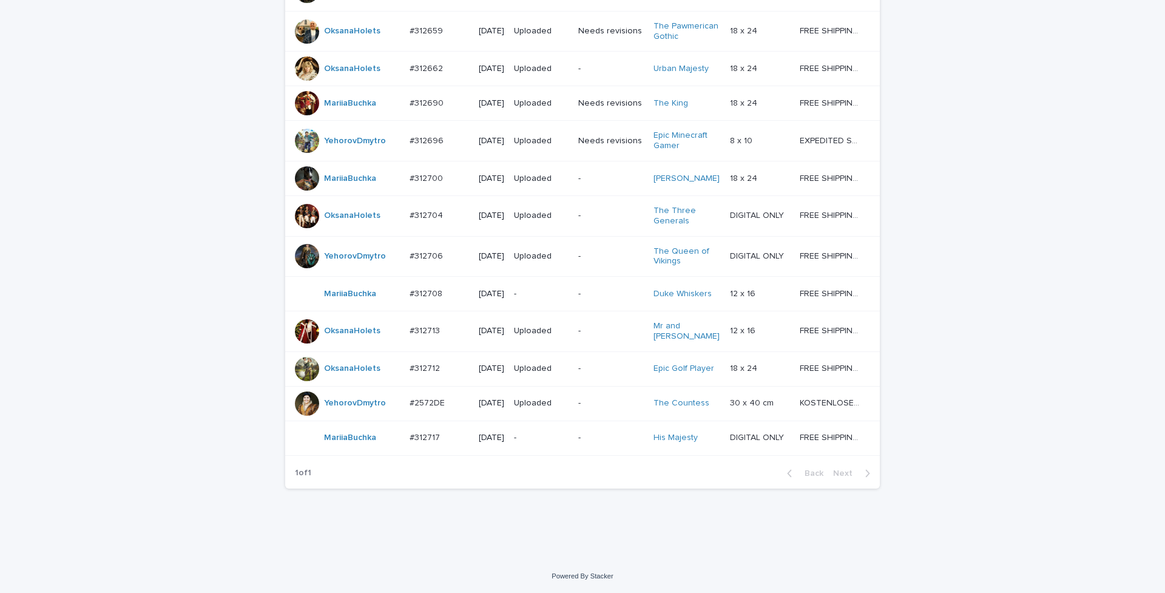
click at [428, 323] on p "#312713" at bounding box center [426, 329] width 33 height 13
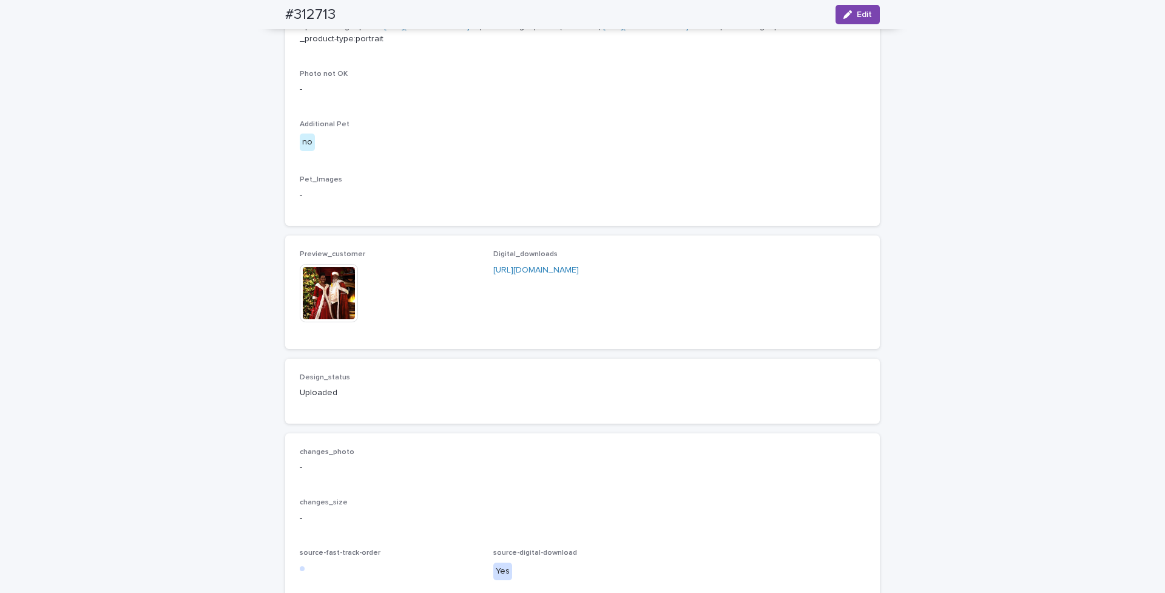
scroll to position [676, 0]
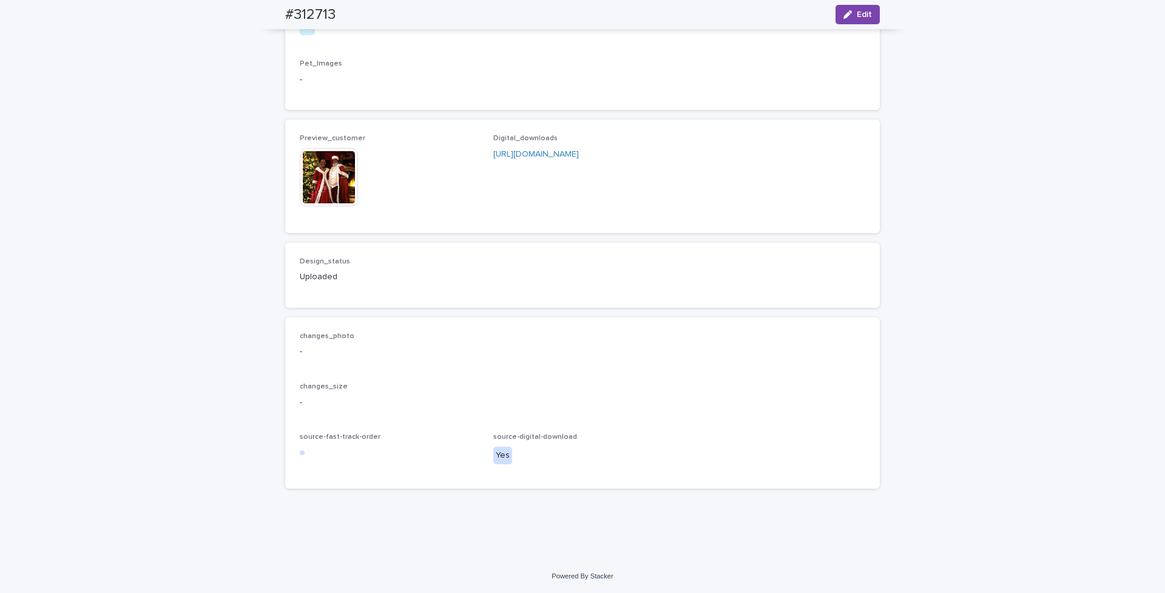
click at [334, 206] on img at bounding box center [329, 177] width 58 height 58
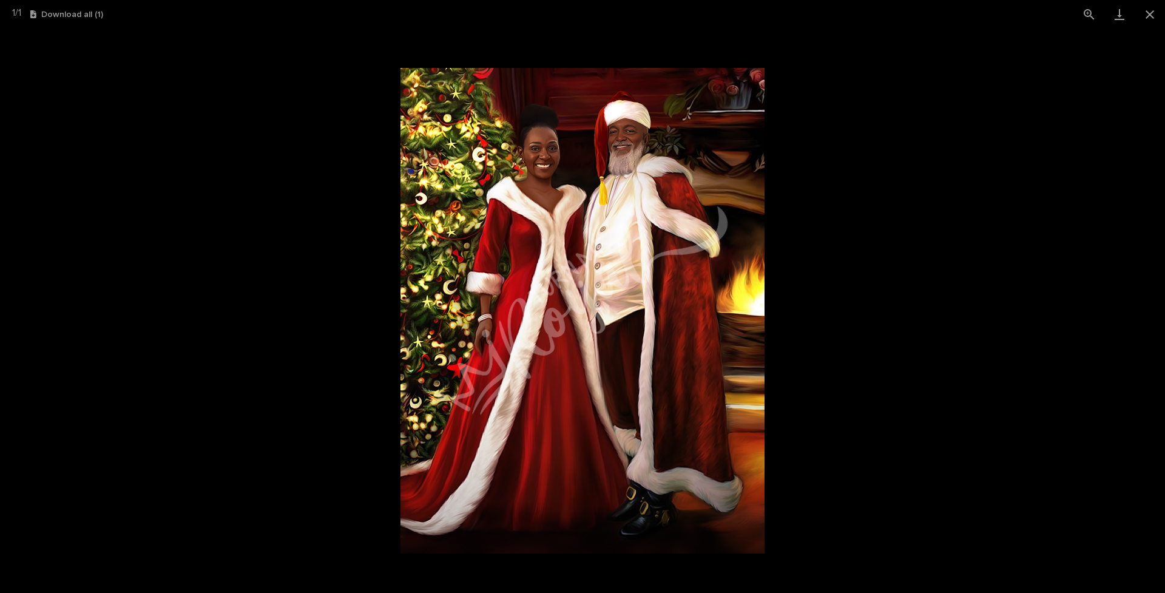
click at [934, 304] on picture at bounding box center [582, 311] width 1165 height 564
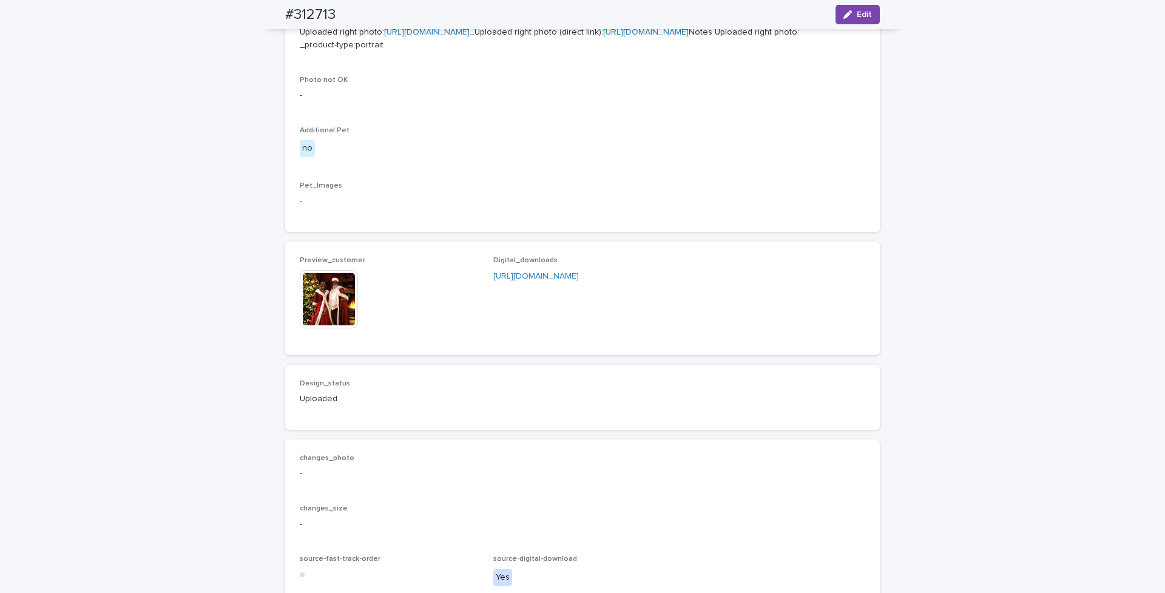
scroll to position [403, 0]
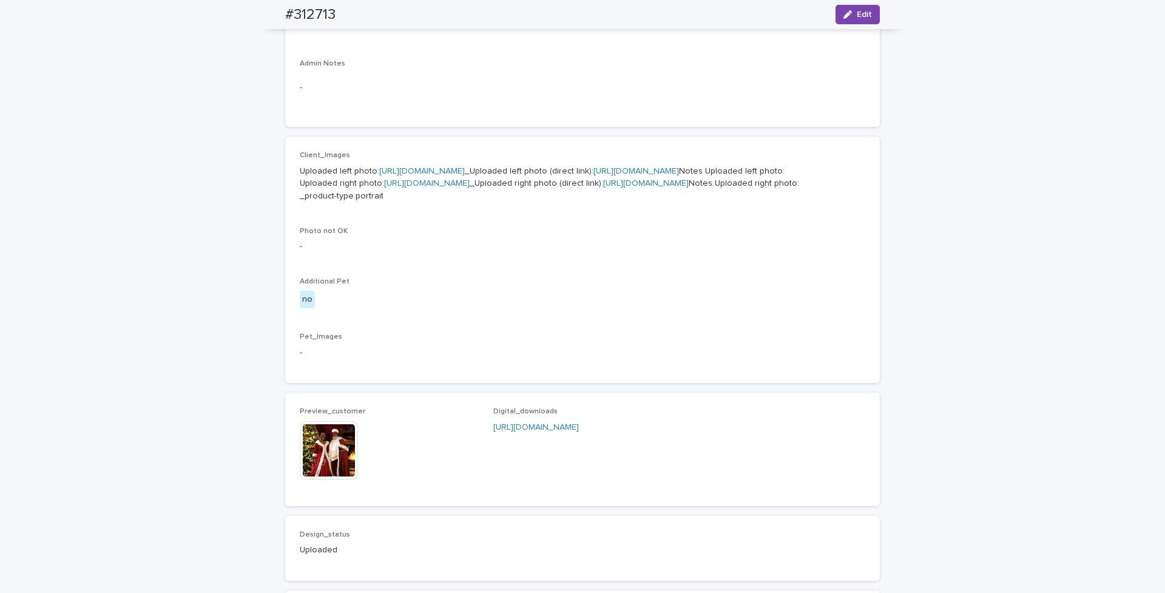
click at [400, 178] on p "Uploaded left photo: [URL][DOMAIN_NAME] _Uploaded left photo (direct link): [UR…" at bounding box center [583, 184] width 566 height 38
click at [406, 175] on link "[URL][DOMAIN_NAME]" at bounding box center [422, 171] width 86 height 8
click at [400, 187] on link "[URL][DOMAIN_NAME]" at bounding box center [427, 183] width 86 height 8
click at [860, 7] on button "Edit" at bounding box center [858, 14] width 44 height 19
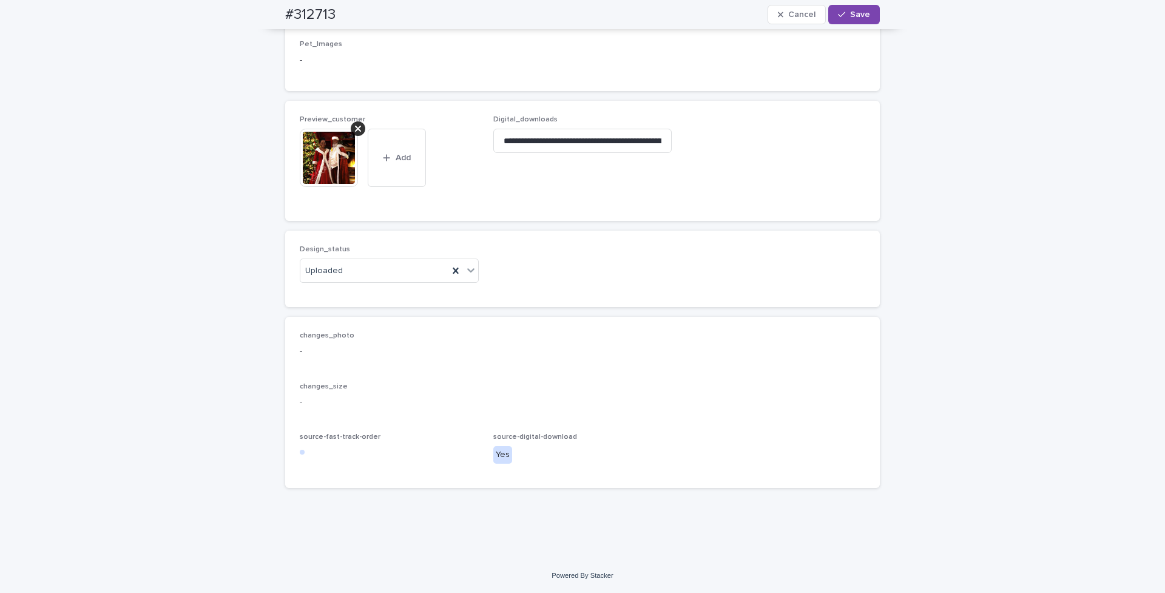
scroll to position [782, 0]
click at [355, 133] on icon at bounding box center [358, 129] width 6 height 10
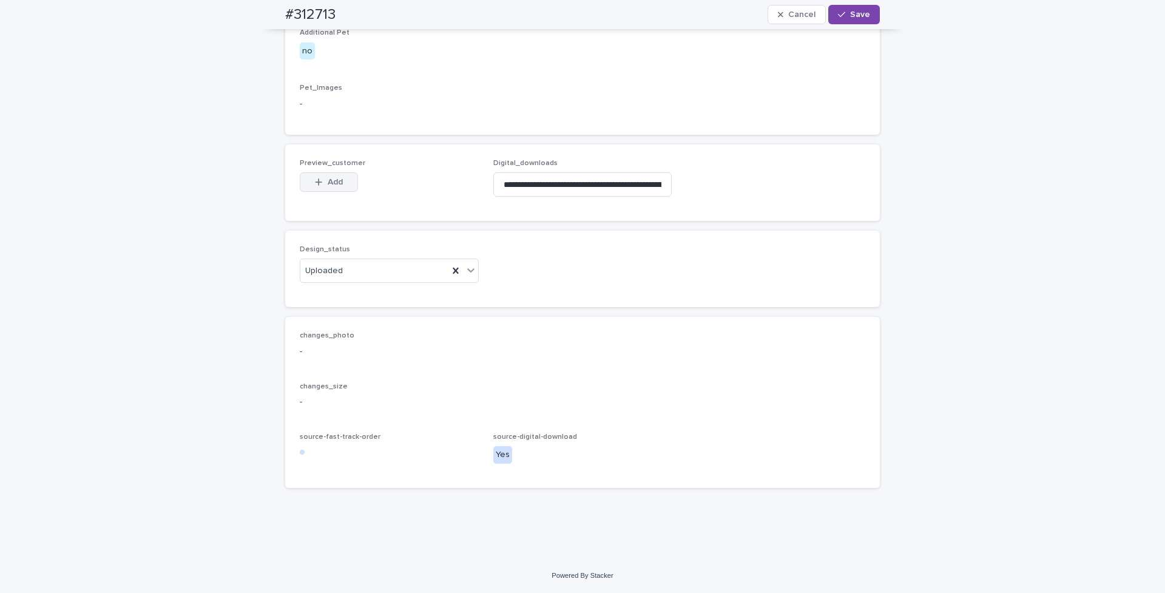
click at [334, 186] on span "Add" at bounding box center [335, 182] width 15 height 8
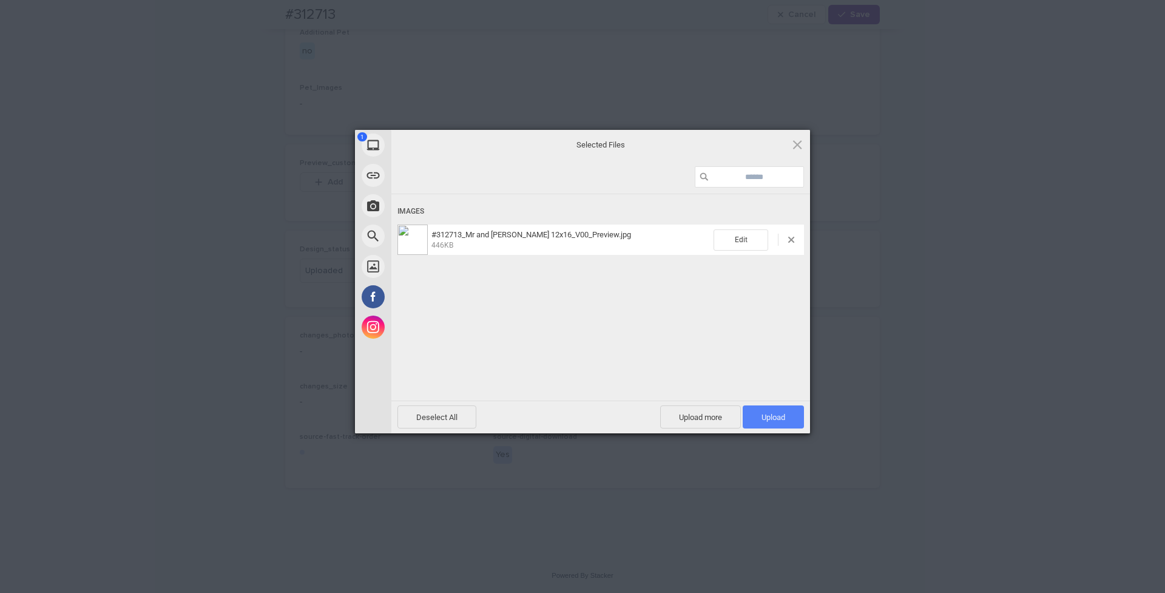
click at [789, 422] on span "Upload 1" at bounding box center [773, 416] width 61 height 23
drag, startPoint x: 891, startPoint y: 318, endPoint x: 896, endPoint y: 310, distance: 9.0
click at [893, 316] on div "My Device Link (URL) Take Photo Web Search Unsplash Facebook Instagram Uploaded…" at bounding box center [582, 296] width 1165 height 593
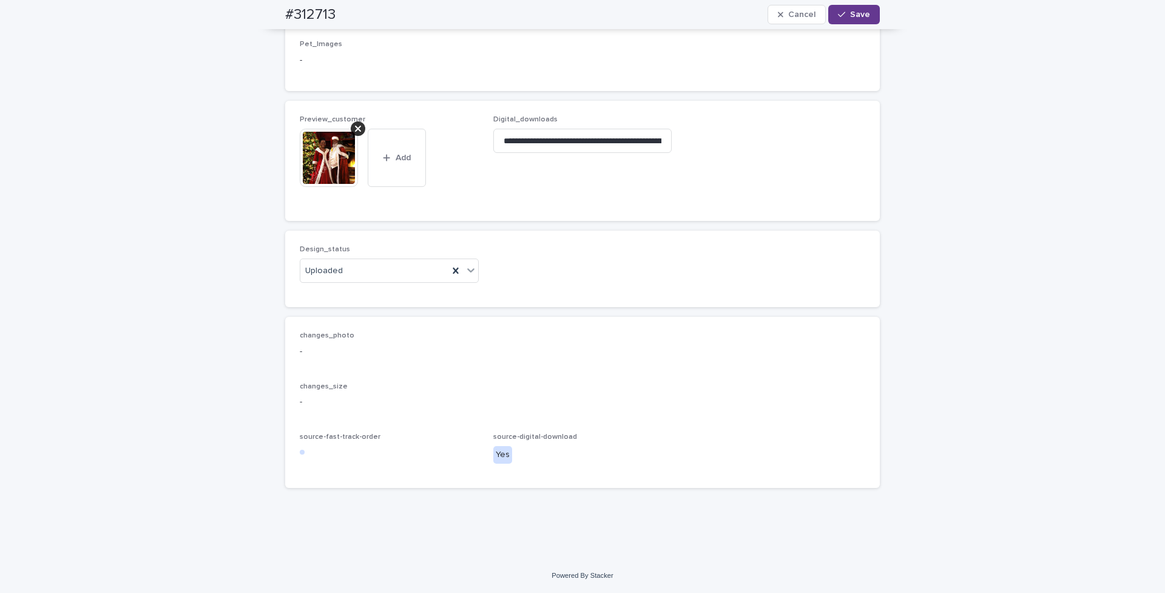
click at [857, 8] on button "Save" at bounding box center [854, 14] width 52 height 19
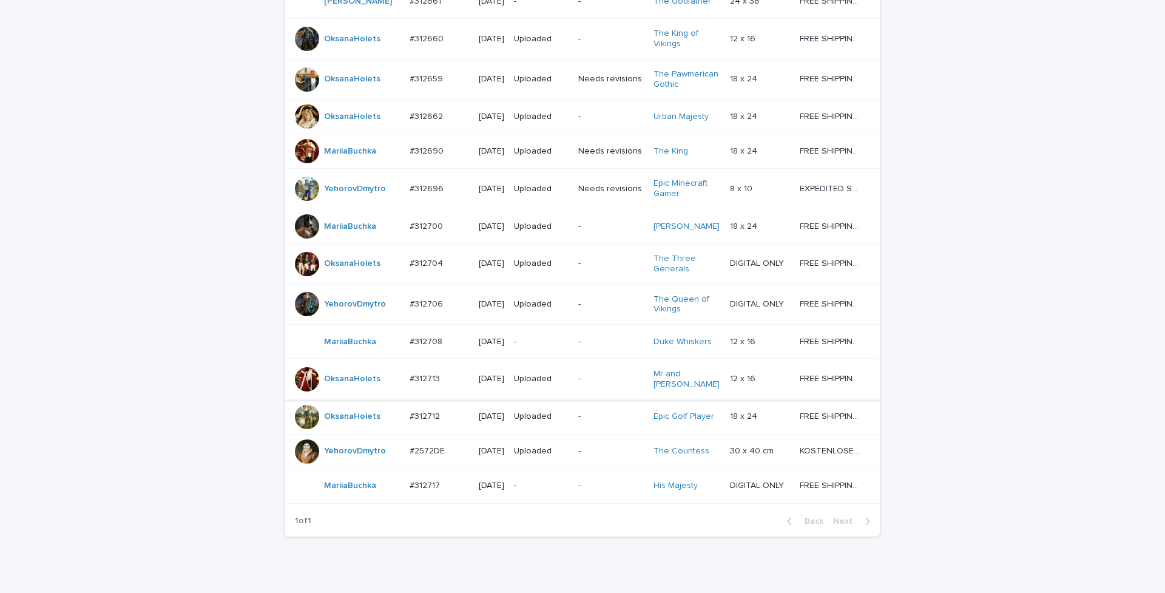
scroll to position [981, 0]
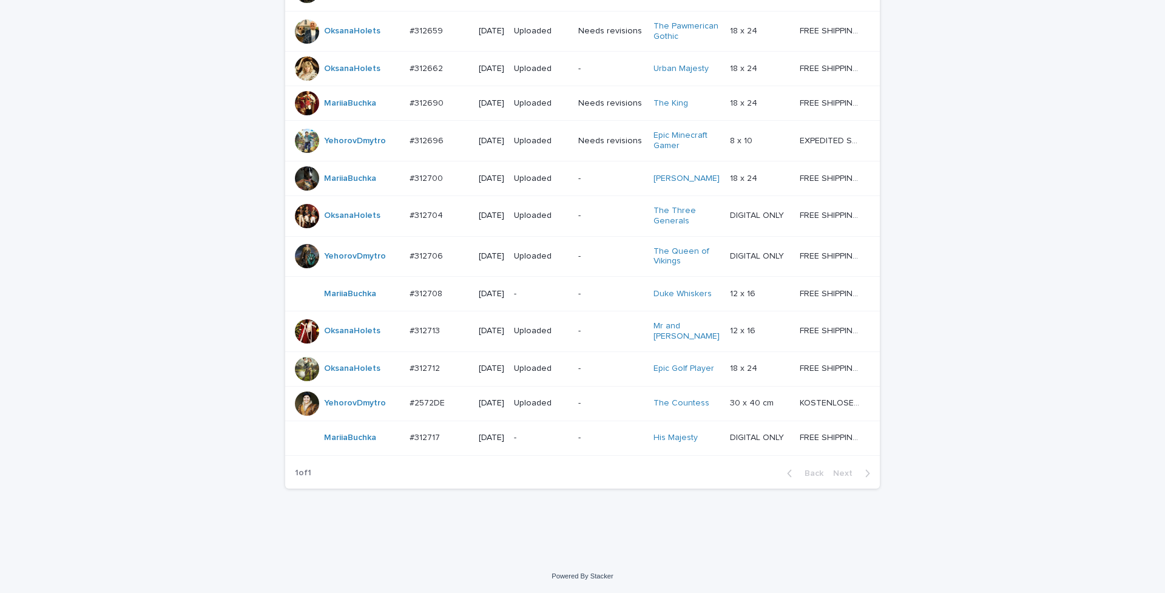
click at [431, 434] on p "#312717" at bounding box center [426, 436] width 33 height 13
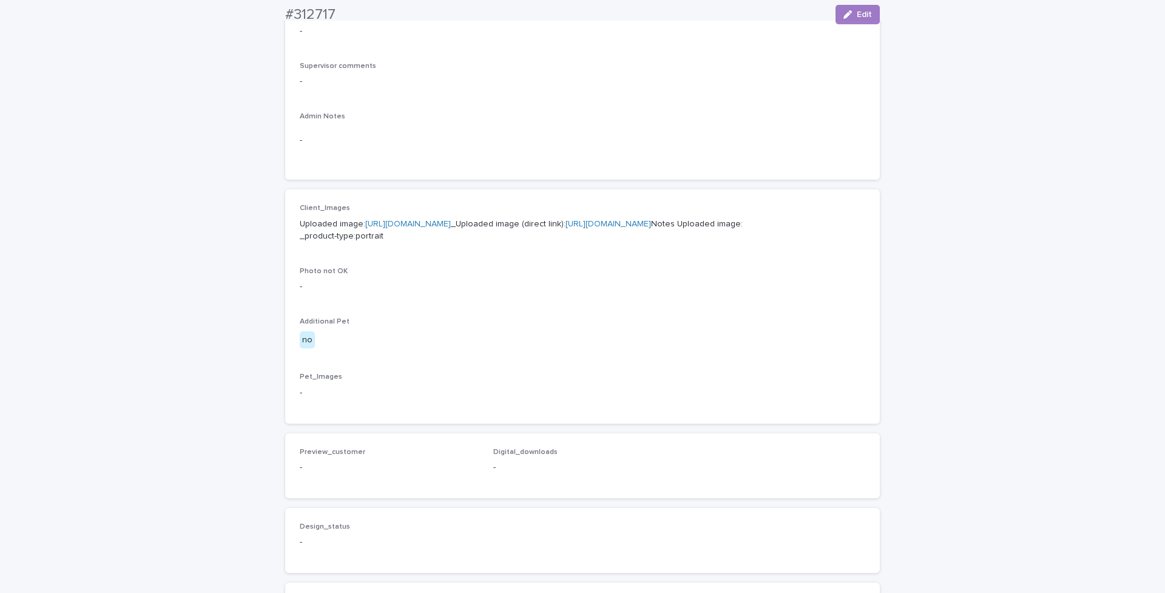
scroll to position [364, 0]
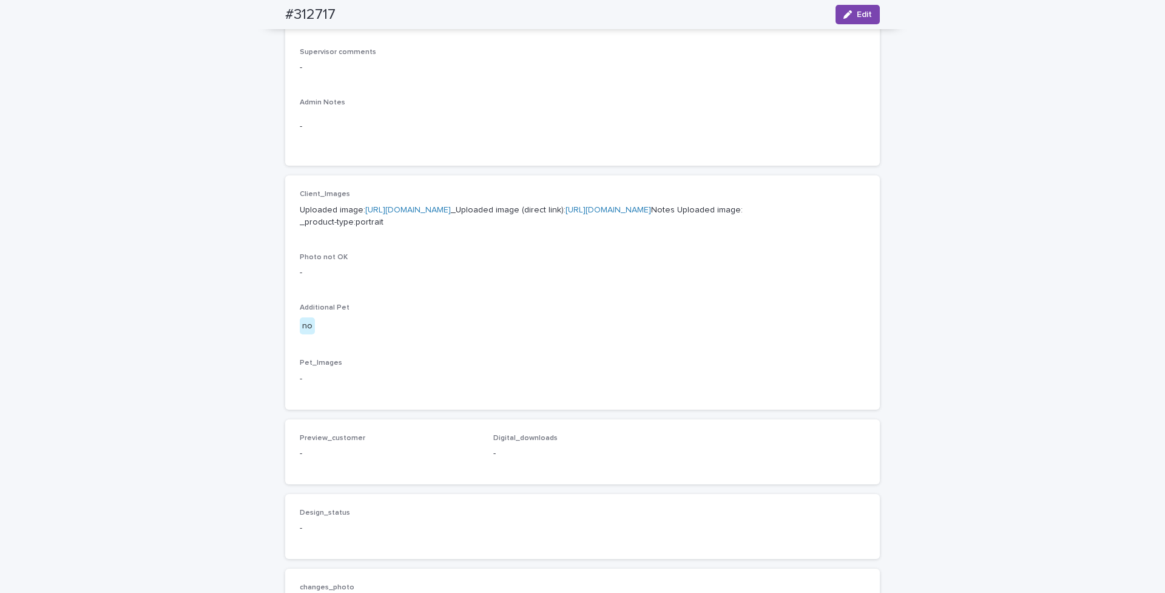
click at [365, 214] on link "[URL][DOMAIN_NAME]" at bounding box center [408, 210] width 86 height 8
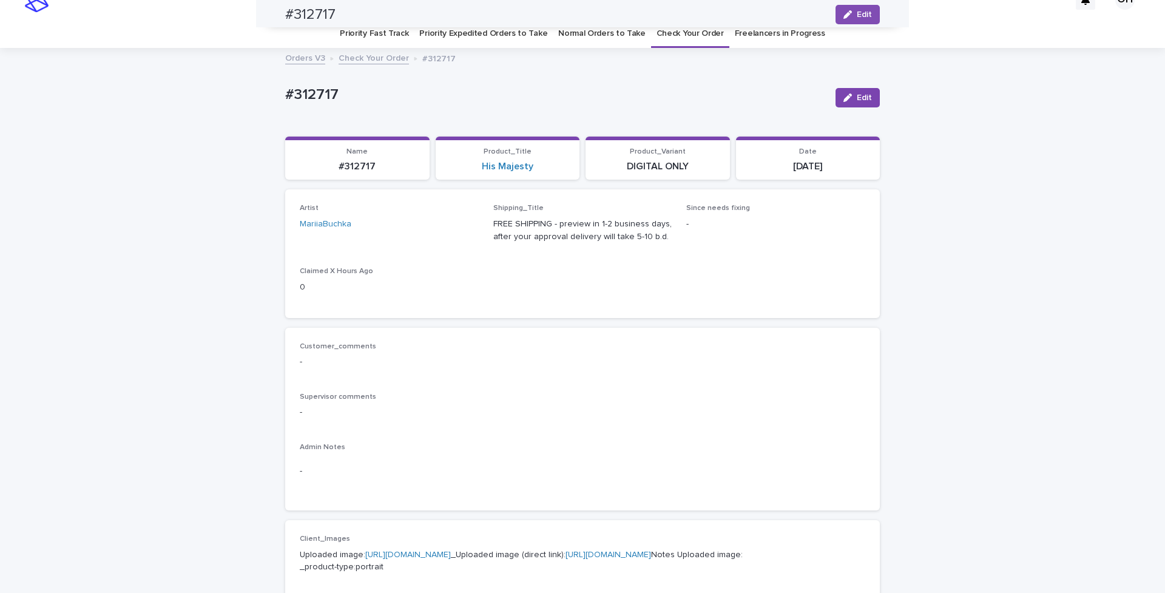
scroll to position [0, 0]
